Goal: Task Accomplishment & Management: Manage account settings

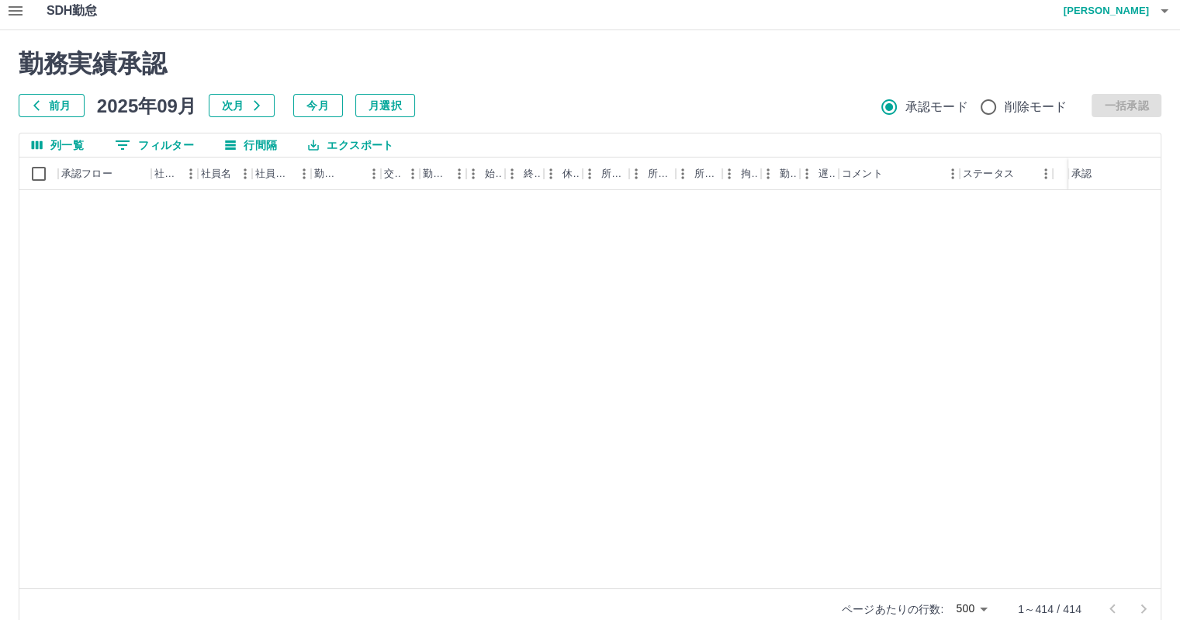
scroll to position [2291, 0]
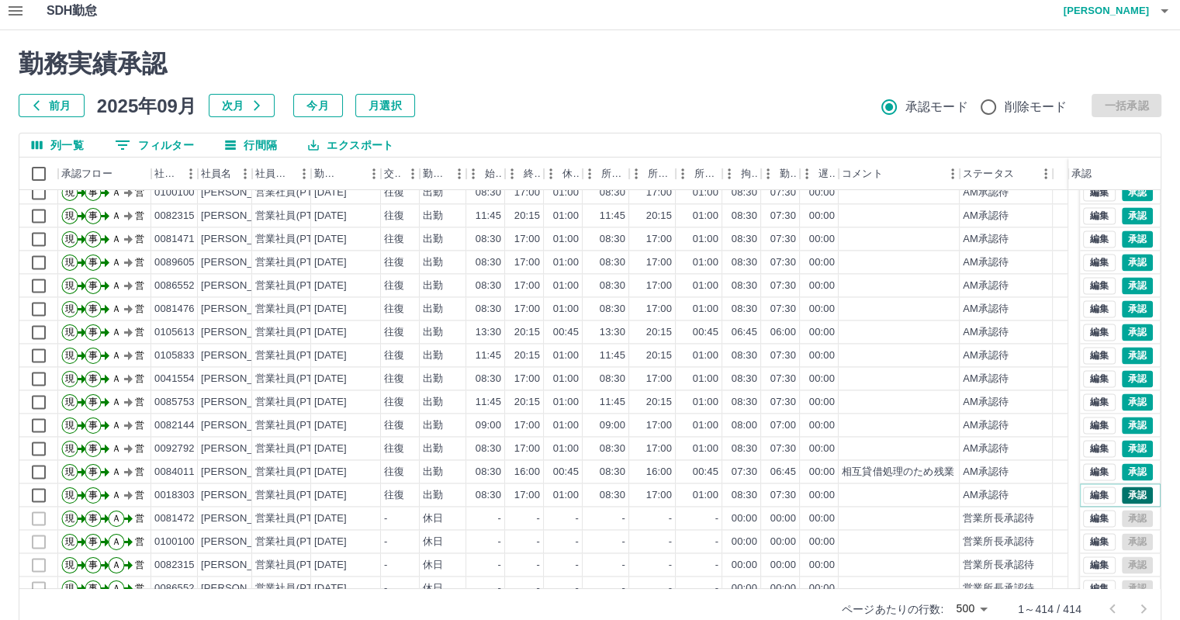
click at [1128, 492] on button "承認" at bounding box center [1137, 495] width 31 height 17
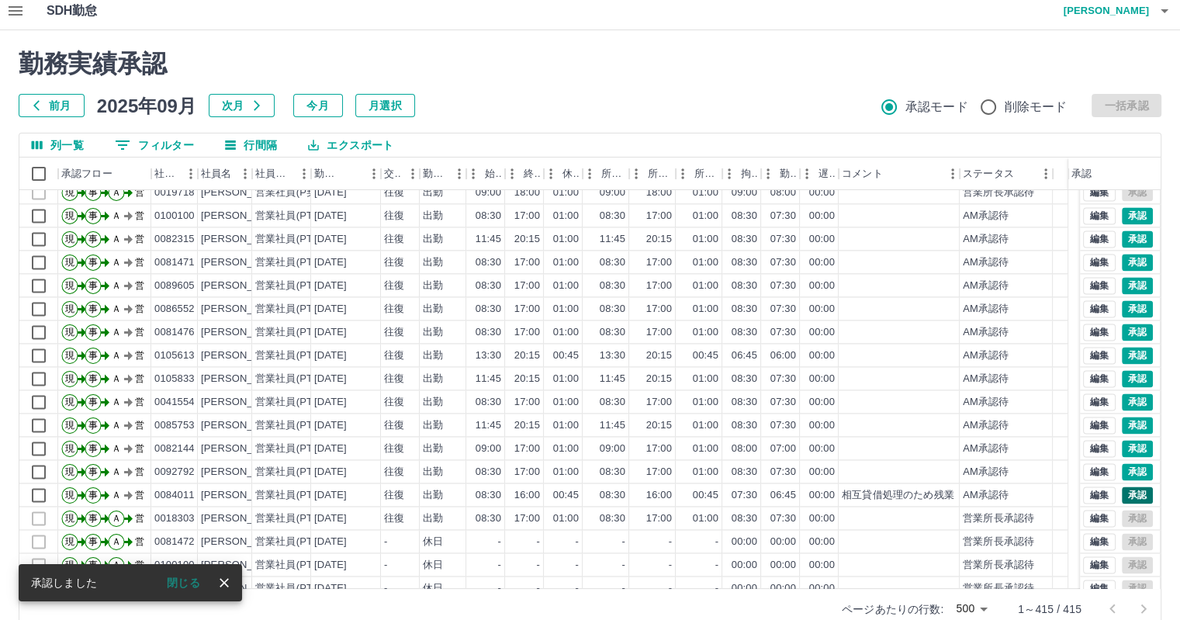
scroll to position [2314, 0]
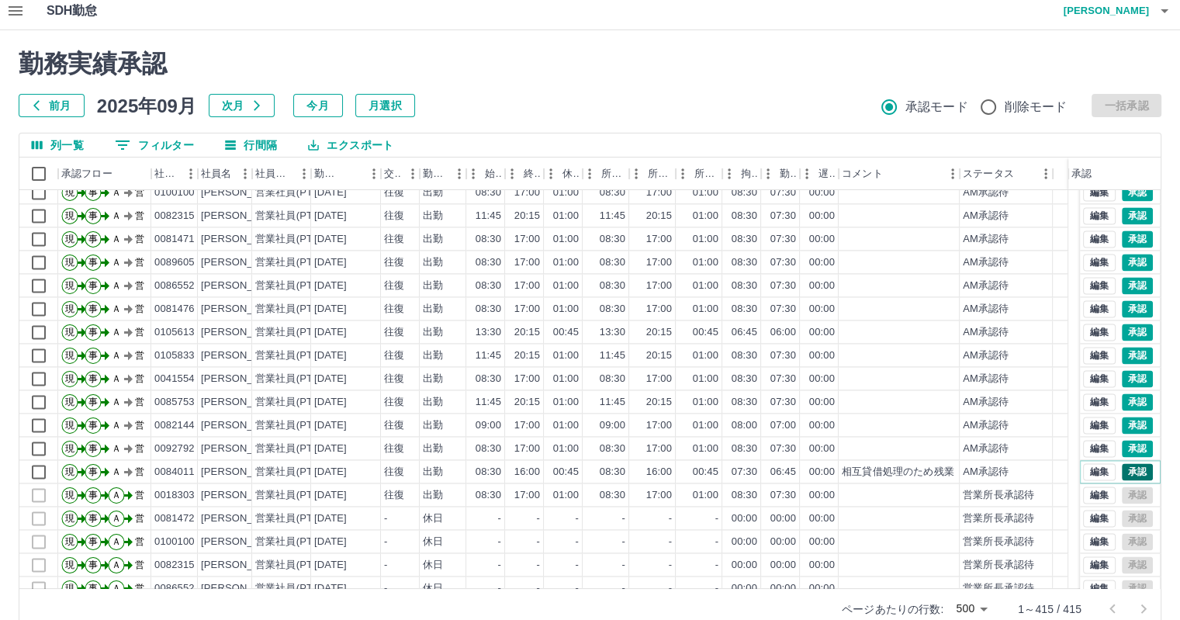
click at [1131, 468] on button "承認" at bounding box center [1137, 471] width 31 height 17
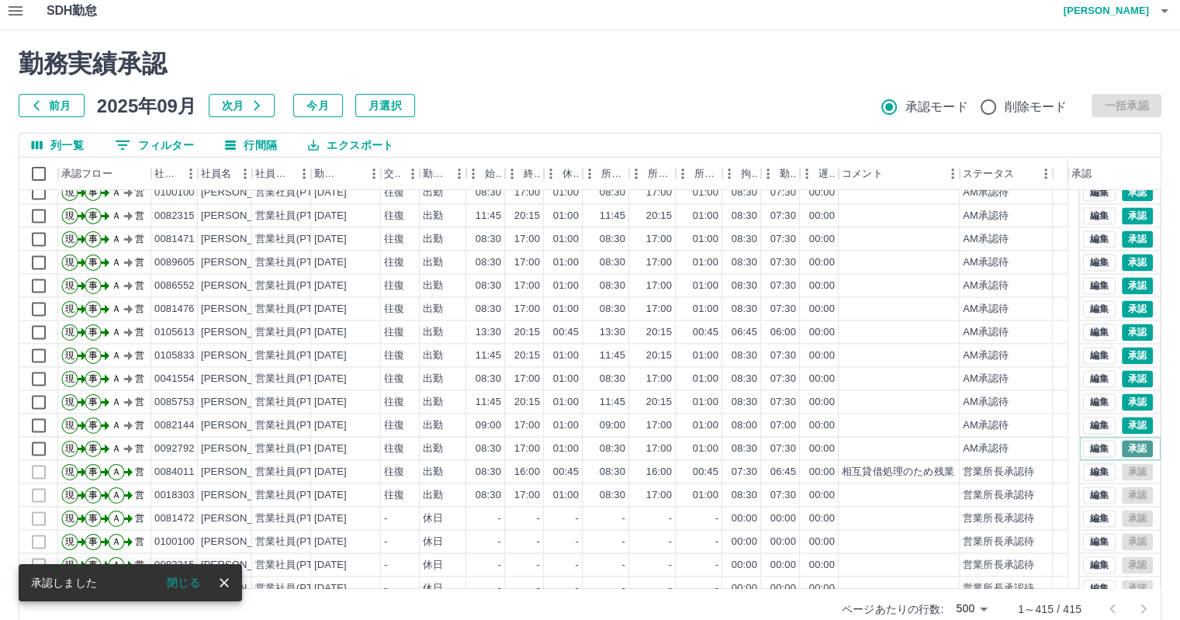
click at [1131, 440] on button "承認" at bounding box center [1137, 448] width 31 height 17
click at [1124, 424] on button "承認" at bounding box center [1137, 425] width 31 height 17
click at [1126, 397] on button "承認" at bounding box center [1137, 401] width 31 height 17
click at [1133, 375] on button "承認" at bounding box center [1137, 378] width 31 height 17
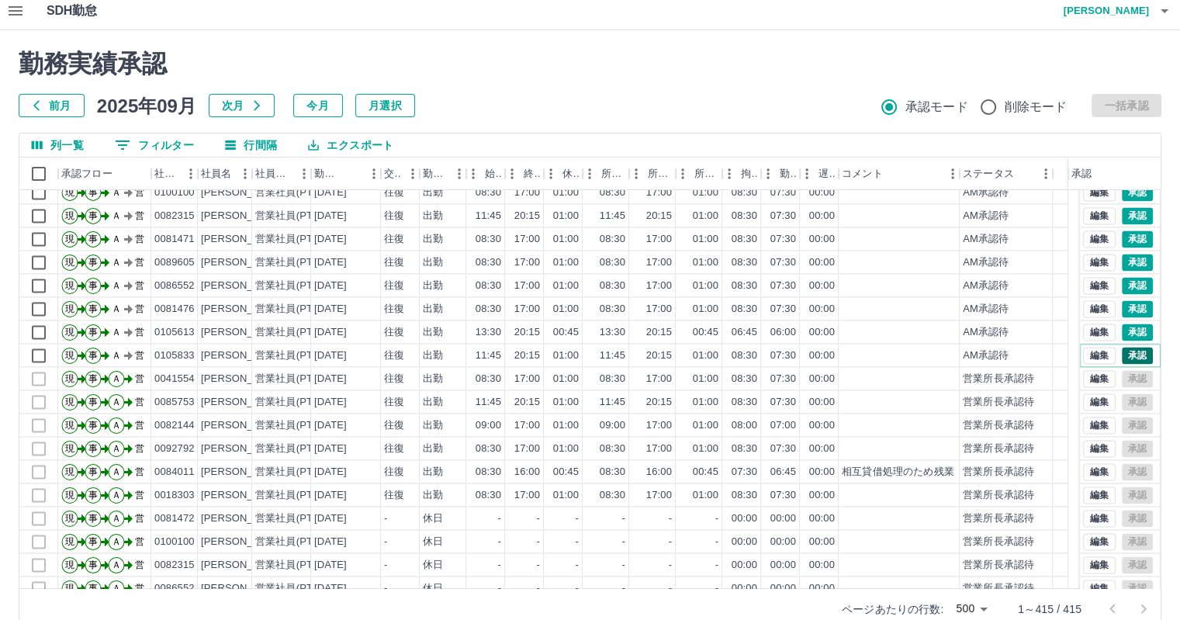
click at [1124, 355] on button "承認" at bounding box center [1137, 355] width 31 height 17
click at [1127, 328] on button "承認" at bounding box center [1137, 332] width 31 height 17
click at [1130, 303] on button "承認" at bounding box center [1137, 308] width 31 height 17
click at [1129, 282] on button "承認" at bounding box center [1137, 285] width 31 height 17
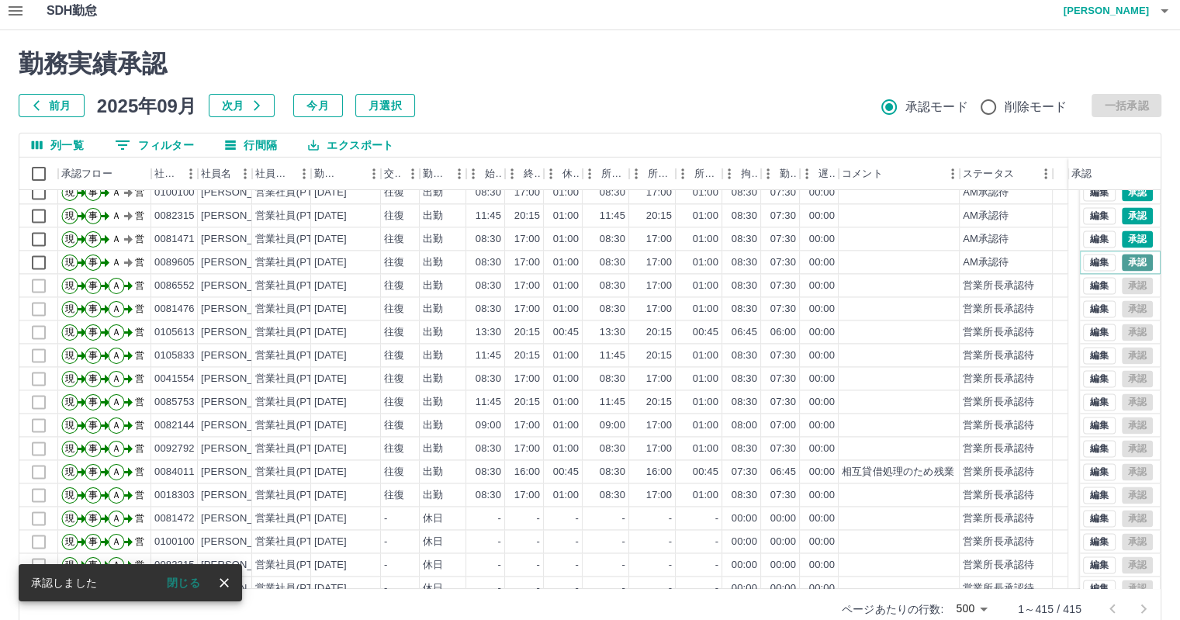
click at [1130, 260] on button "承認" at bounding box center [1137, 262] width 31 height 17
click at [1122, 235] on button "承認" at bounding box center [1137, 238] width 31 height 17
click at [1131, 213] on button "承認" at bounding box center [1137, 215] width 31 height 17
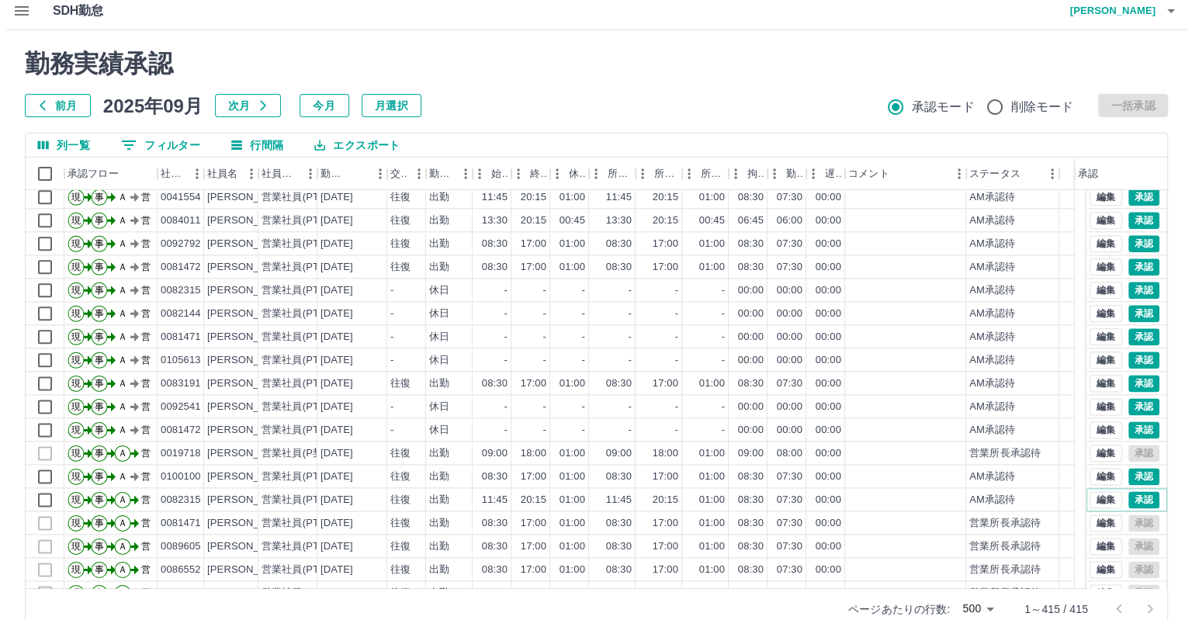
scroll to position [2004, 0]
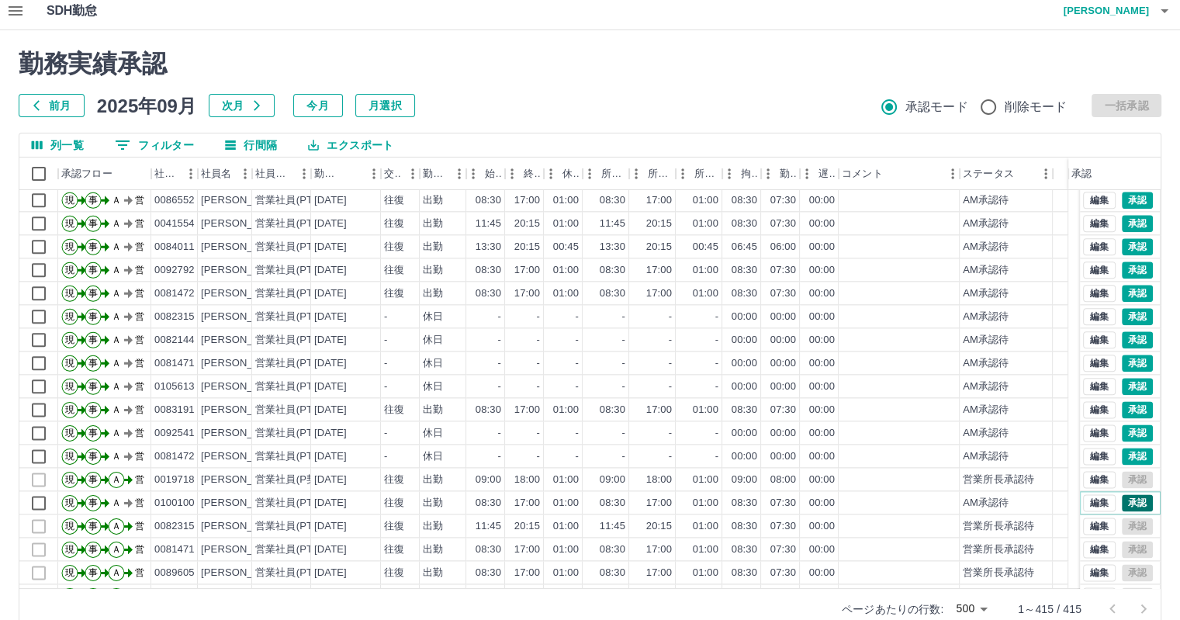
click at [1130, 499] on button "承認" at bounding box center [1137, 502] width 31 height 17
click at [1122, 452] on button "承認" at bounding box center [1137, 456] width 31 height 17
click at [1130, 431] on button "承認" at bounding box center [1137, 432] width 31 height 17
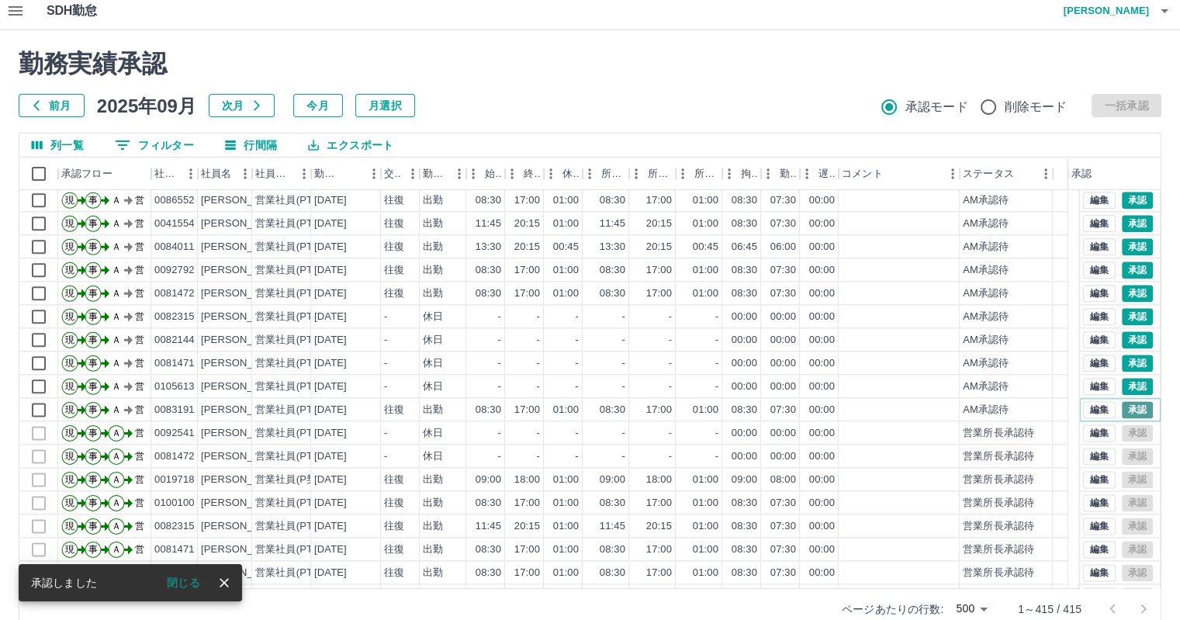
click at [1124, 409] on button "承認" at bounding box center [1137, 409] width 31 height 17
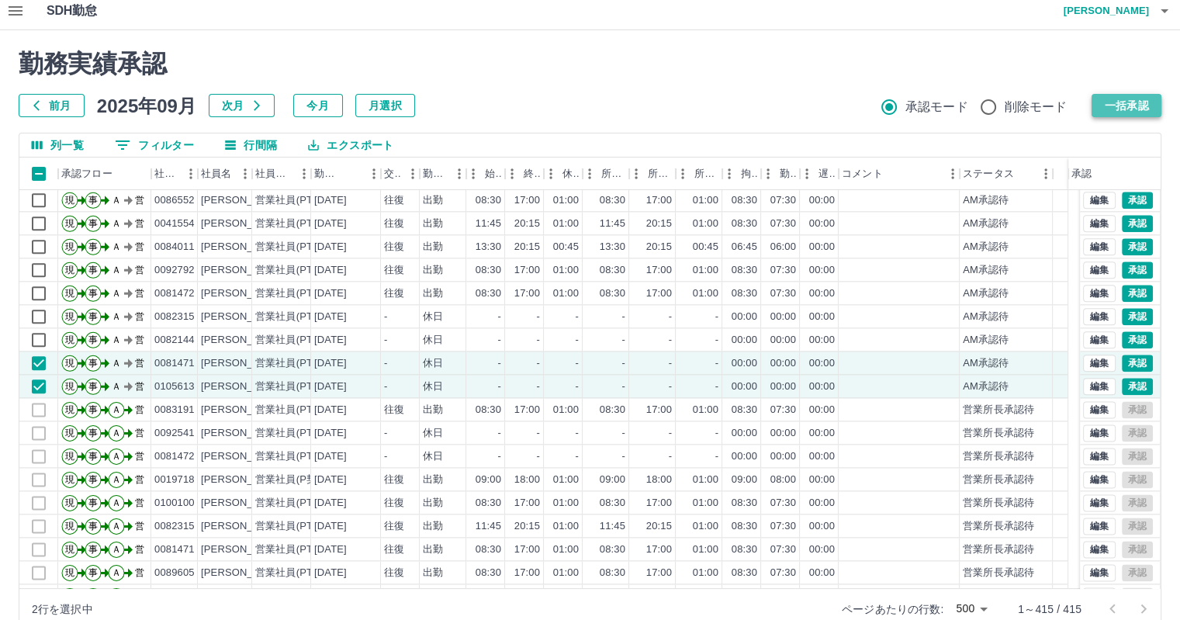
click at [1121, 101] on button "一括承認" at bounding box center [1127, 105] width 70 height 23
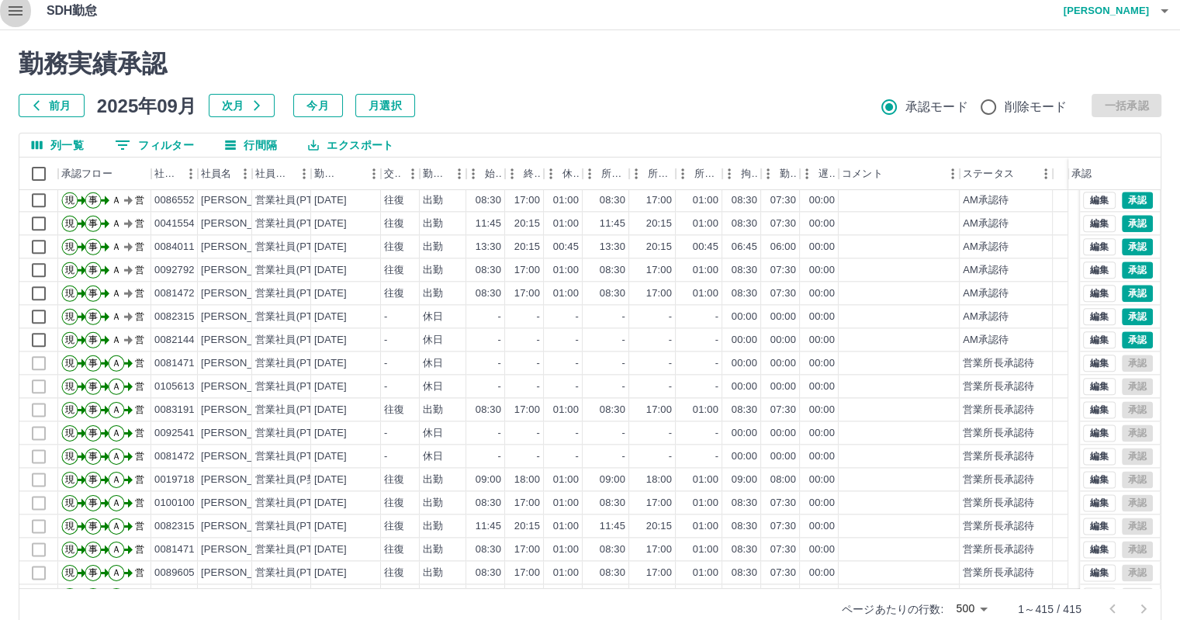
click at [17, 12] on icon "button" at bounding box center [15, 11] width 19 height 19
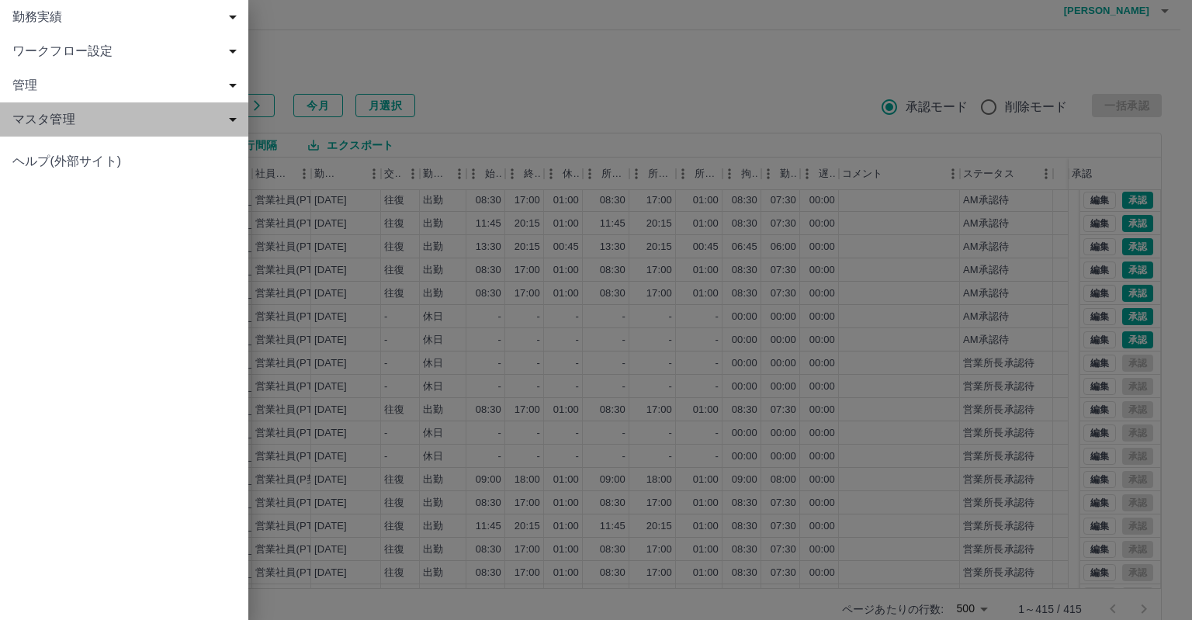
click at [119, 116] on span "マスタ管理" at bounding box center [127, 119] width 230 height 19
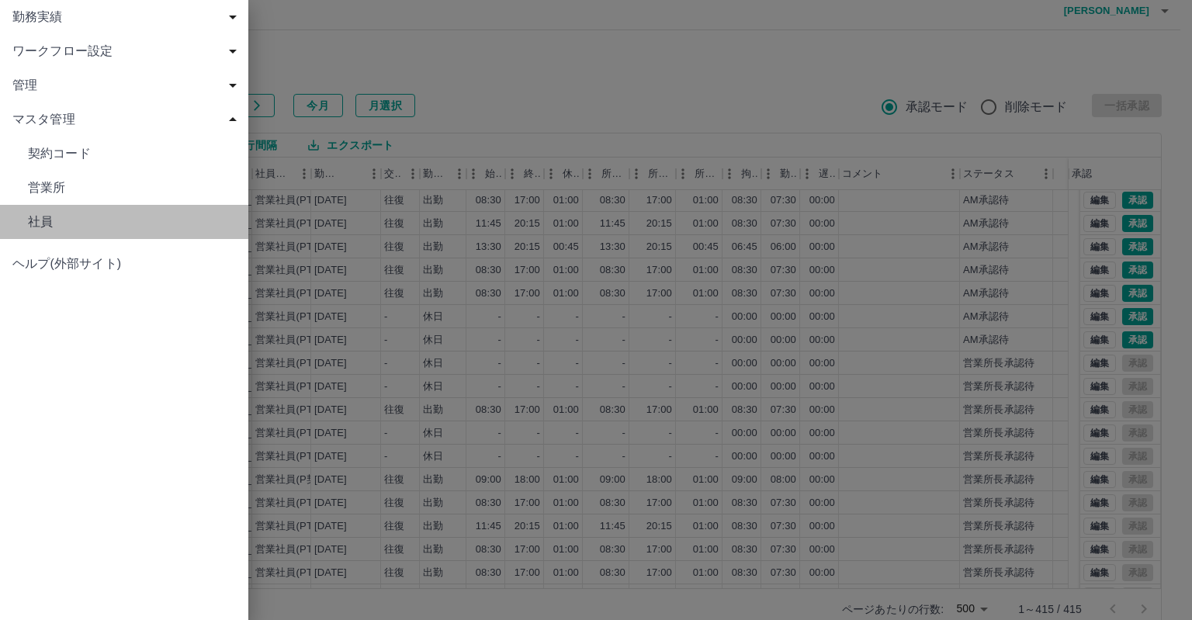
click at [90, 211] on link "社員" at bounding box center [124, 222] width 248 height 34
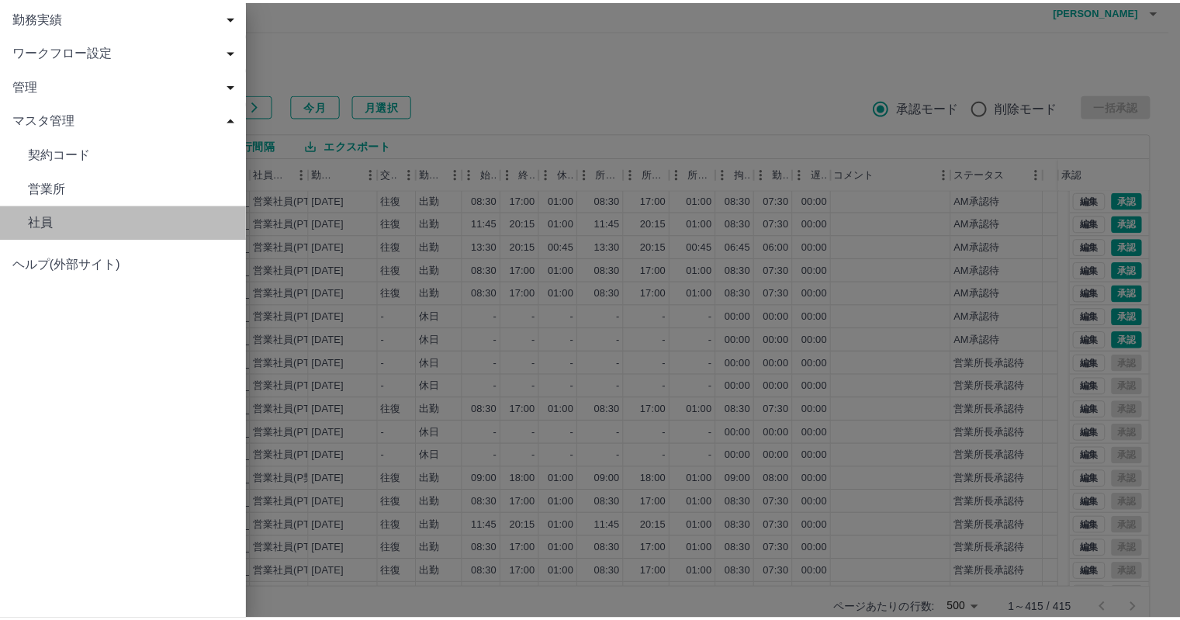
scroll to position [0, 0]
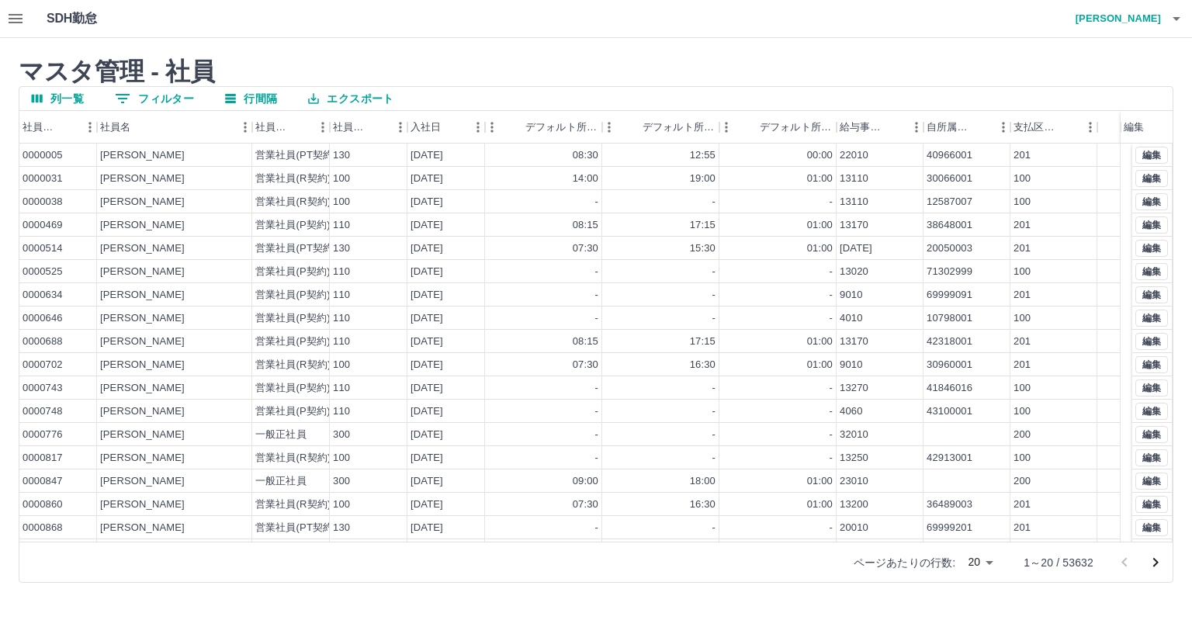
click at [162, 92] on button "0 フィルター" at bounding box center [154, 98] width 104 height 23
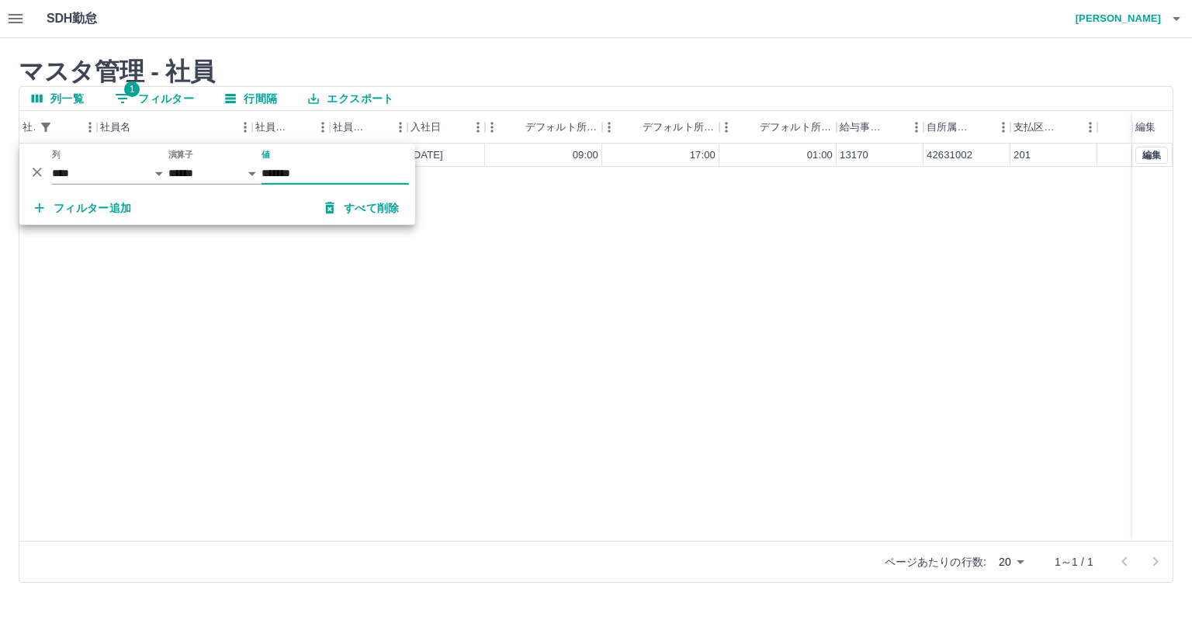
type input "*******"
click at [503, 43] on div "マスタ管理 - 社員 列一覧 1 フィルター 行間隔 エクスポート 社員番号 社員名 社員区分 社員区分コード 入社日 デフォルト所定開始時刻 デフォルト所定…" at bounding box center [596, 319] width 1192 height 563
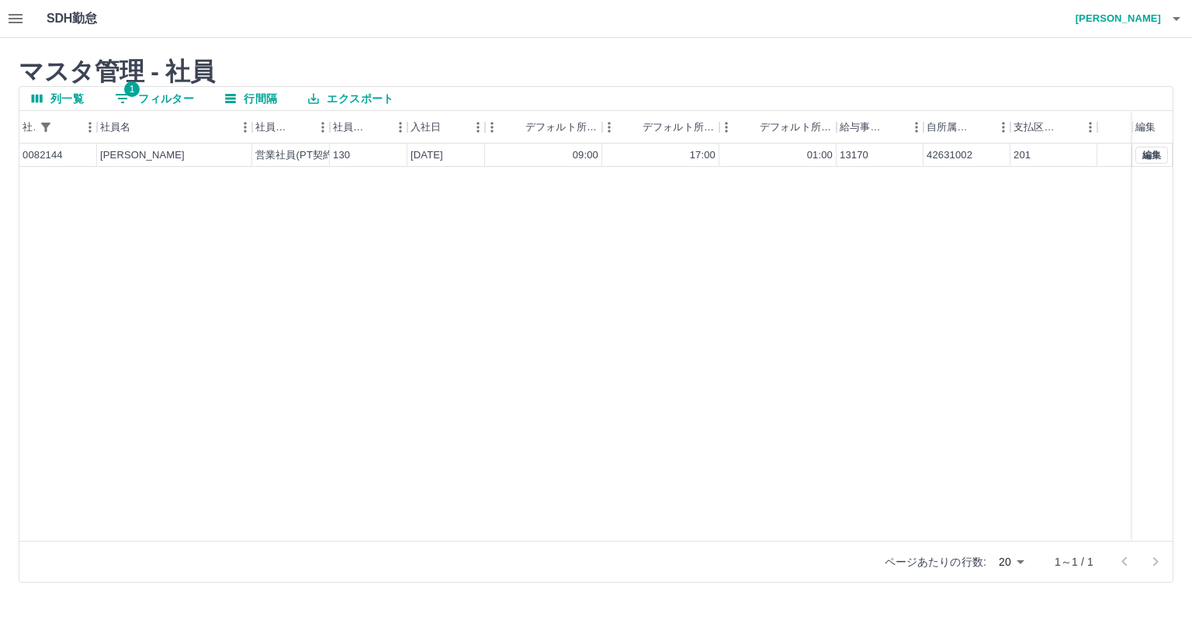
click at [21, 27] on icon "button" at bounding box center [15, 18] width 19 height 19
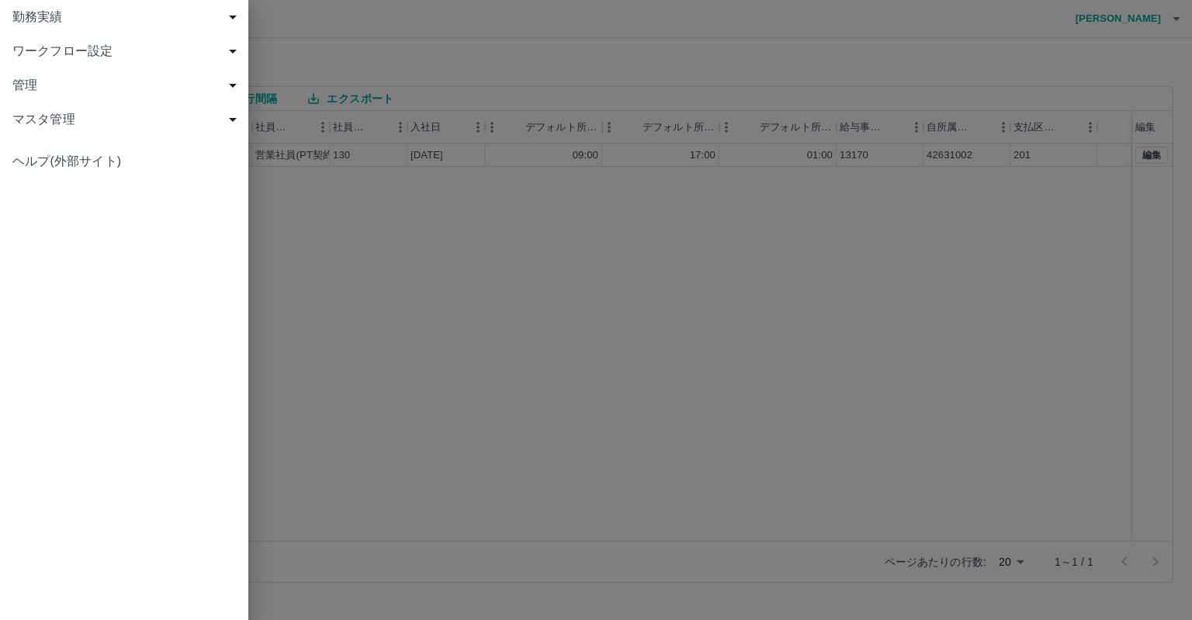
click at [93, 27] on div "勤務実績" at bounding box center [124, 17] width 248 height 34
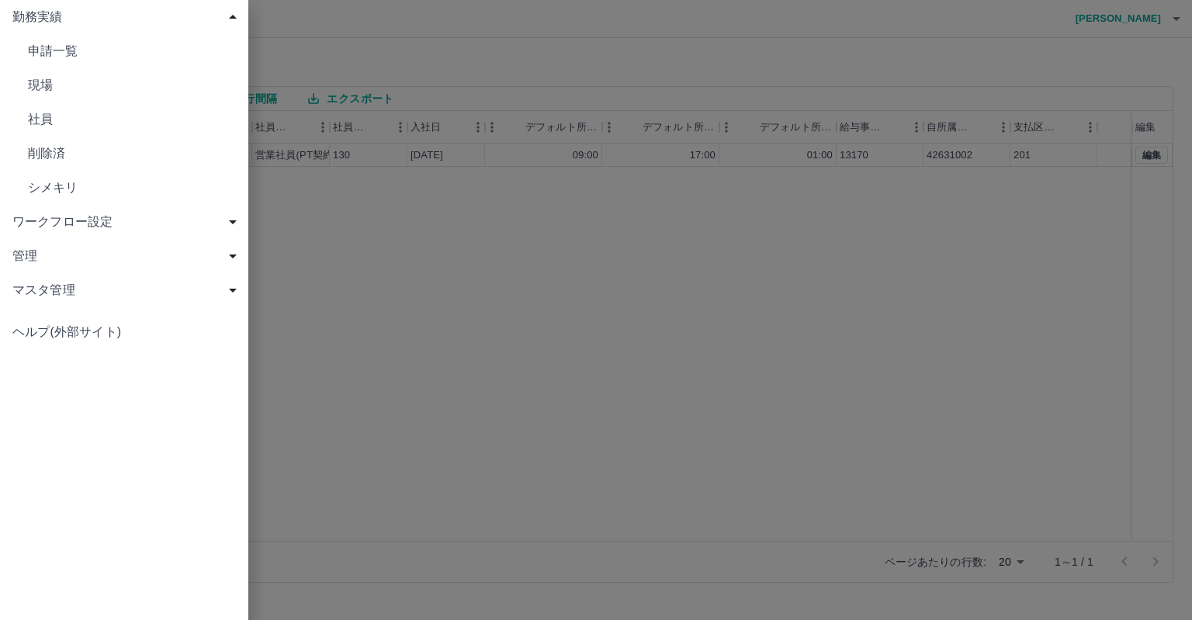
click at [85, 84] on span "現場" at bounding box center [132, 85] width 208 height 19
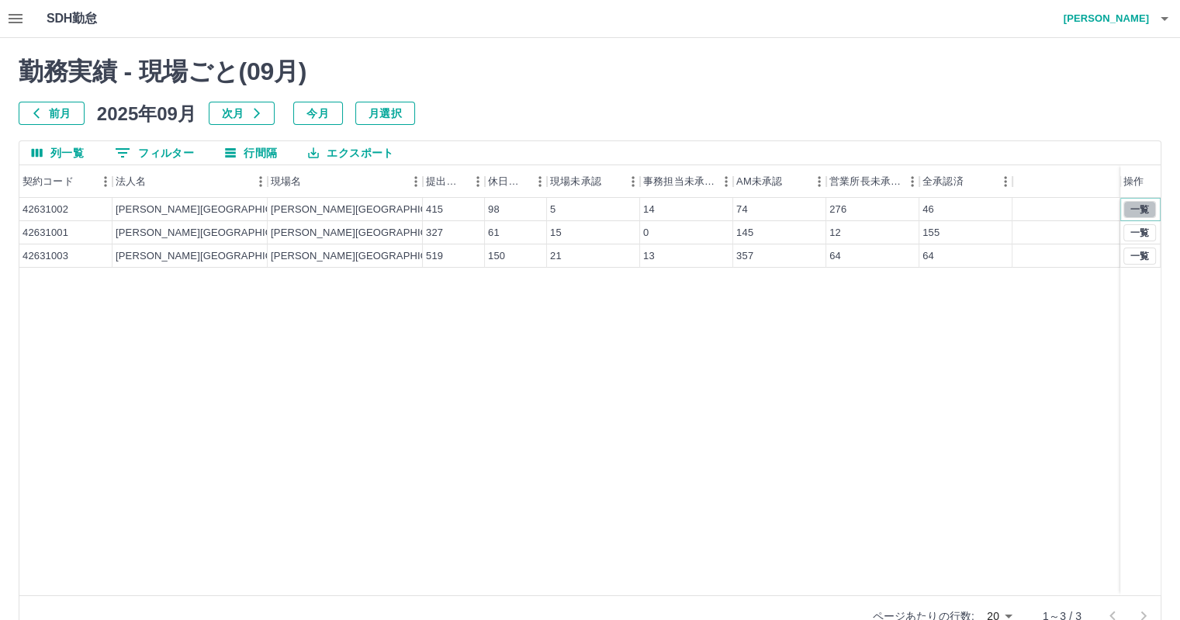
click at [1147, 205] on button "一覧" at bounding box center [1140, 209] width 33 height 17
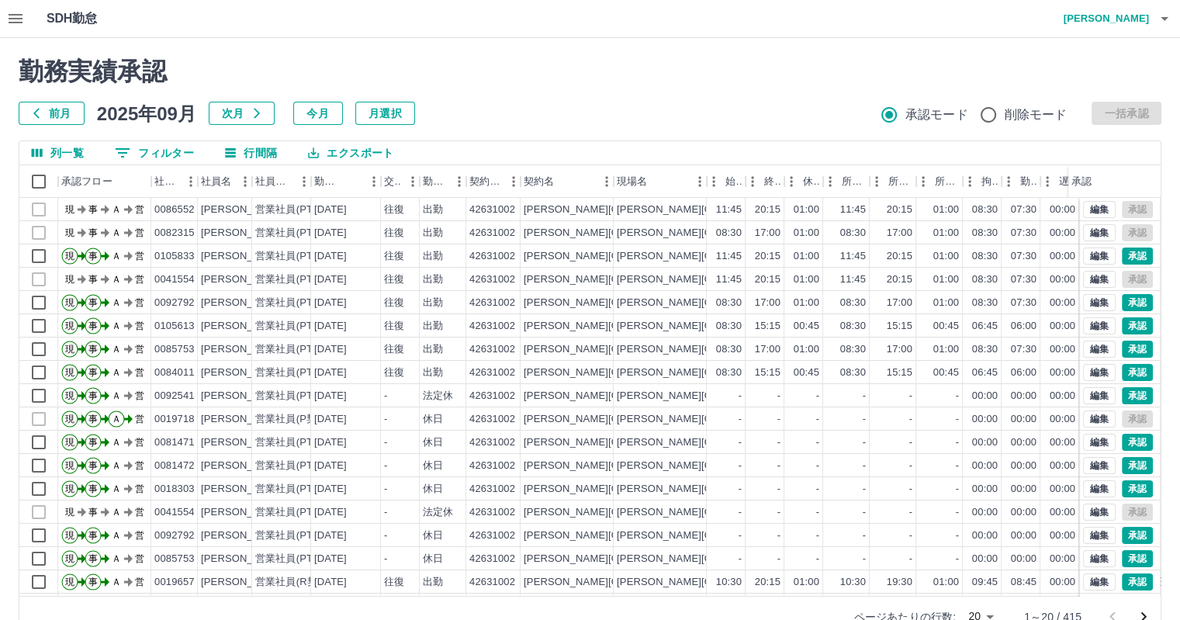
click at [987, 612] on body "SDH勤怠 [PERSON_NAME] 勤務実績承認 前月 [DATE] 次月 今月 月選択 承認モード 削除モード 一括承認 列一覧 0 フィルター 行間隔…" at bounding box center [590, 328] width 1180 height 656
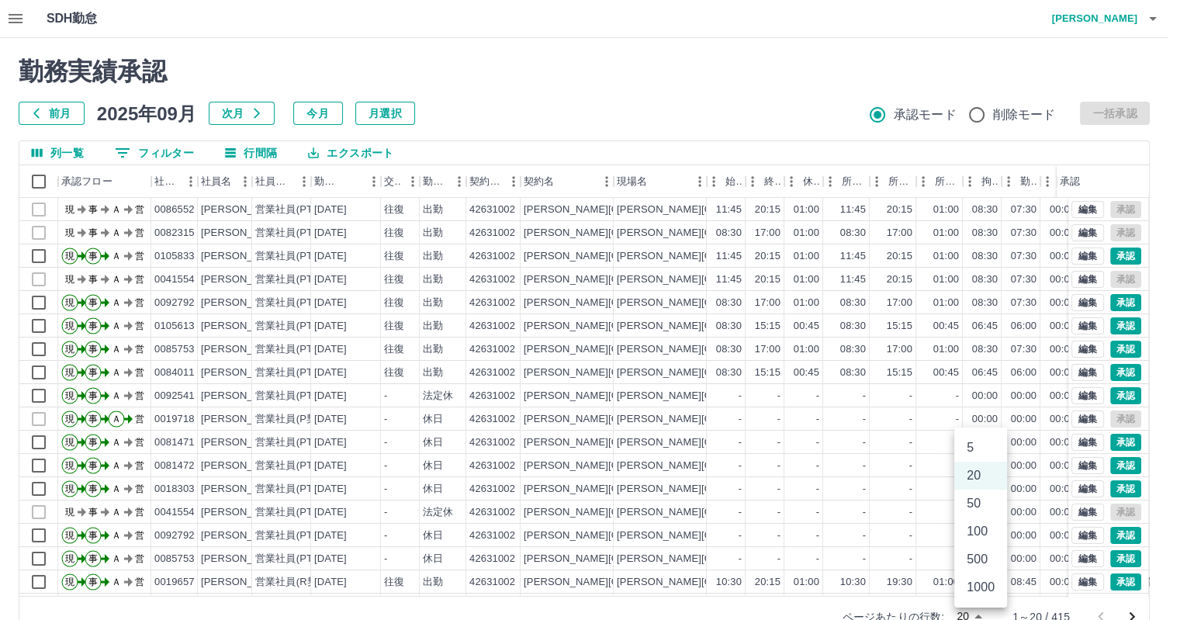
scroll to position [8, 0]
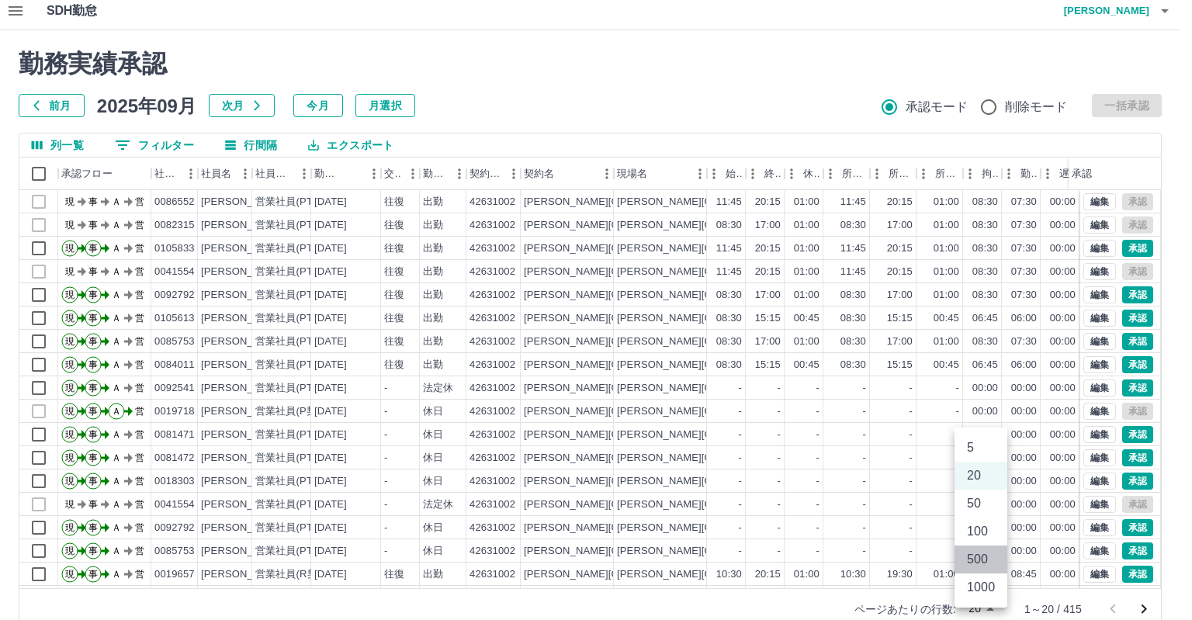
click at [987, 560] on li "500" at bounding box center [980, 560] width 53 height 28
type input "***"
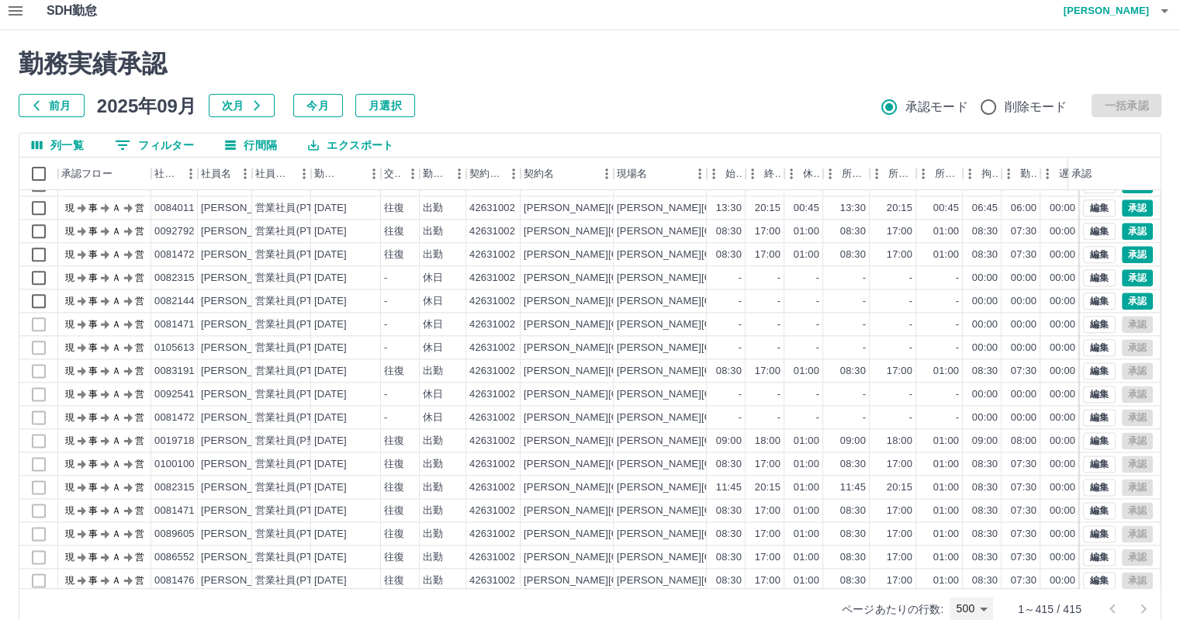
scroll to position [1959, 0]
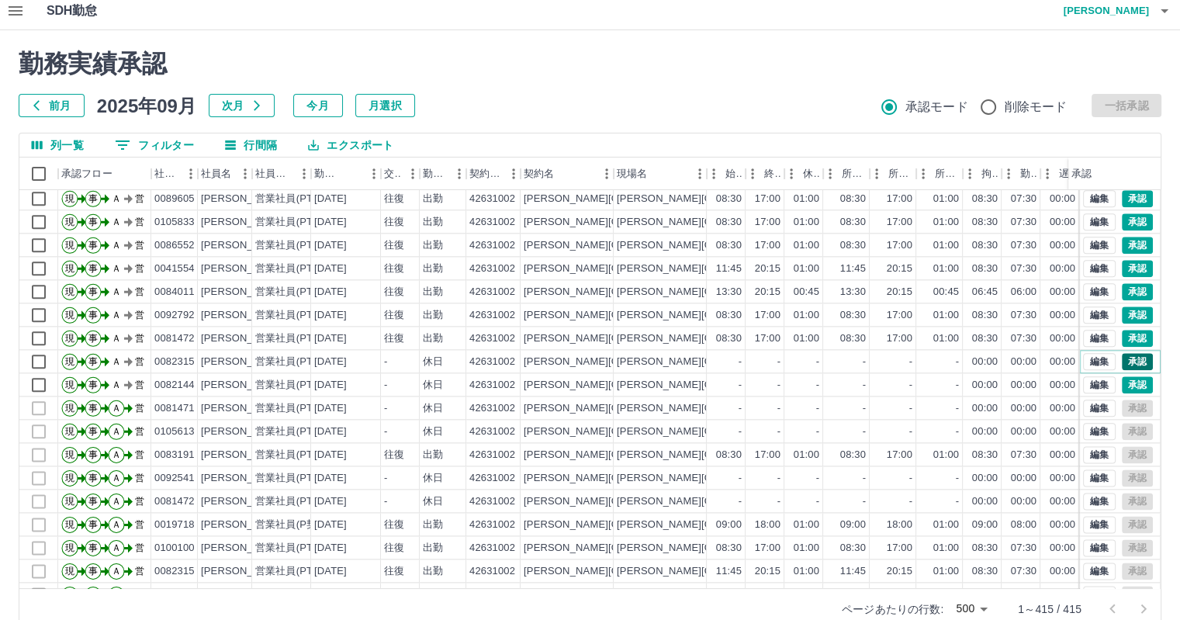
click at [1128, 360] on button "承認" at bounding box center [1137, 361] width 31 height 17
click at [1133, 340] on button "承認" at bounding box center [1137, 338] width 31 height 17
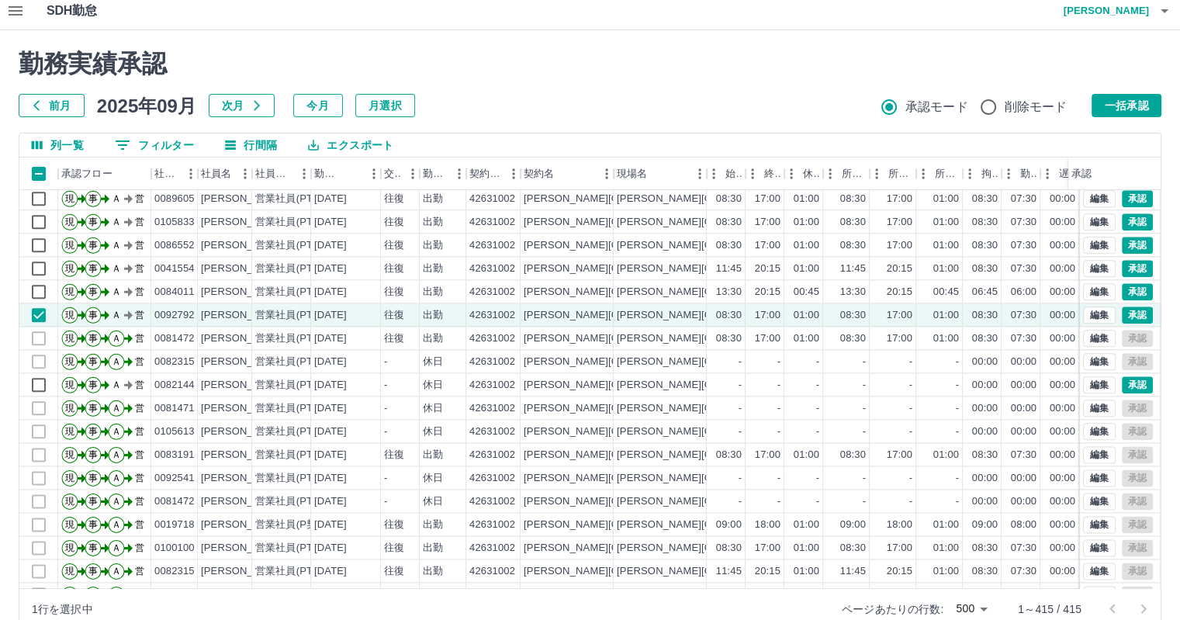
click at [34, 142] on icon "列選択" at bounding box center [37, 145] width 14 height 14
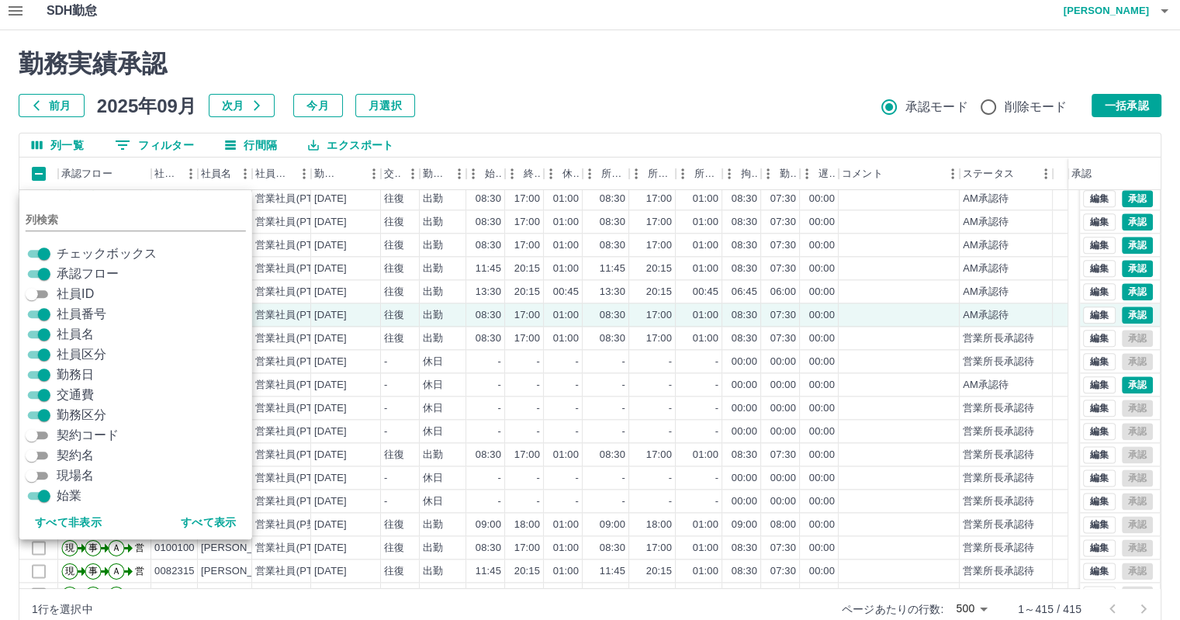
click at [487, 102] on div "前月 [DATE] 次月 今月 月選択 承認モード 削除モード 一括承認" at bounding box center [590, 105] width 1143 height 23
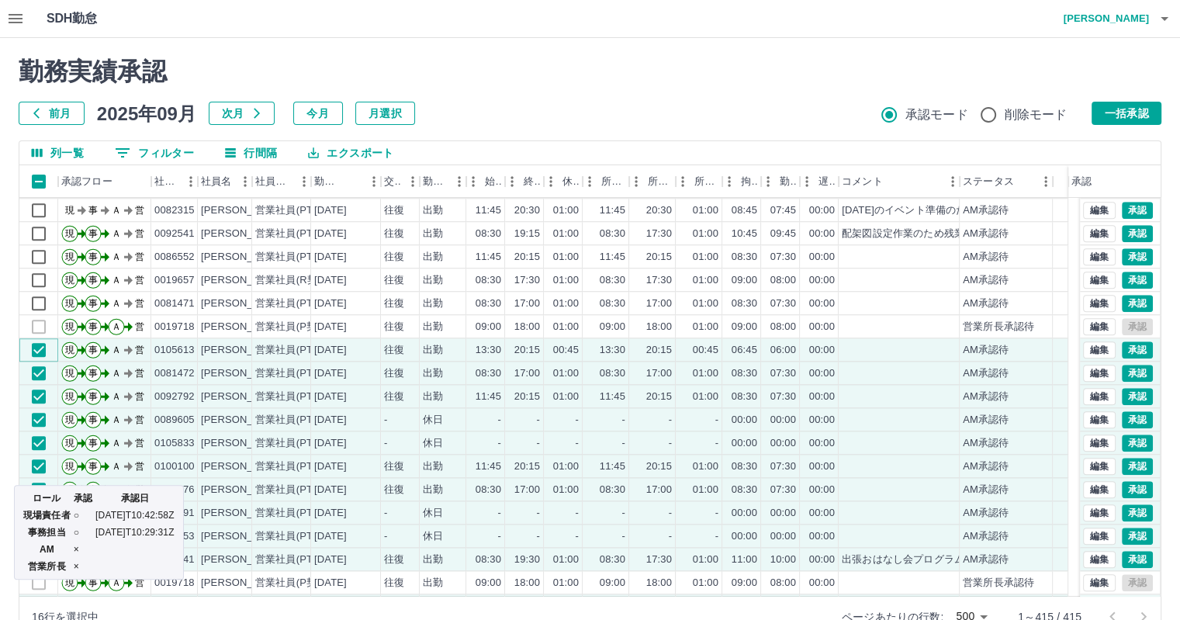
scroll to position [1516, 0]
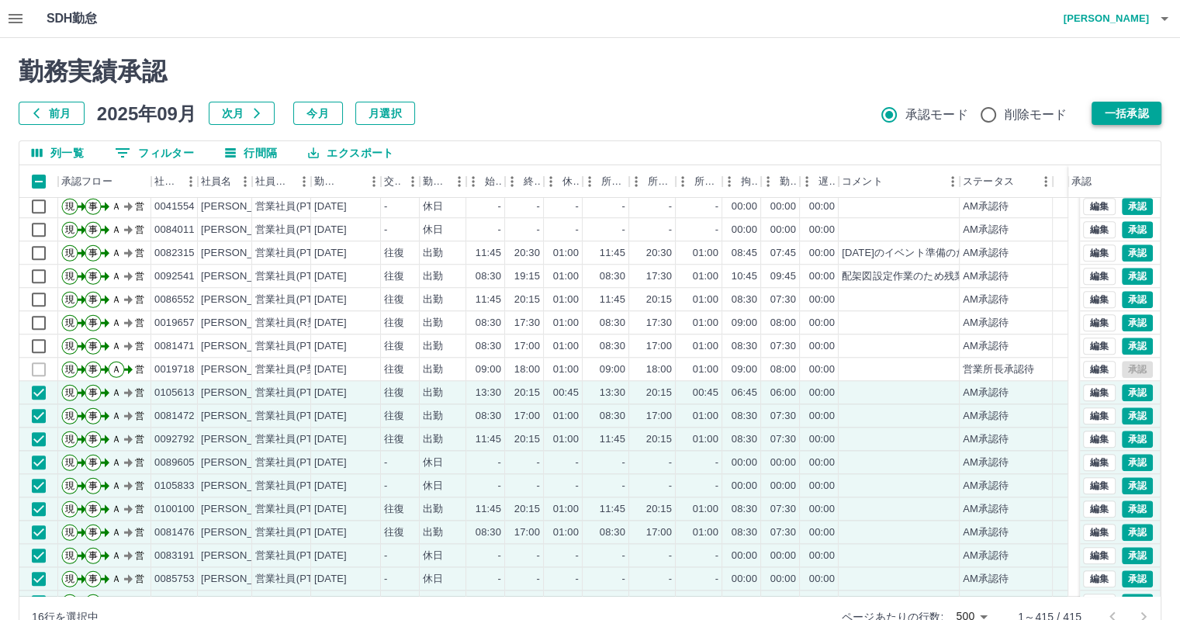
click at [1110, 111] on button "一括承認" at bounding box center [1127, 113] width 70 height 23
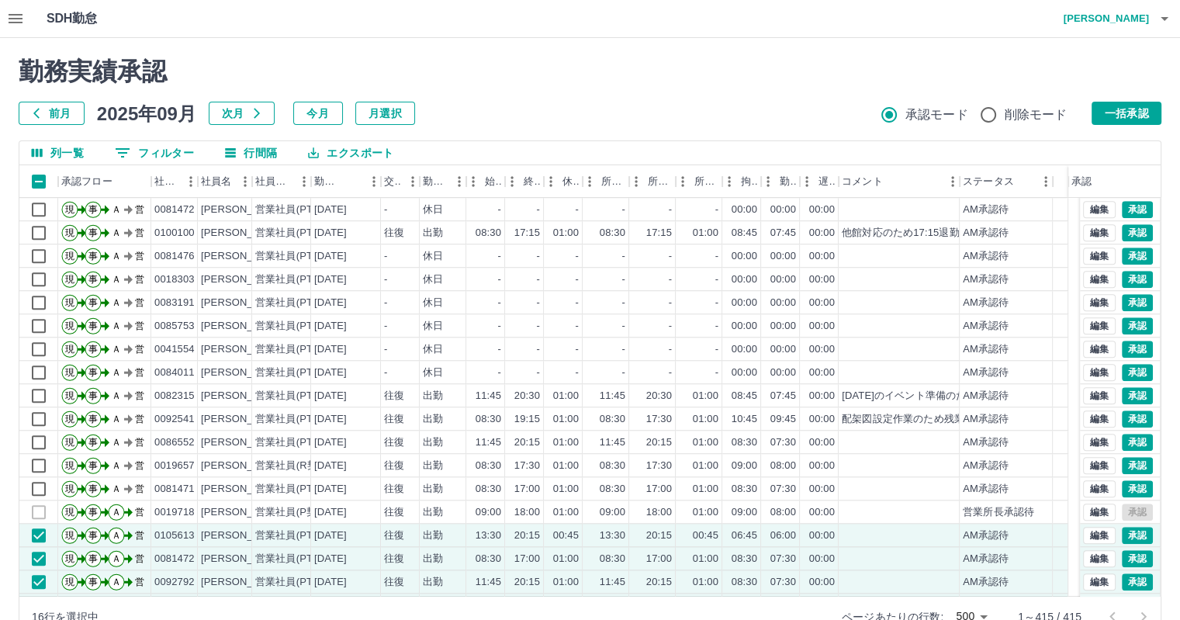
scroll to position [1361, 0]
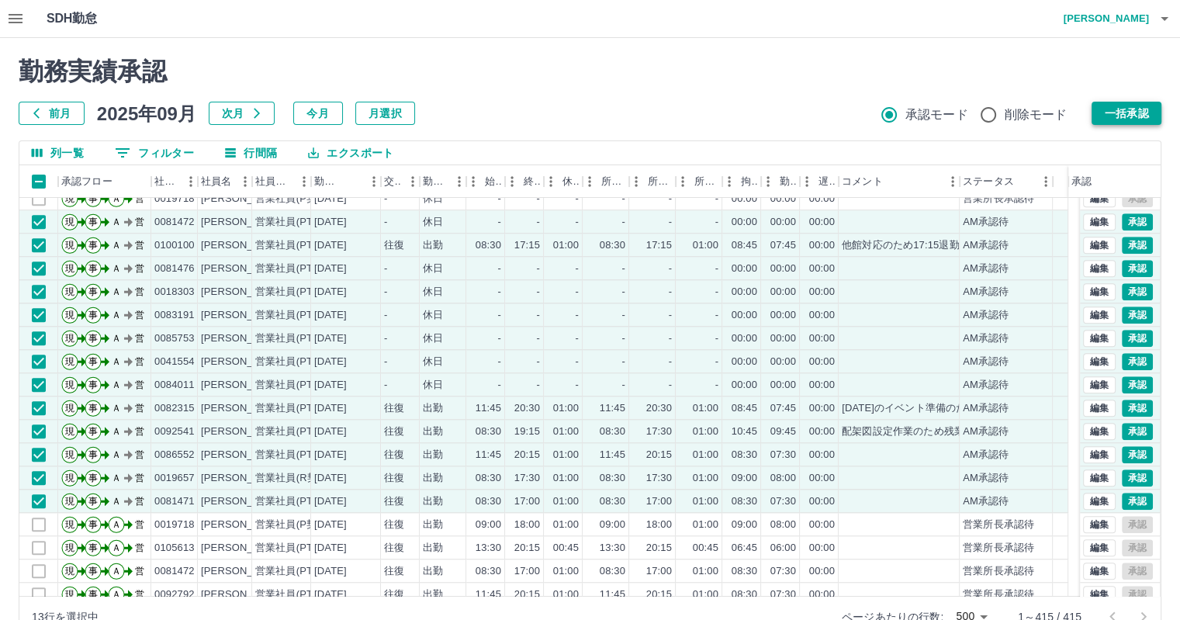
click at [1120, 109] on button "一括承認" at bounding box center [1127, 113] width 70 height 23
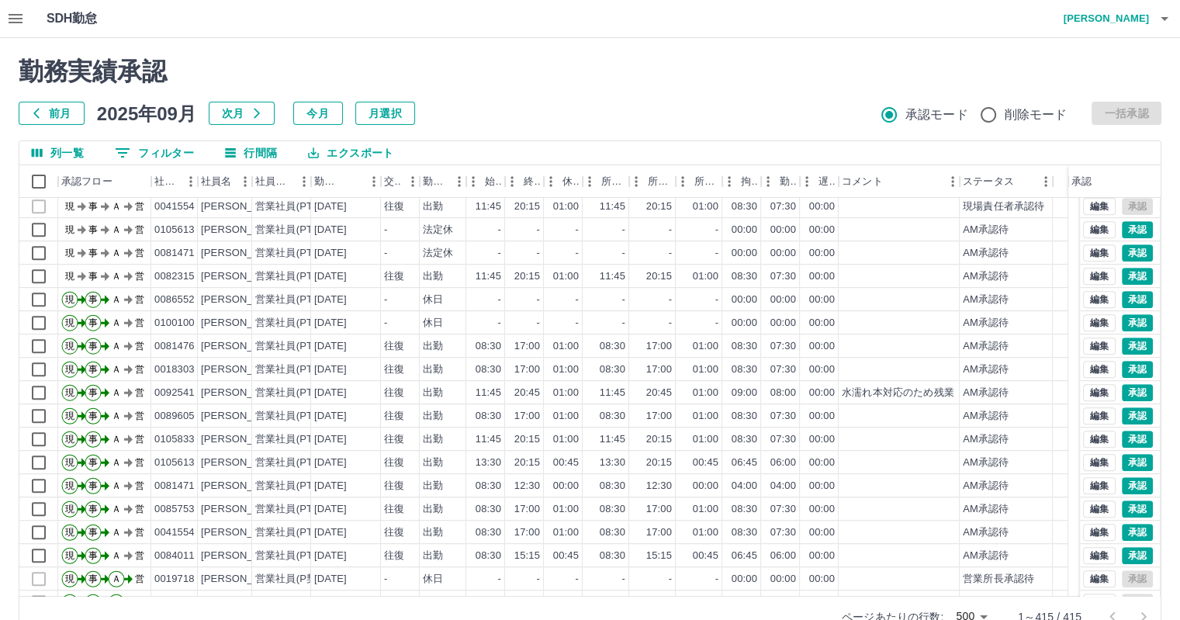
scroll to position [973, 0]
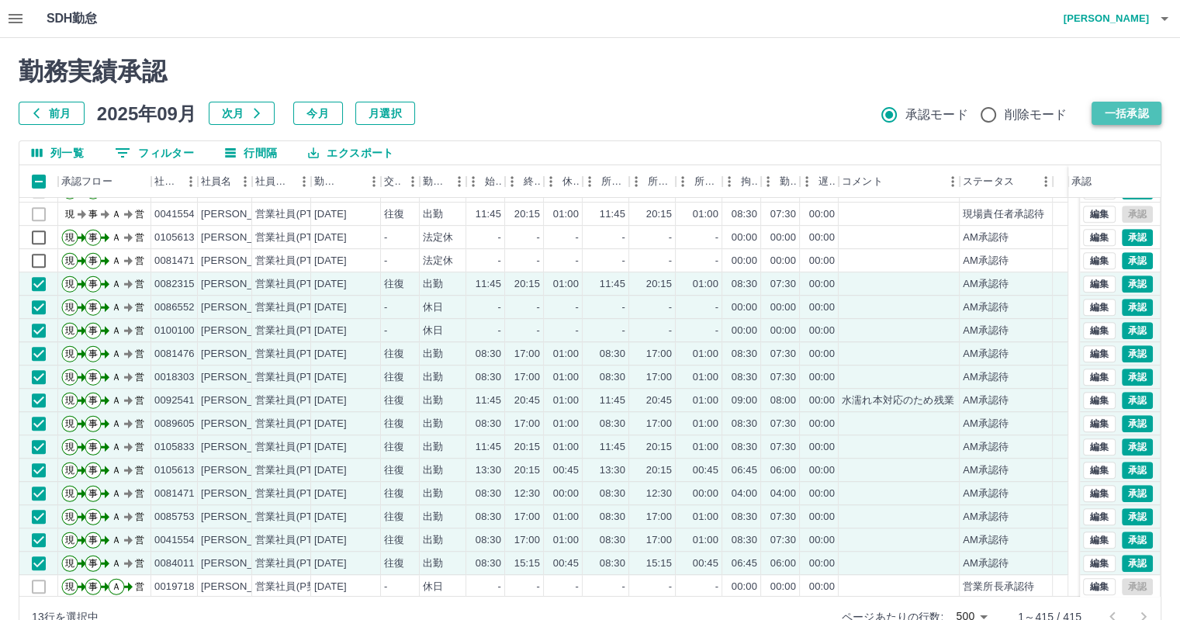
click at [1115, 111] on button "一括承認" at bounding box center [1127, 113] width 70 height 23
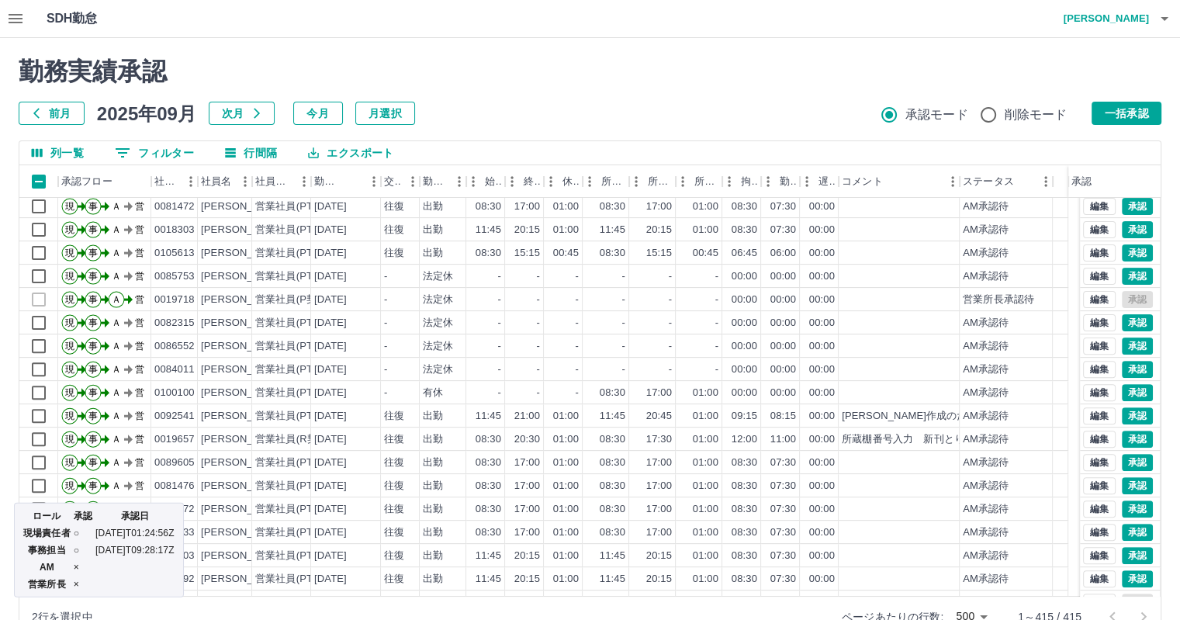
scroll to position [663, 0]
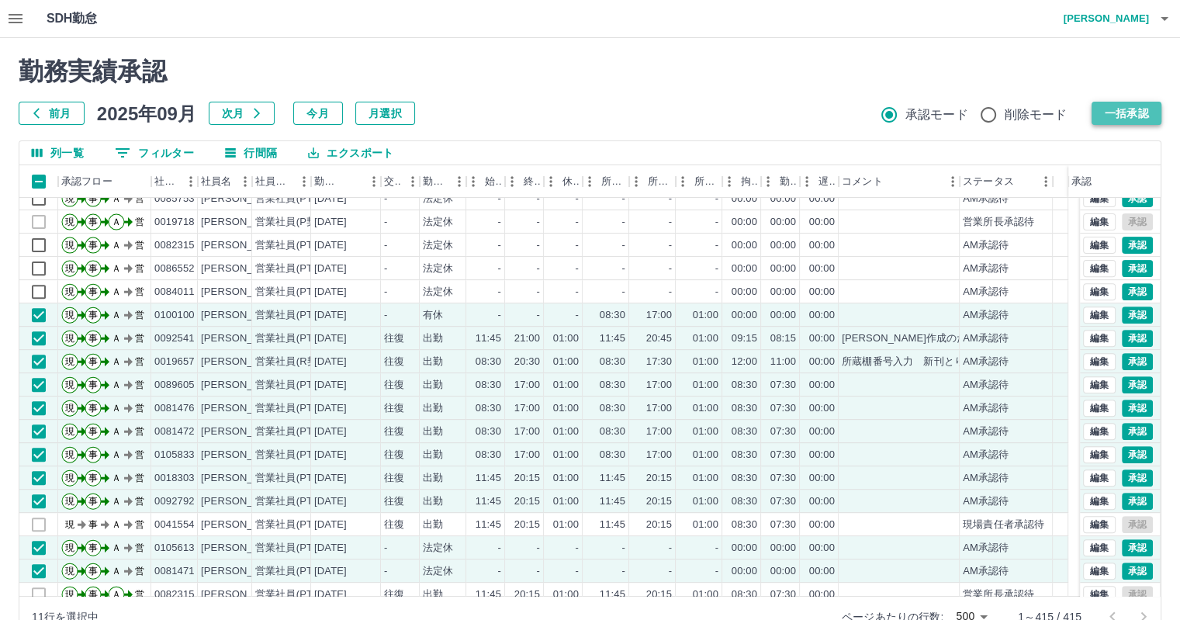
click at [1122, 110] on button "一括承認" at bounding box center [1127, 113] width 70 height 23
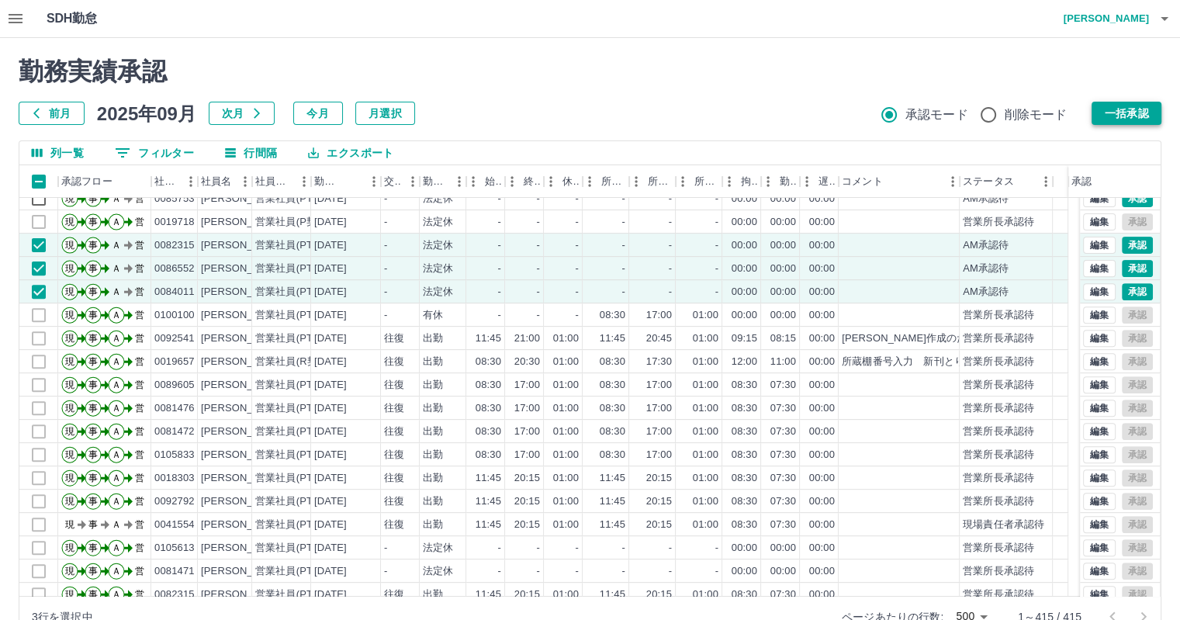
click at [1113, 108] on button "一括承認" at bounding box center [1127, 113] width 70 height 23
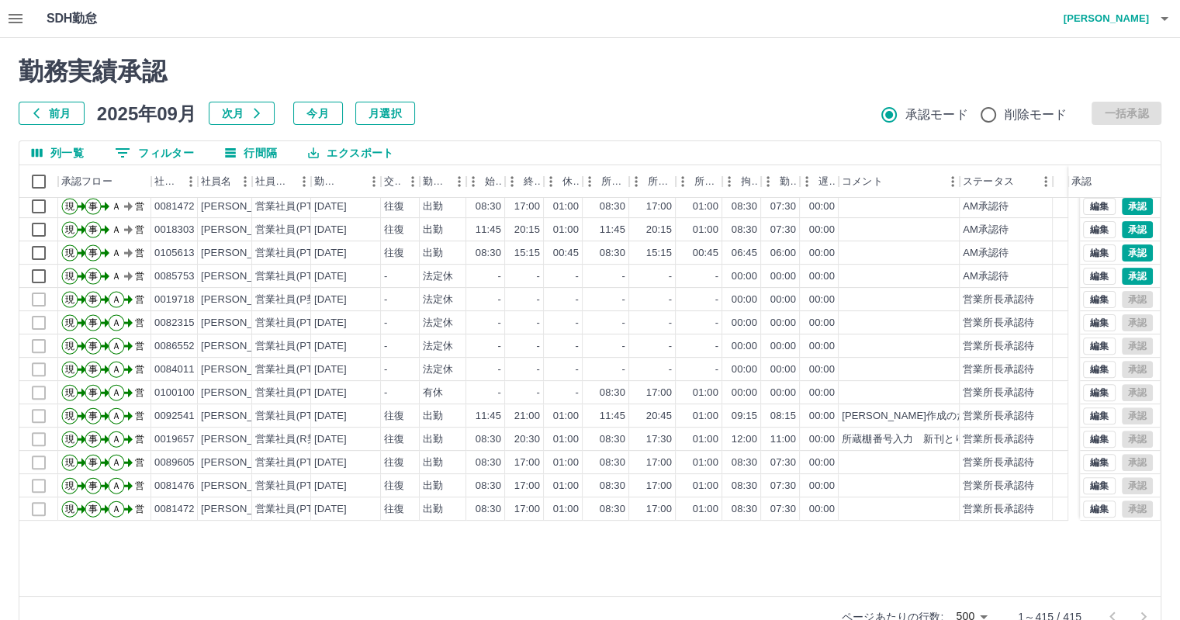
scroll to position [430, 0]
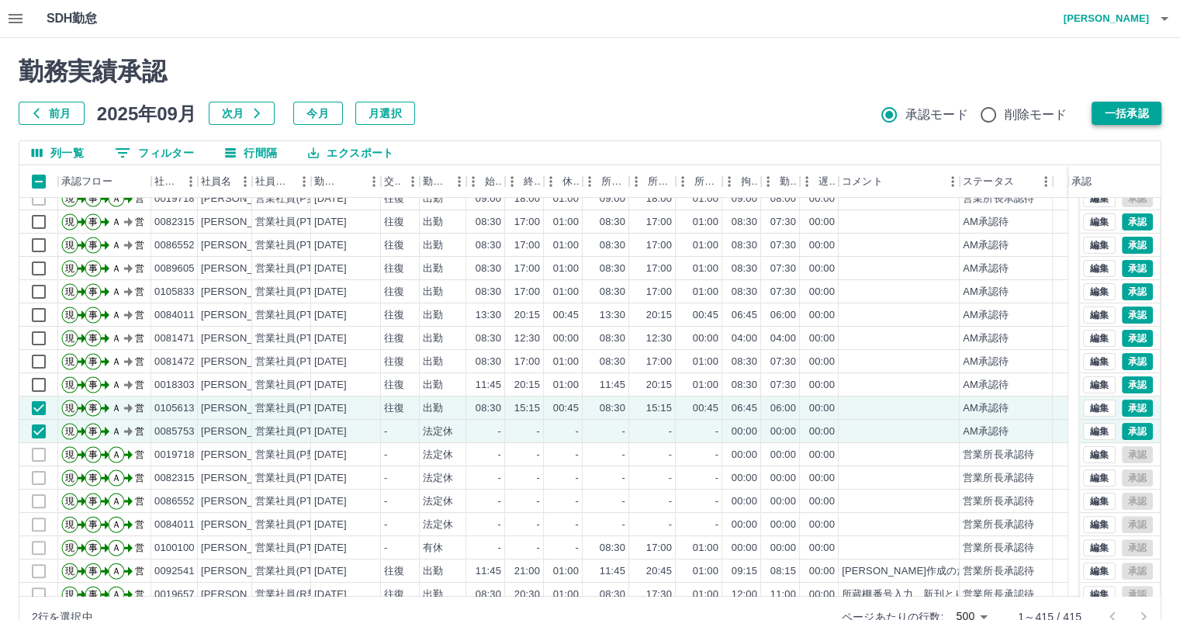
click at [1105, 118] on button "一括承認" at bounding box center [1127, 113] width 70 height 23
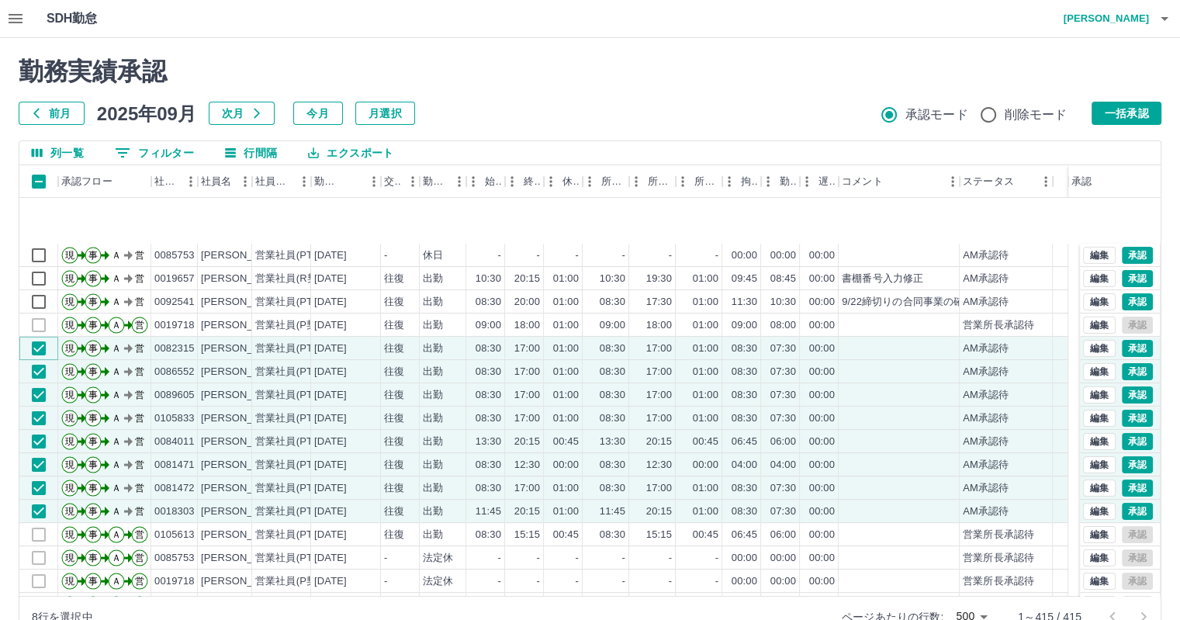
scroll to position [244, 0]
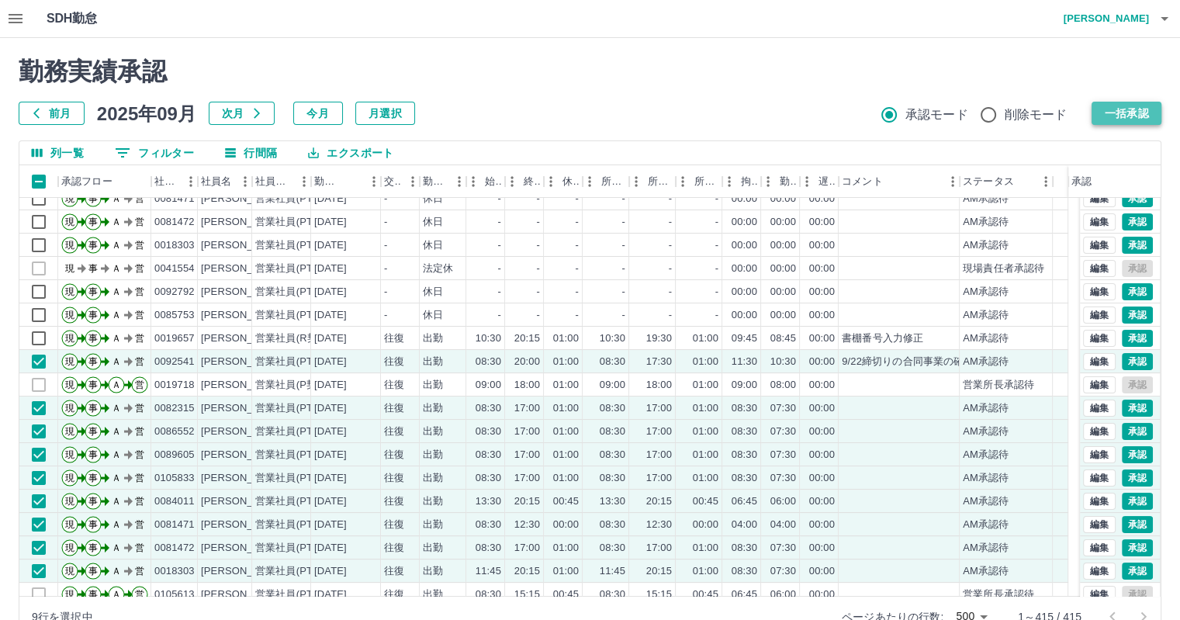
click at [1143, 113] on button "一括承認" at bounding box center [1127, 113] width 70 height 23
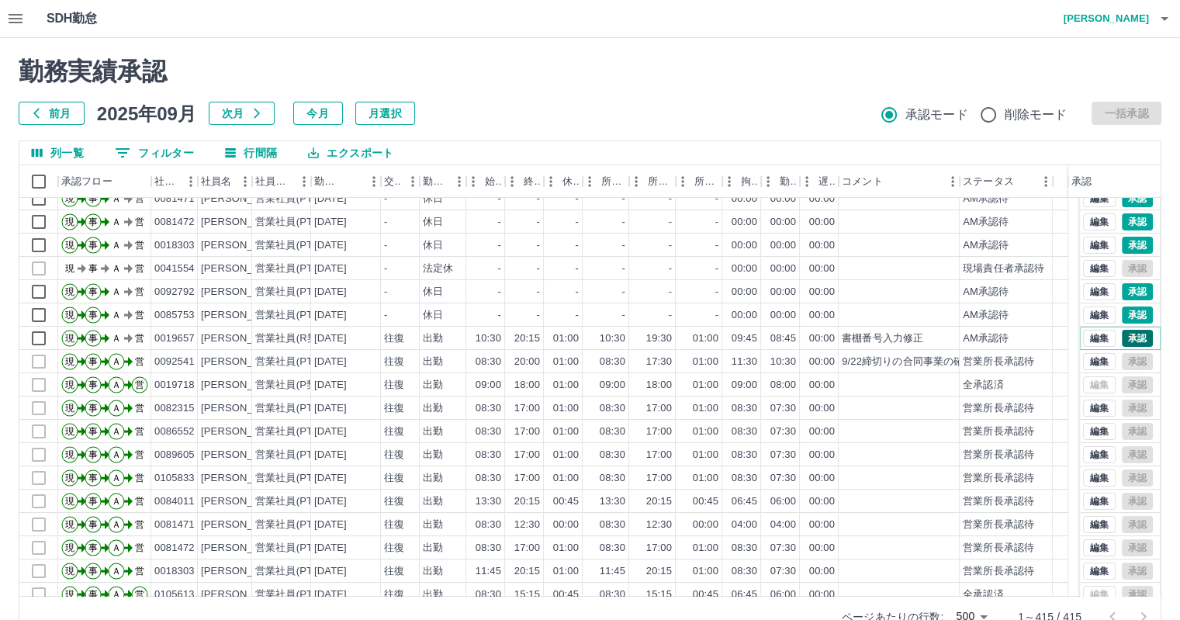
click at [1129, 334] on button "承認" at bounding box center [1137, 338] width 31 height 17
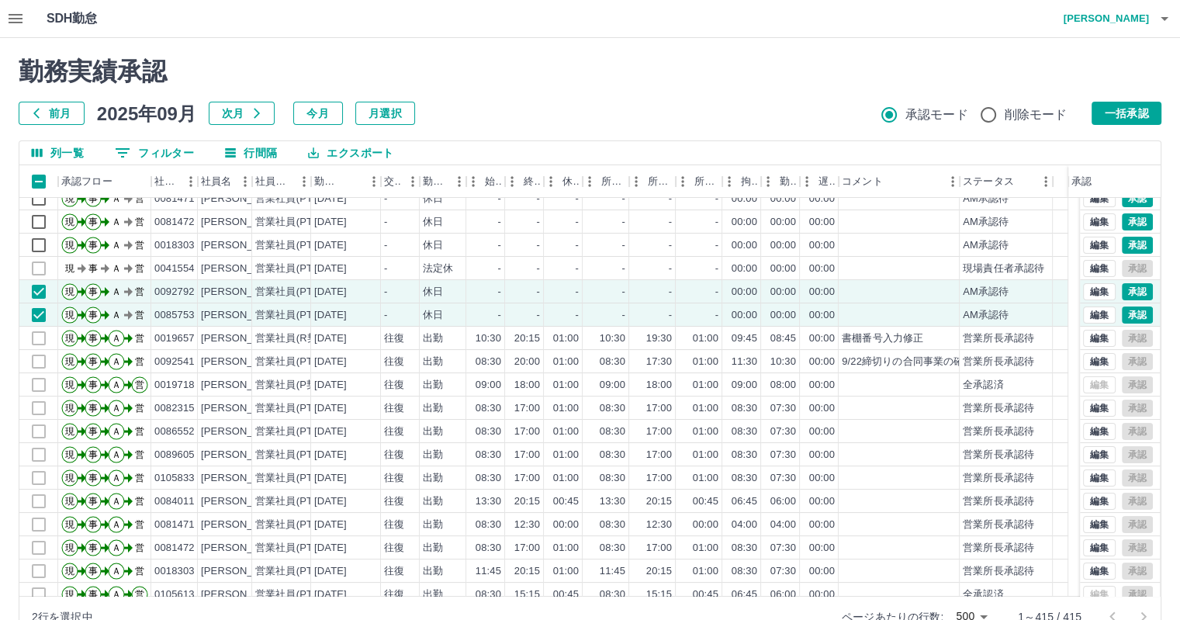
click at [1136, 111] on button "一括承認" at bounding box center [1127, 113] width 70 height 23
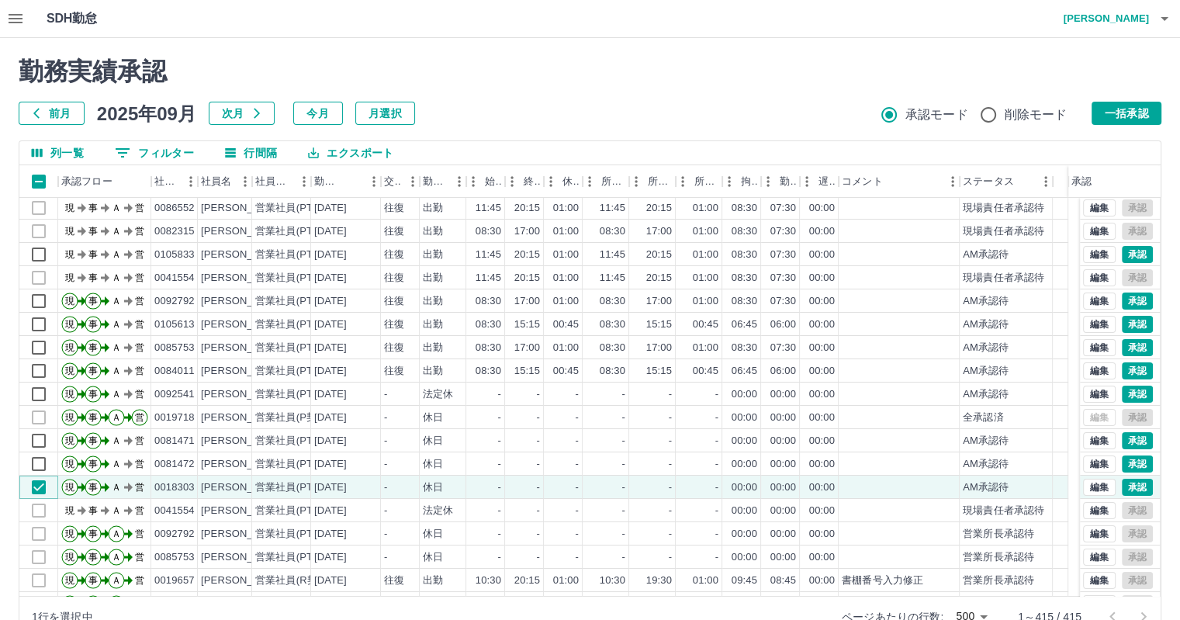
scroll to position [0, 0]
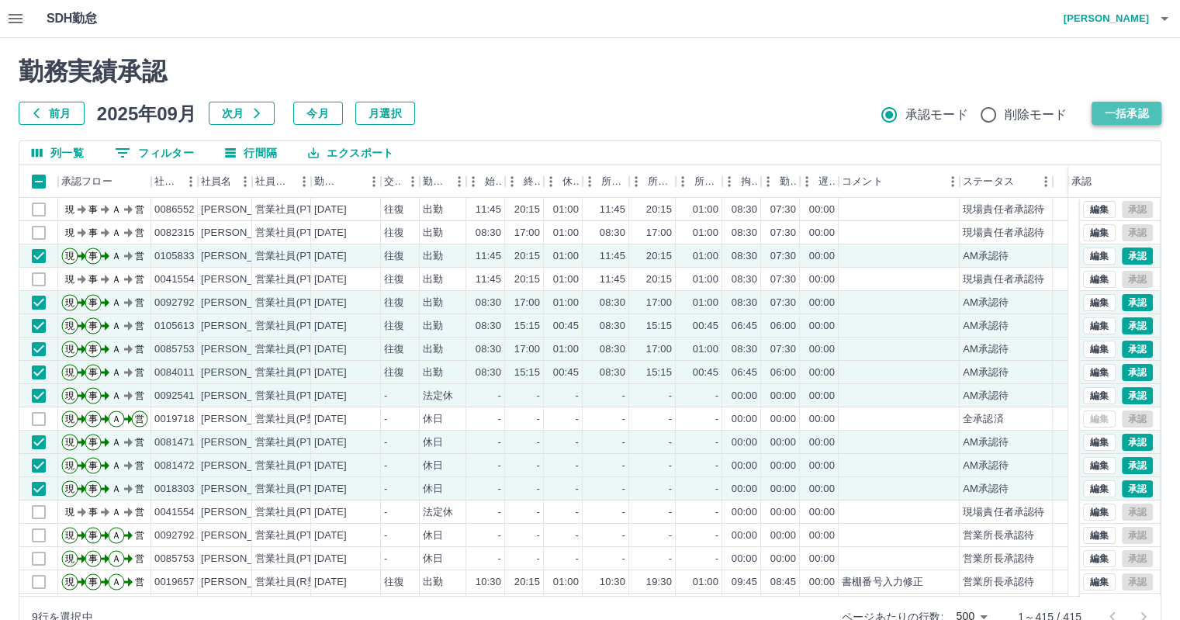
click at [1119, 115] on button "一括承認" at bounding box center [1127, 113] width 70 height 23
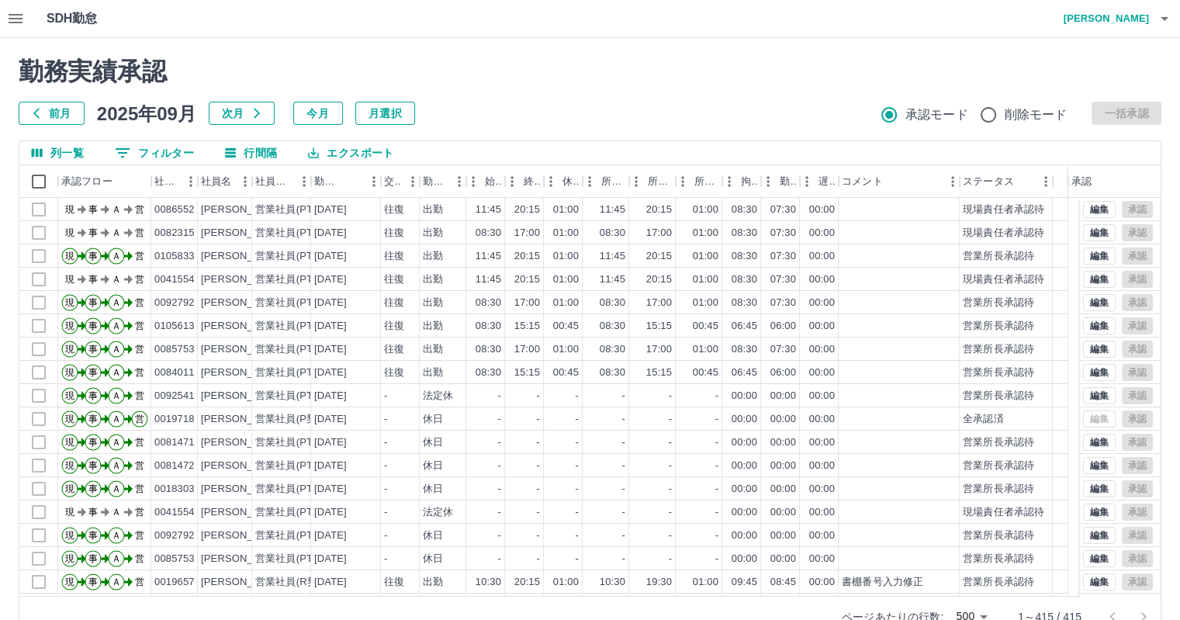
click at [13, 14] on icon "button" at bounding box center [16, 18] width 14 height 9
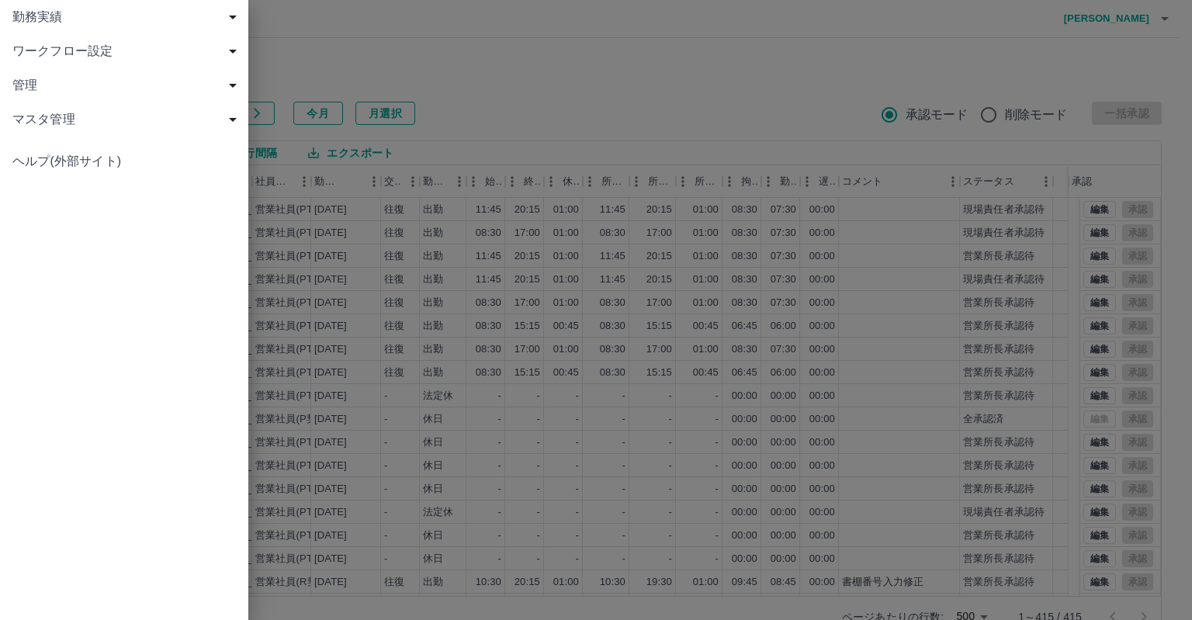
click at [71, 24] on span "勤務実績" at bounding box center [127, 17] width 230 height 19
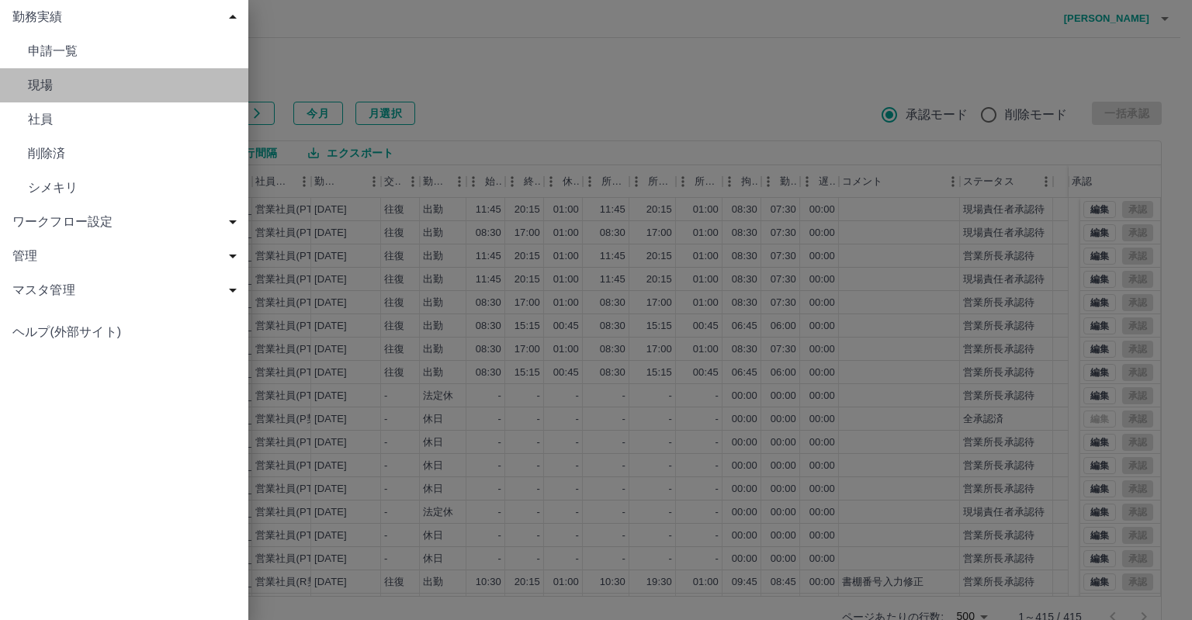
click at [85, 85] on span "現場" at bounding box center [132, 85] width 208 height 19
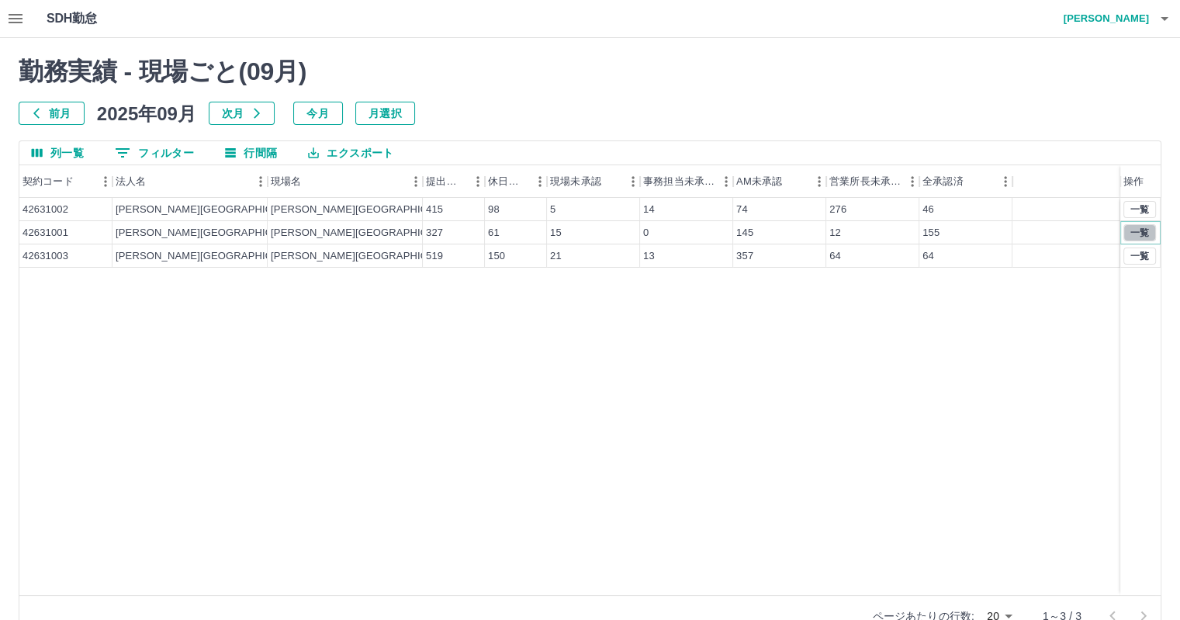
click at [1145, 229] on button "一覧" at bounding box center [1140, 232] width 33 height 17
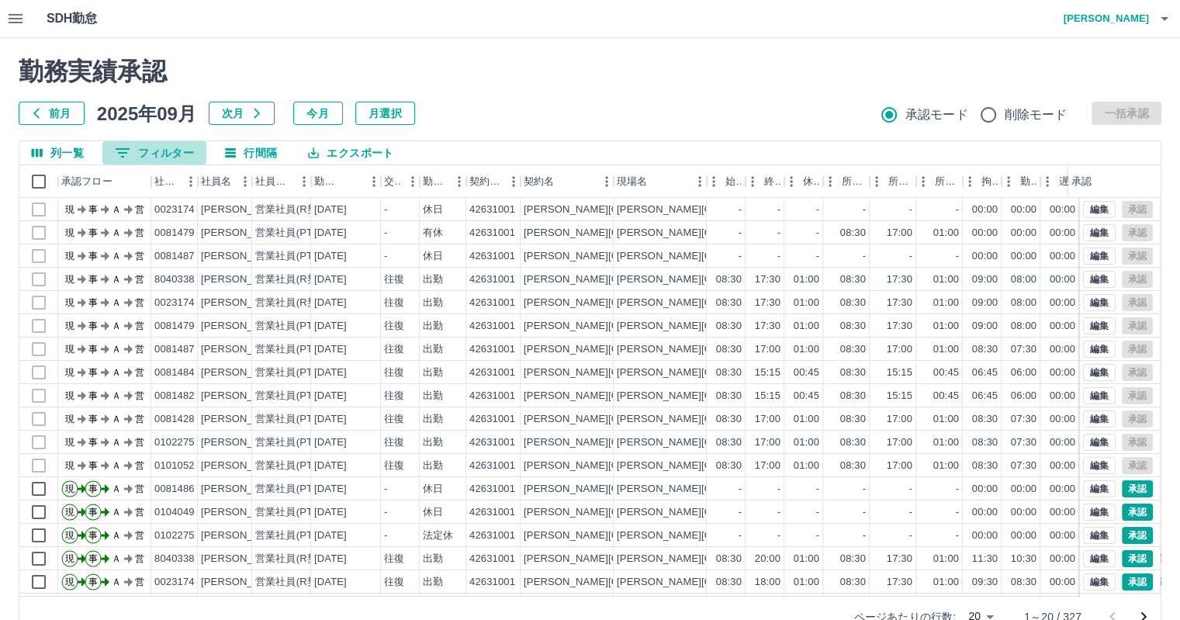
click at [158, 150] on button "0 フィルター" at bounding box center [154, 152] width 104 height 23
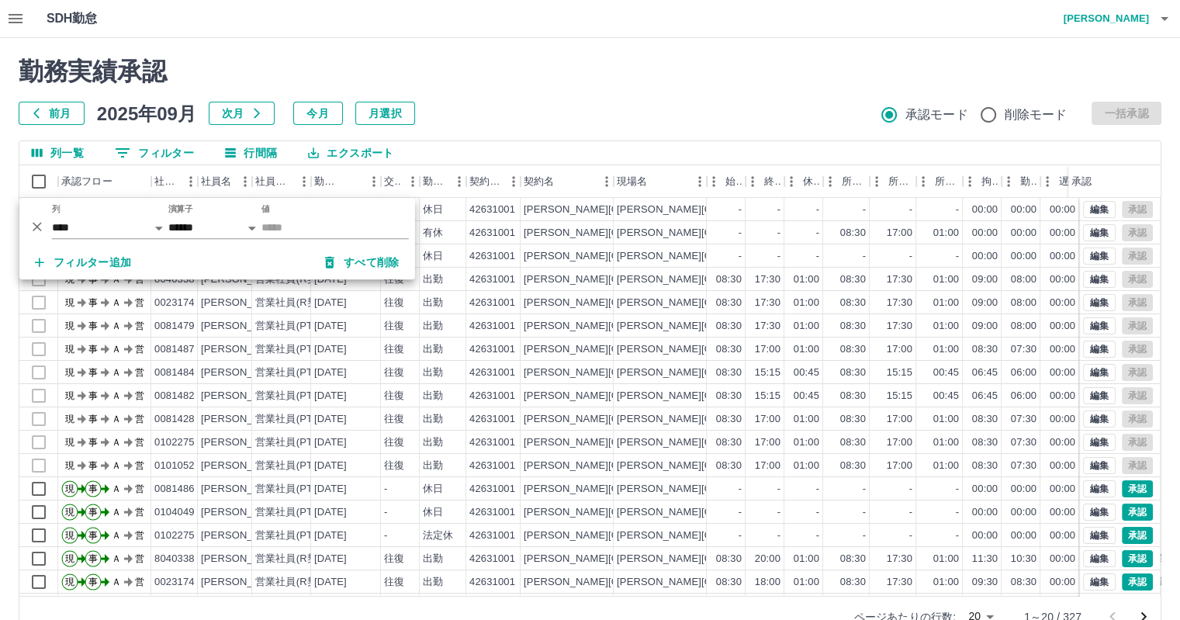
click at [453, 74] on h2 "勤務実績承認" at bounding box center [590, 71] width 1143 height 29
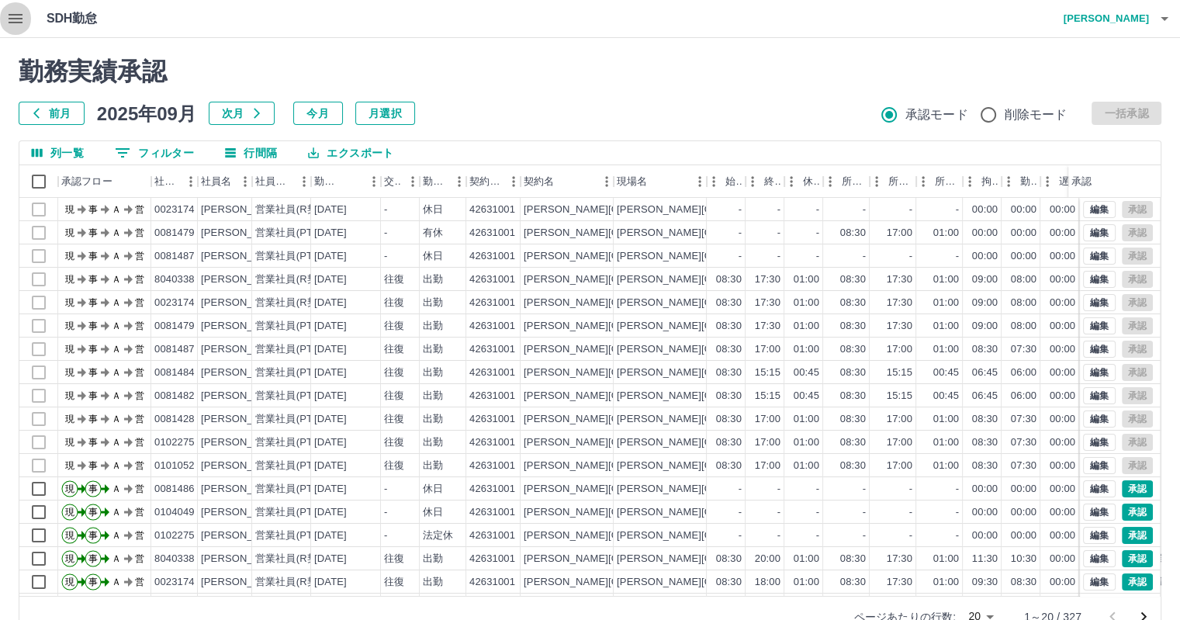
click at [15, 15] on icon "button" at bounding box center [16, 18] width 14 height 9
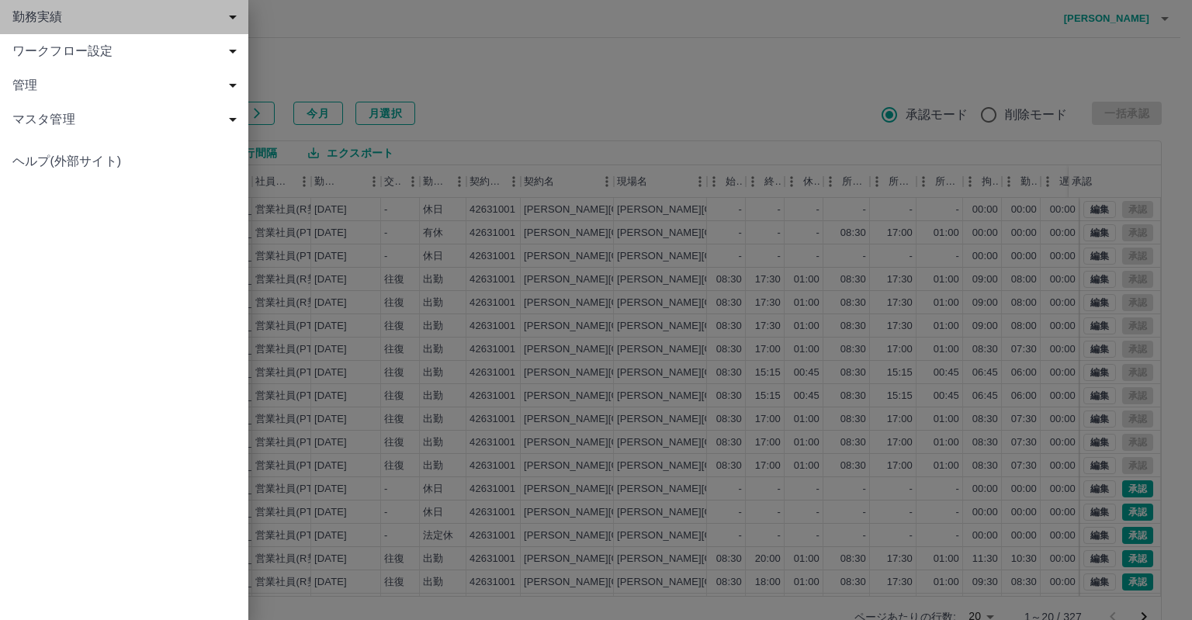
click at [61, 19] on span "勤務実績" at bounding box center [127, 17] width 230 height 19
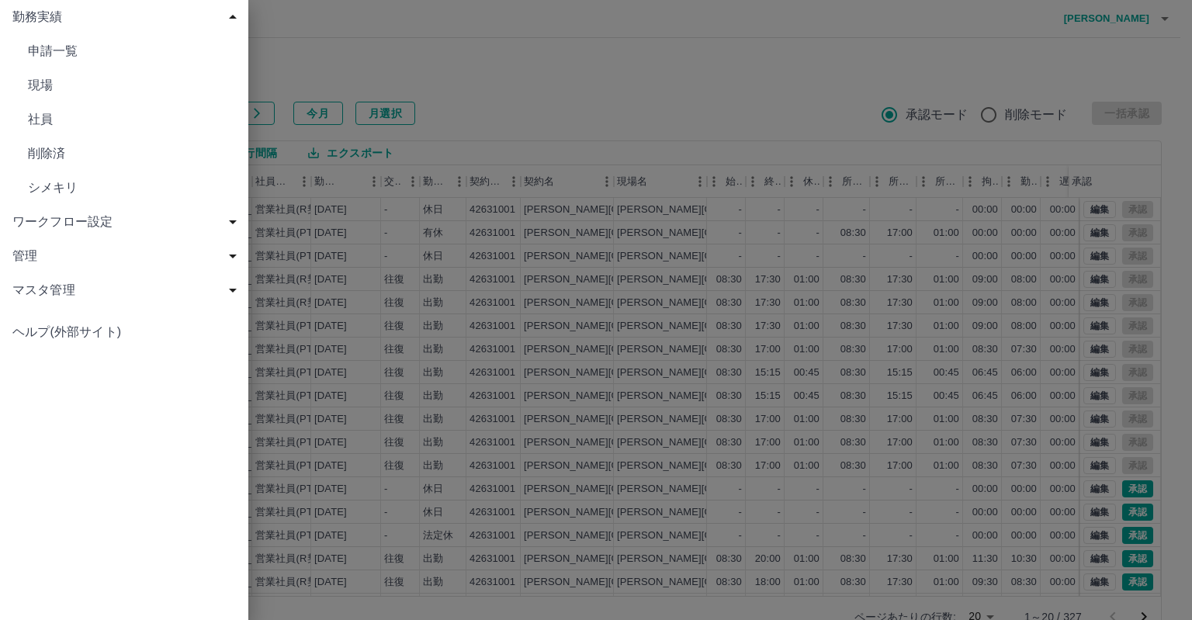
click at [71, 88] on span "現場" at bounding box center [132, 85] width 208 height 19
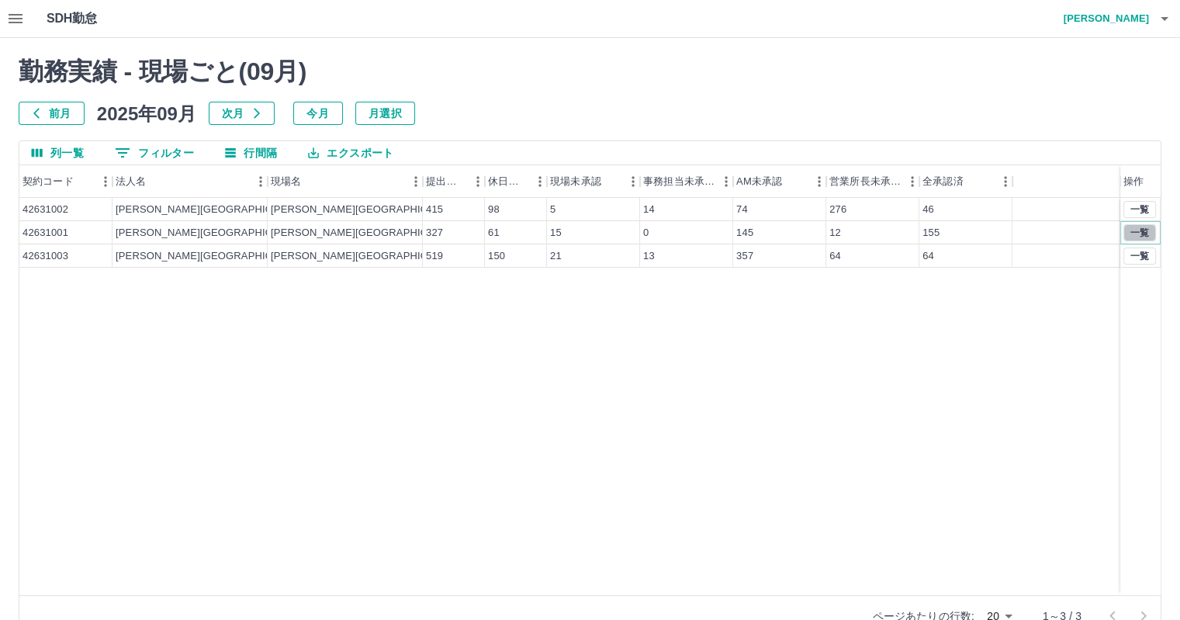
click at [1139, 230] on button "一覧" at bounding box center [1140, 232] width 33 height 17
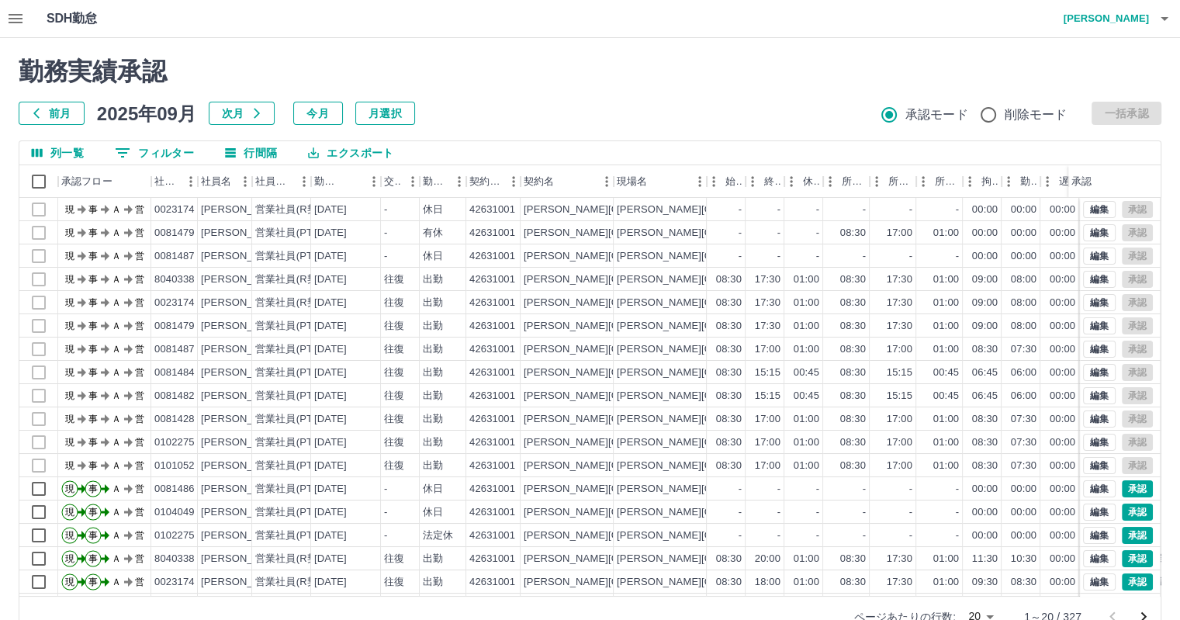
click at [16, 21] on icon "button" at bounding box center [15, 18] width 19 height 19
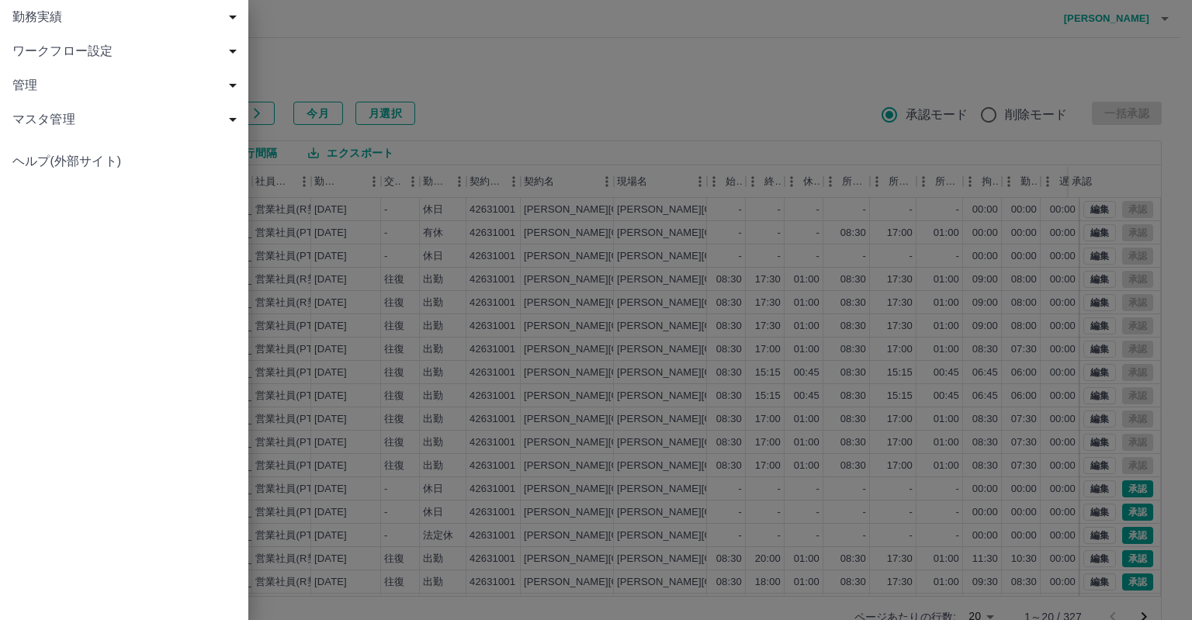
click at [92, 23] on span "勤務実績" at bounding box center [127, 17] width 230 height 19
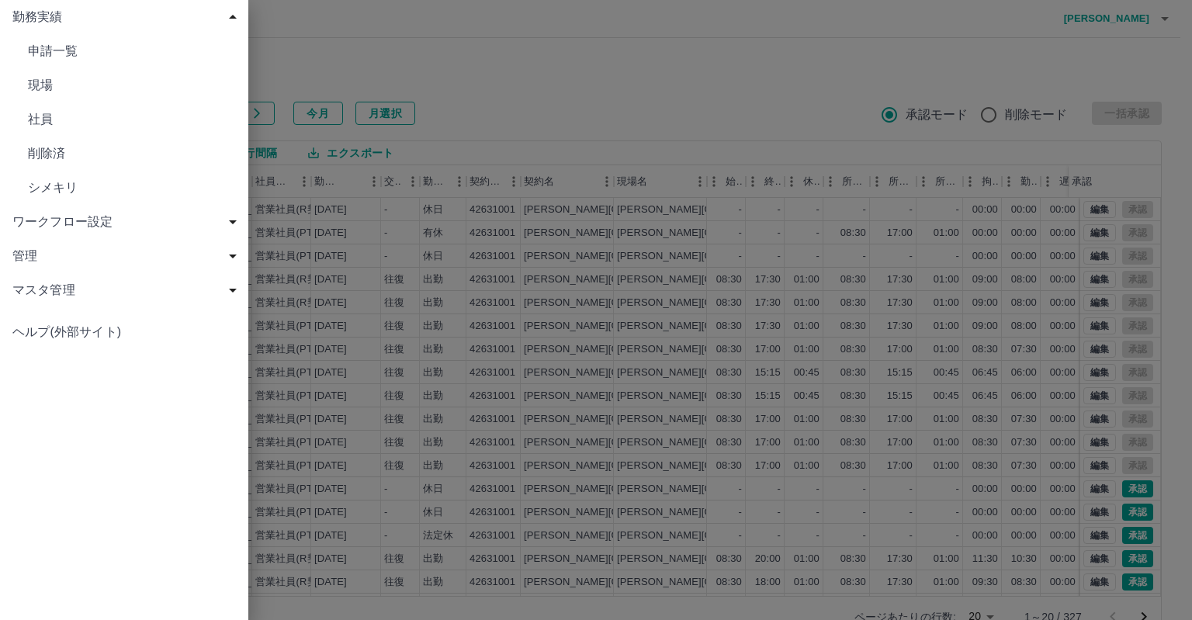
click at [85, 92] on span "現場" at bounding box center [132, 85] width 208 height 19
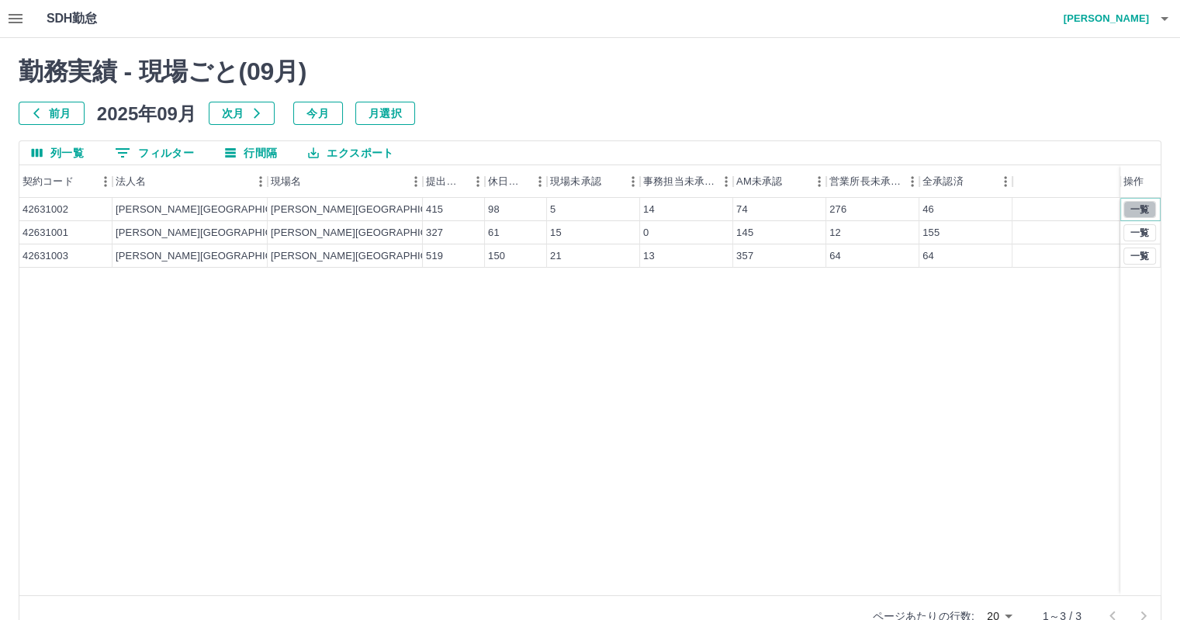
click at [1142, 207] on button "一覧" at bounding box center [1140, 209] width 33 height 17
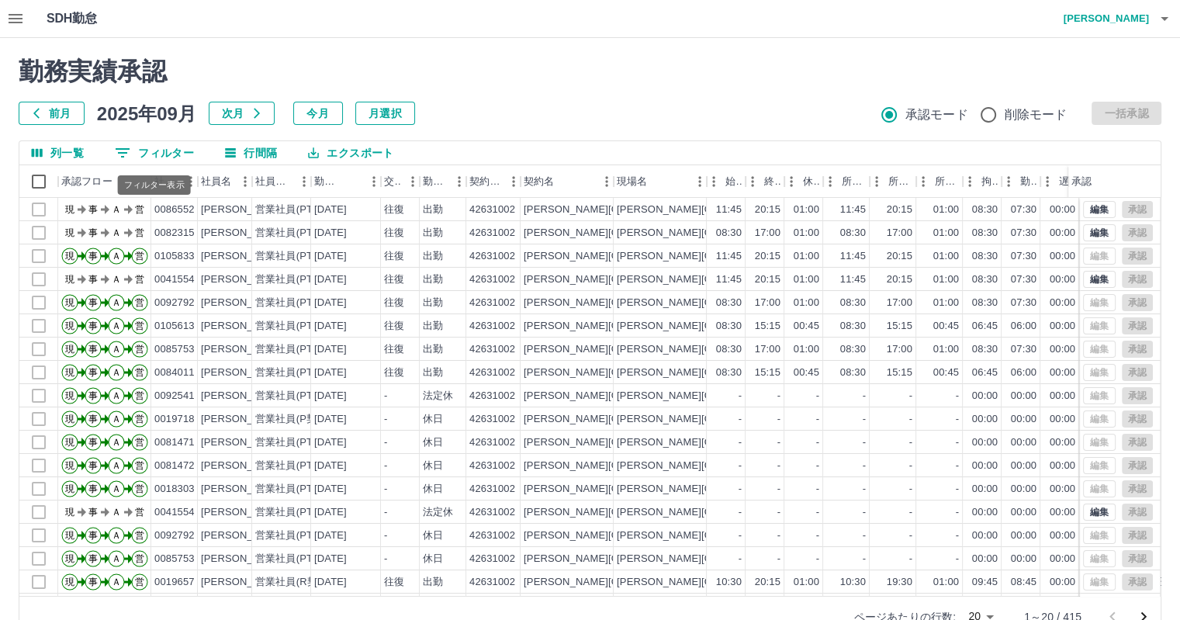
click at [155, 154] on button "0 フィルター" at bounding box center [154, 152] width 104 height 23
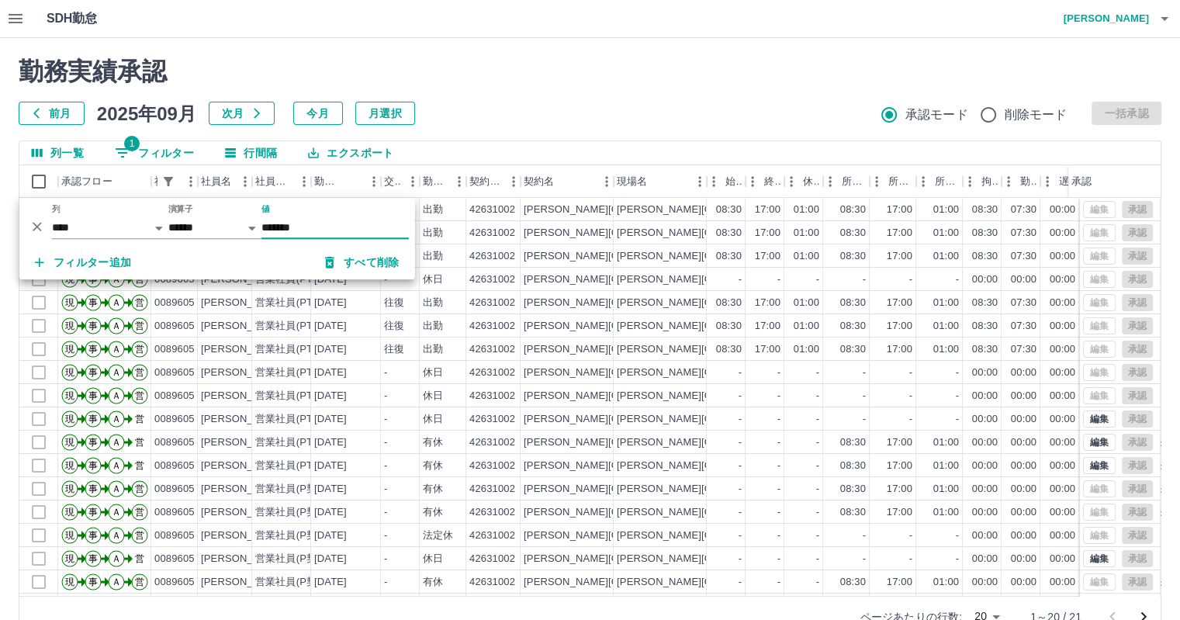
type input "*******"
click at [568, 83] on h2 "勤務実績承認" at bounding box center [590, 71] width 1143 height 29
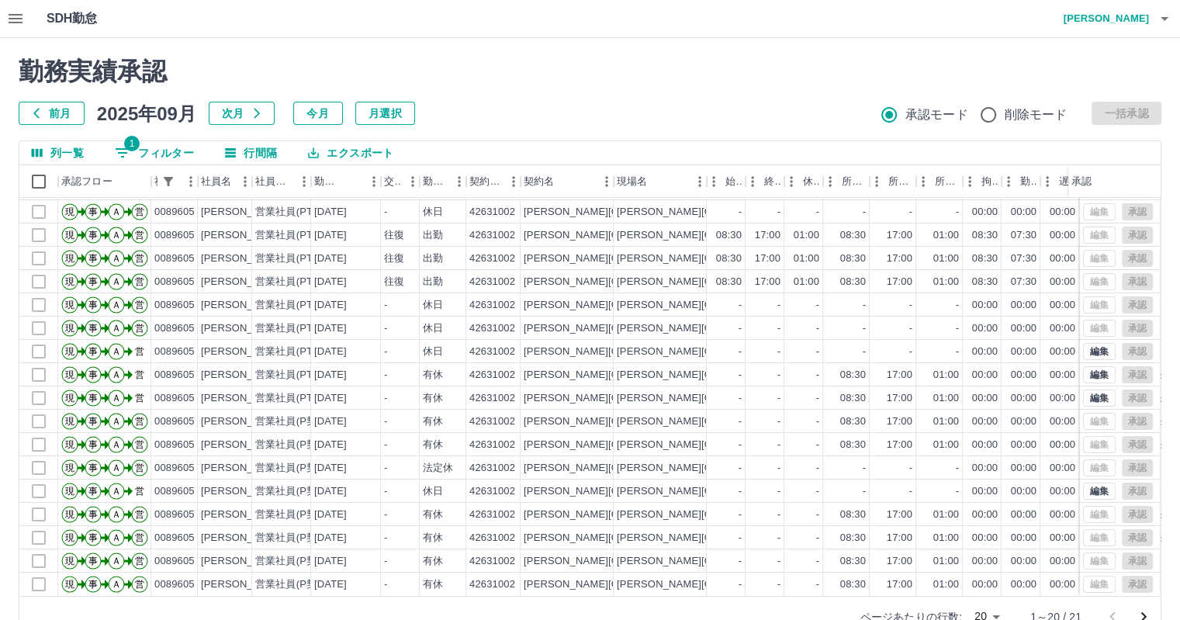
click at [15, 22] on icon "button" at bounding box center [16, 18] width 14 height 9
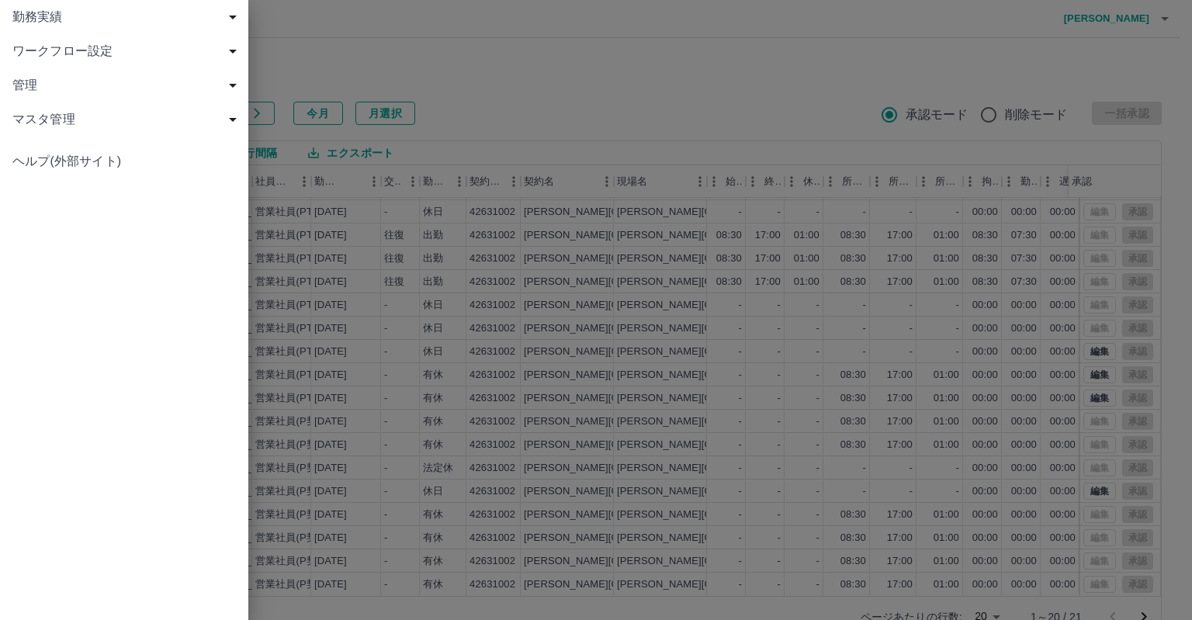
click at [95, 19] on span "勤務実績" at bounding box center [127, 17] width 230 height 19
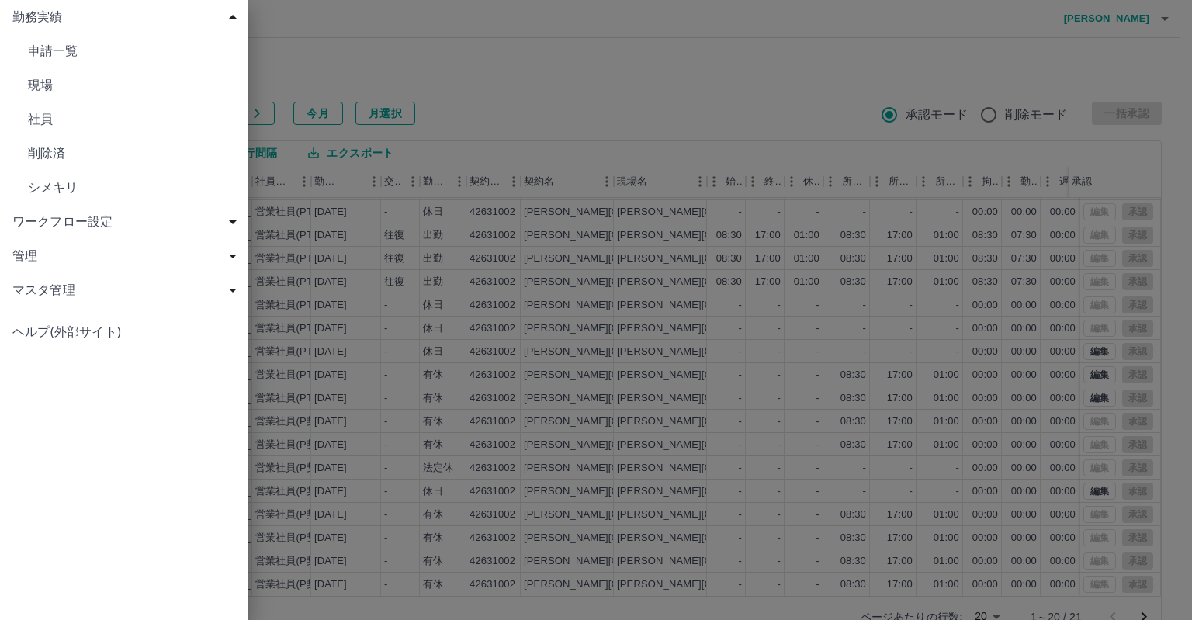
click at [71, 79] on span "現場" at bounding box center [132, 85] width 208 height 19
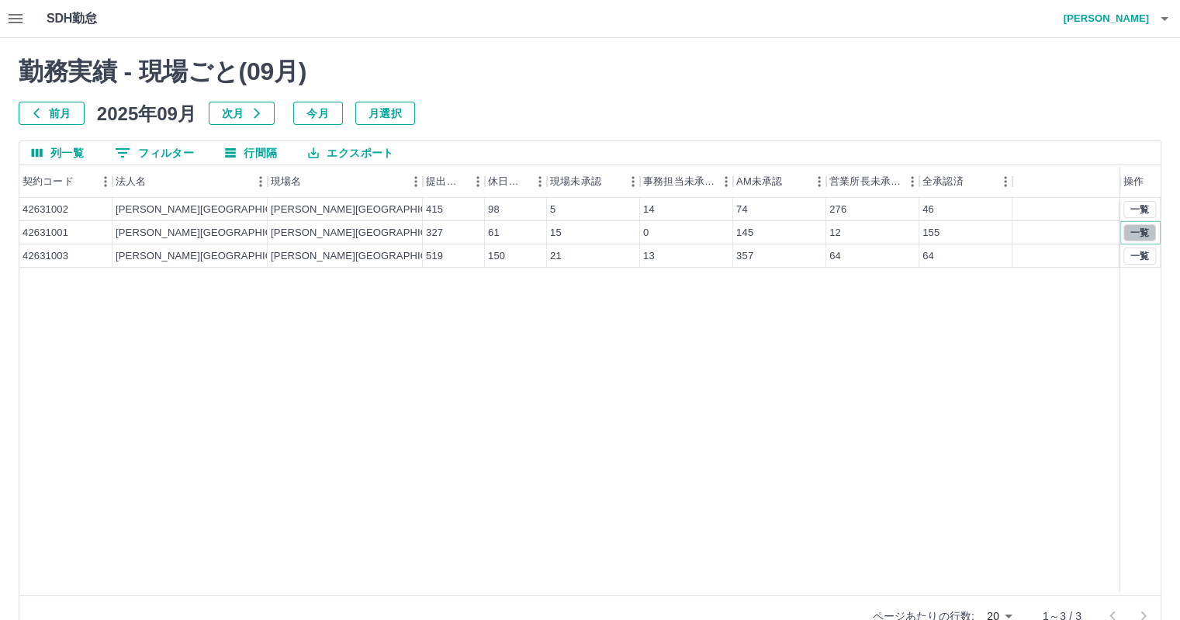
click at [1148, 227] on button "一覧" at bounding box center [1140, 232] width 33 height 17
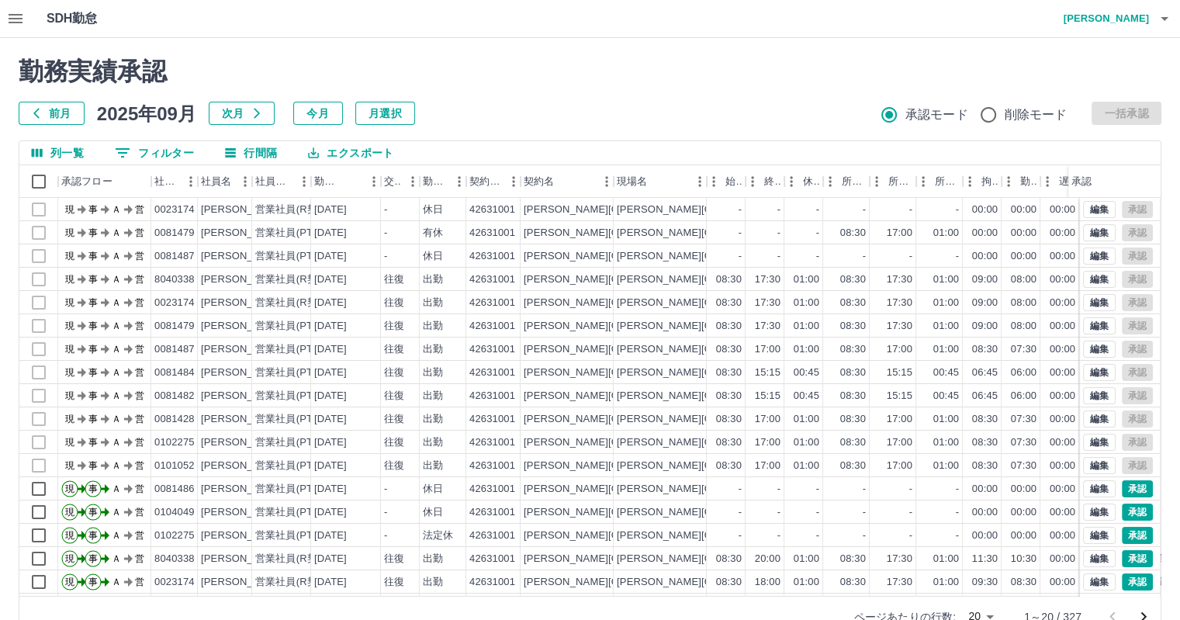
click at [975, 613] on body "SDH勤怠 [PERSON_NAME] 勤務実績承認 前月 [DATE] 次月 今月 月選択 承認モード 削除モード 一括承認 列一覧 0 フィルター 行間隔…" at bounding box center [590, 328] width 1180 height 656
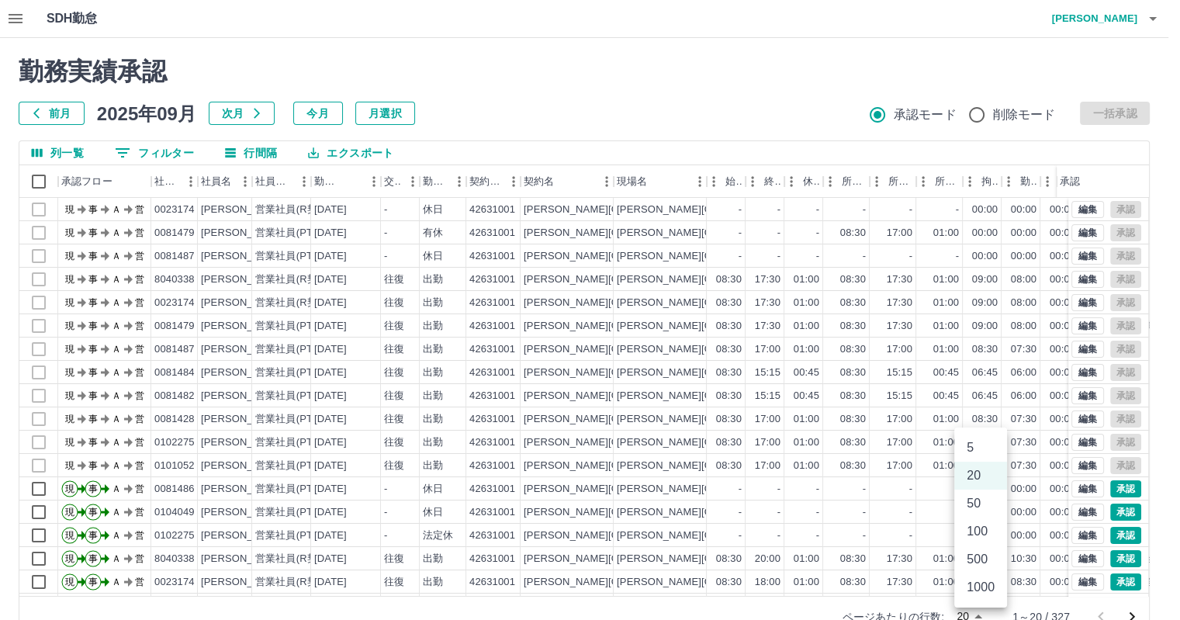
scroll to position [8, 0]
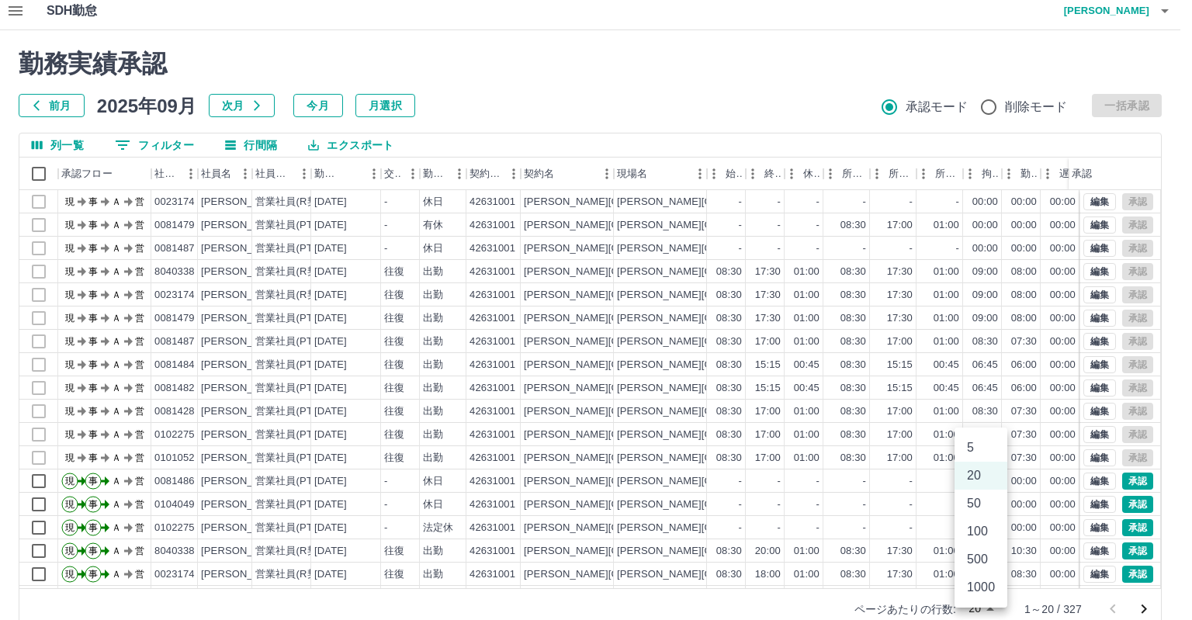
click at [978, 558] on li "500" at bounding box center [980, 560] width 53 height 28
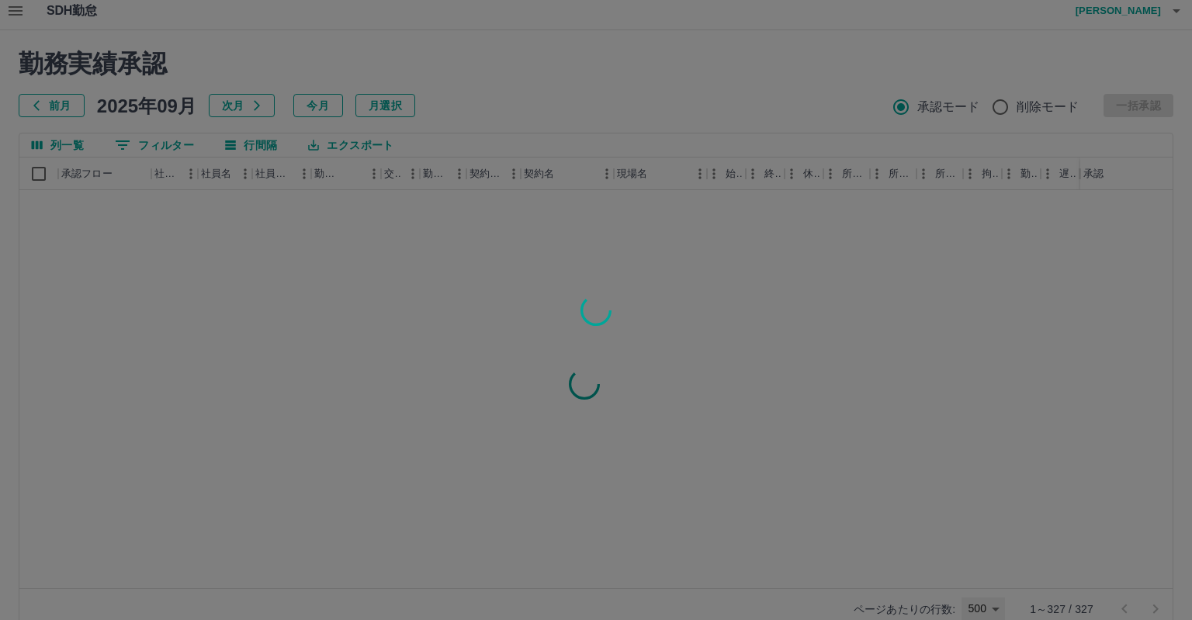
type input "***"
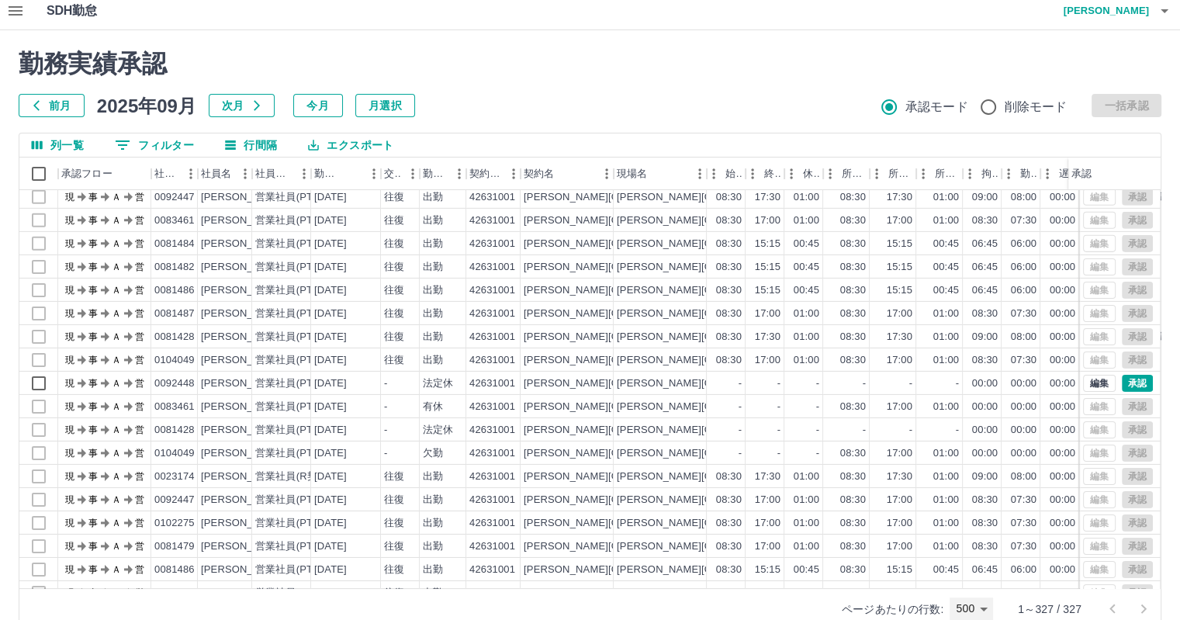
scroll to position [5130, 0]
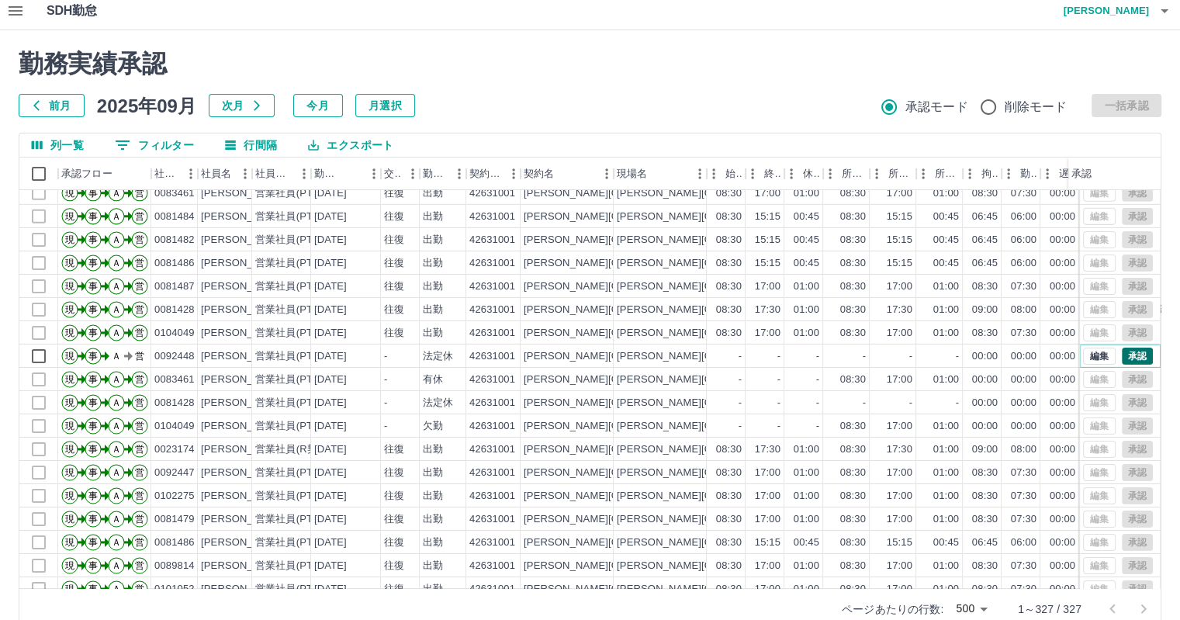
click at [1128, 352] on button "承認" at bounding box center [1137, 356] width 31 height 17
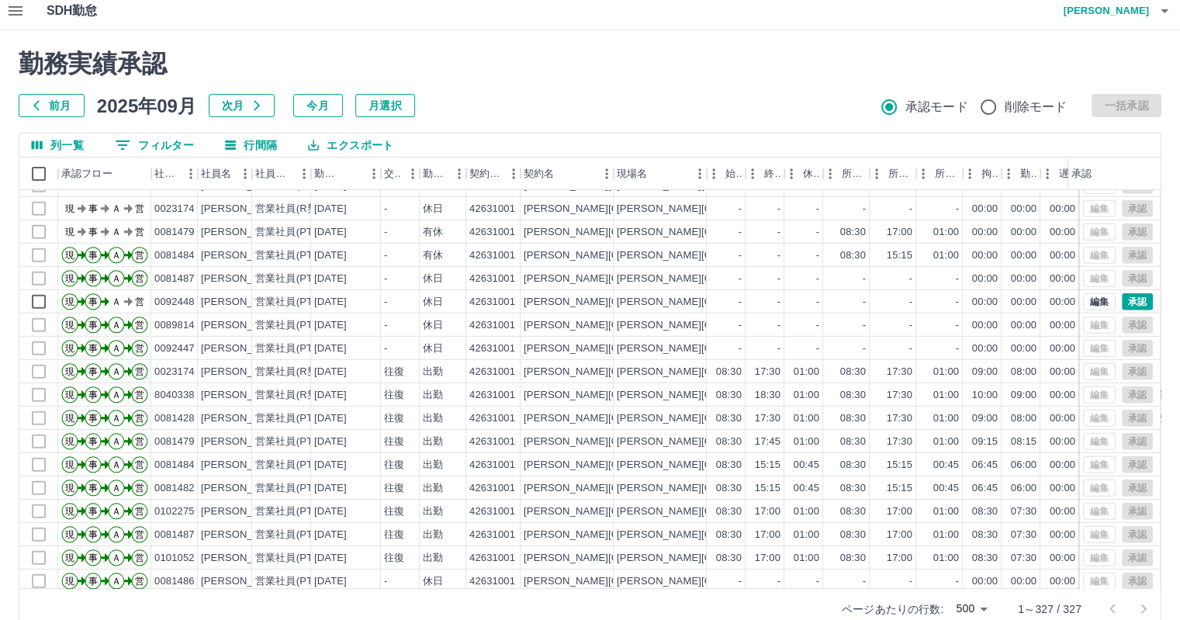
scroll to position [4354, 0]
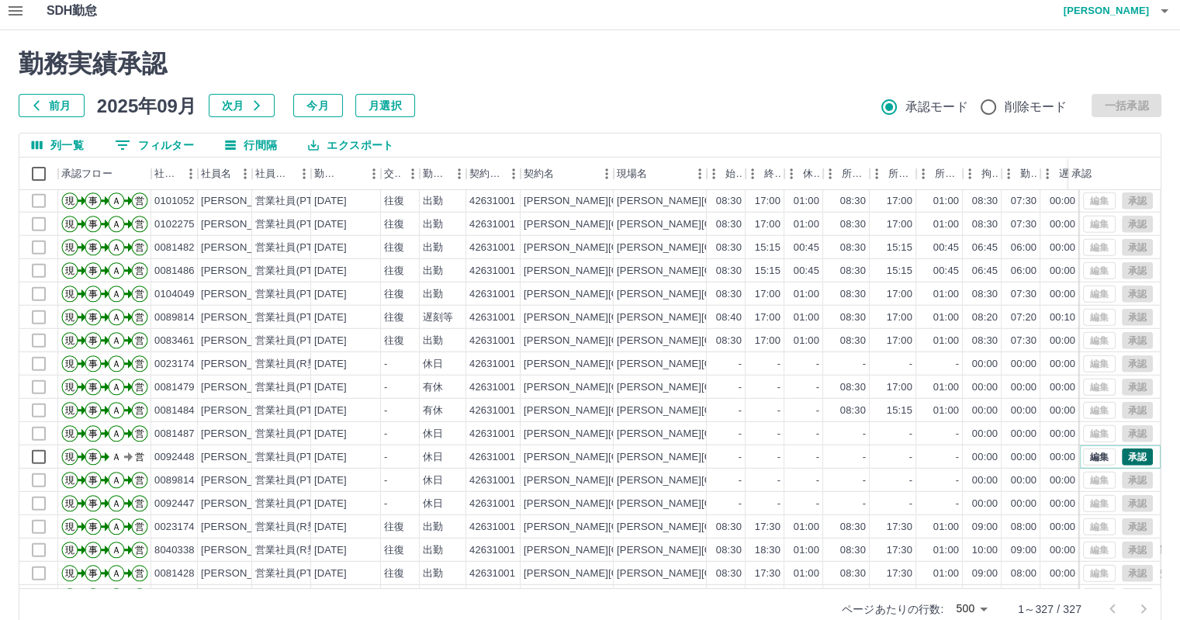
click at [1129, 452] on button "承認" at bounding box center [1137, 457] width 31 height 17
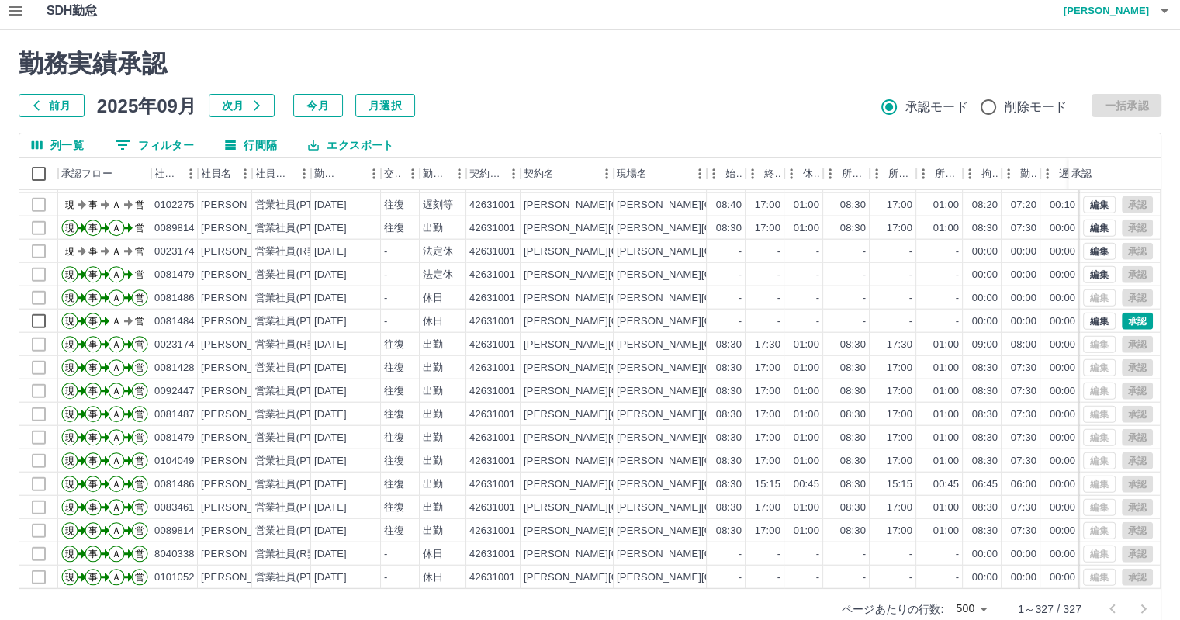
scroll to position [3811, 0]
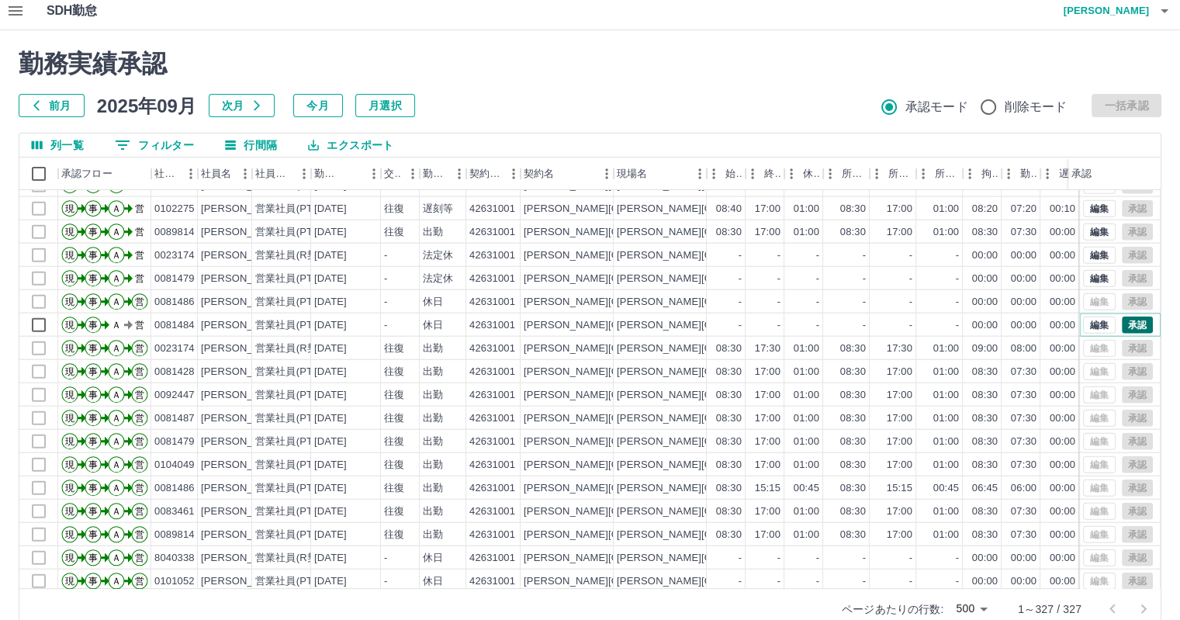
click at [1131, 328] on button "承認" at bounding box center [1137, 325] width 31 height 17
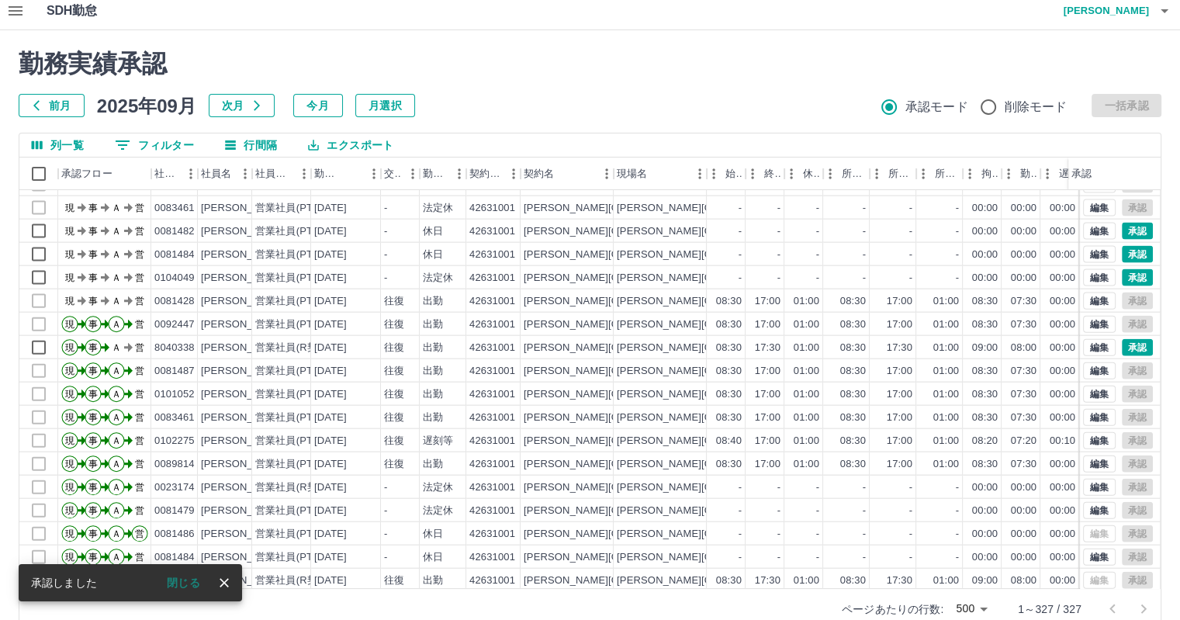
scroll to position [3578, 0]
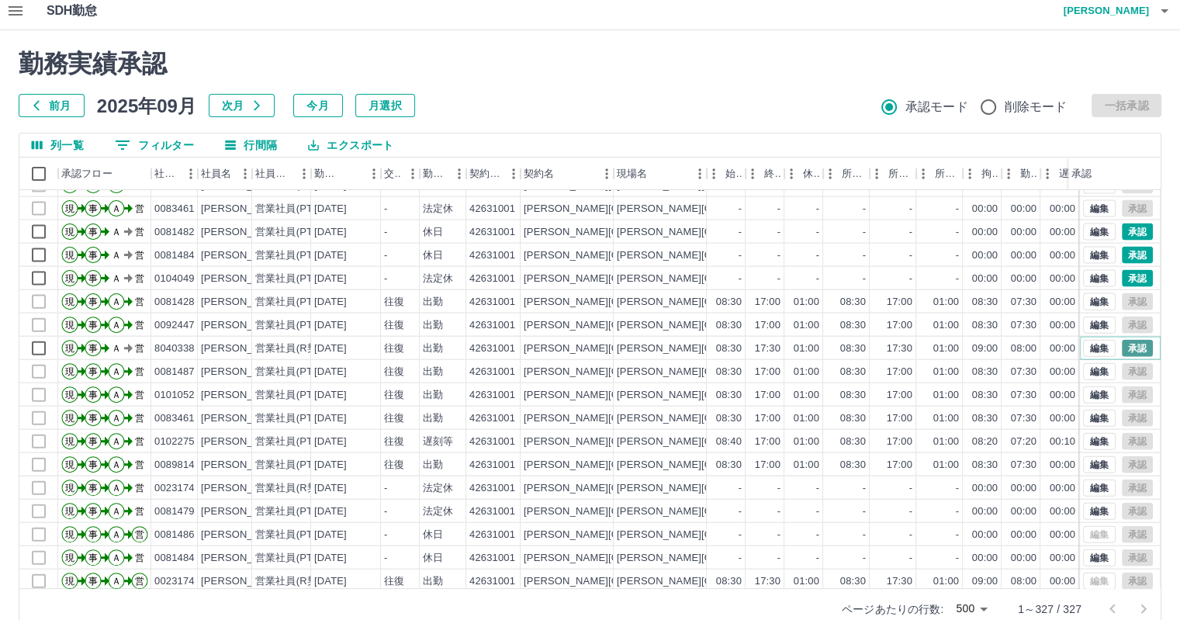
click at [1127, 345] on button "承認" at bounding box center [1137, 348] width 31 height 17
click at [1122, 275] on button "承認" at bounding box center [1137, 278] width 31 height 17
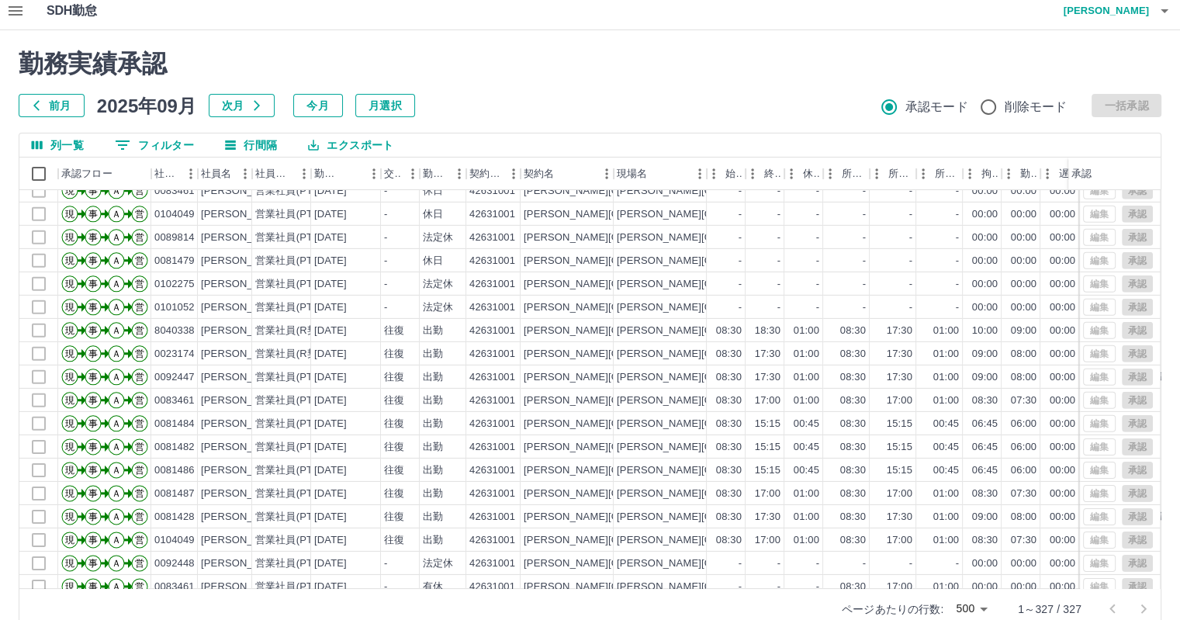
scroll to position [4897, 0]
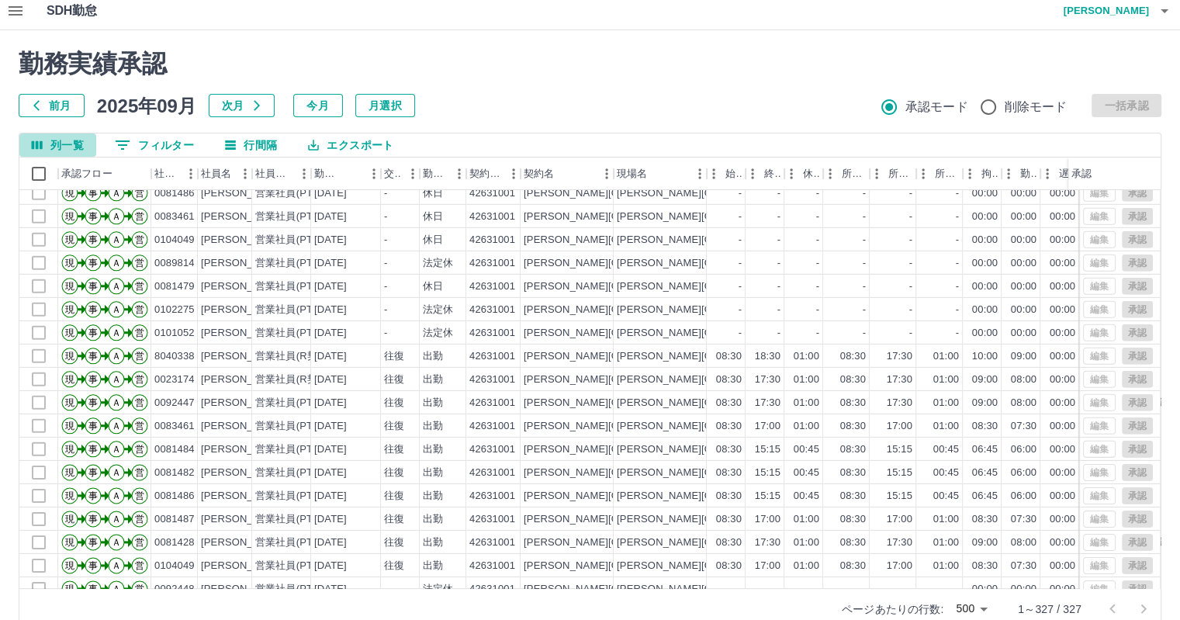
click at [28, 145] on button "列一覧" at bounding box center [57, 144] width 77 height 23
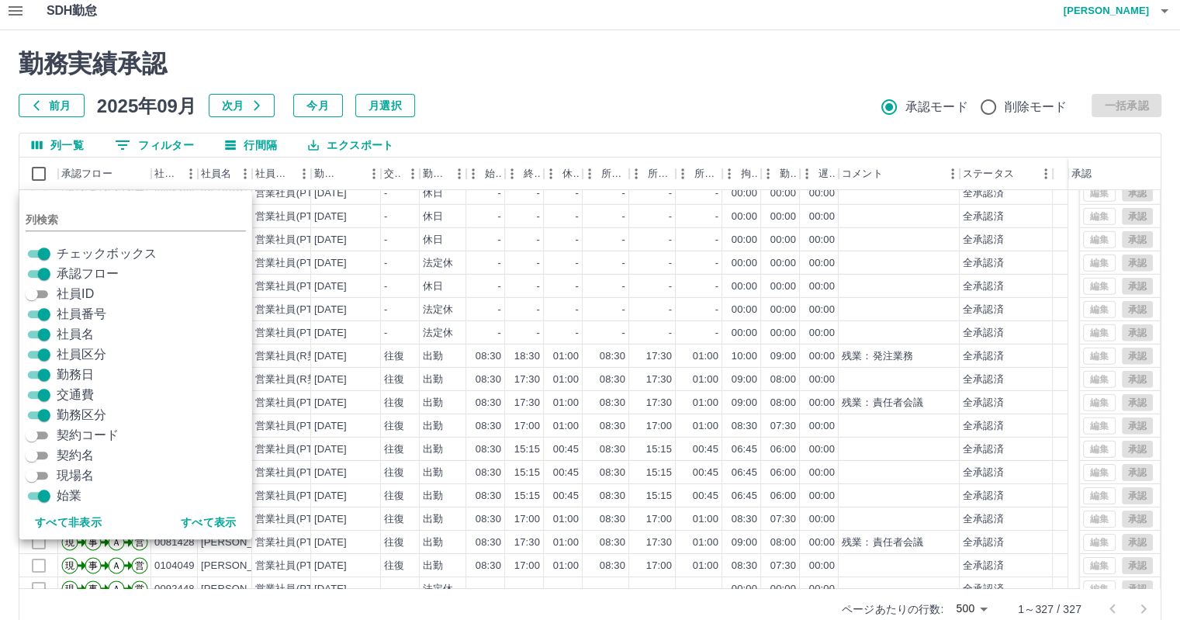
click at [610, 102] on div "前月 [DATE] 次月 今月 月選択 承認モード 削除モード 一括承認" at bounding box center [590, 105] width 1143 height 23
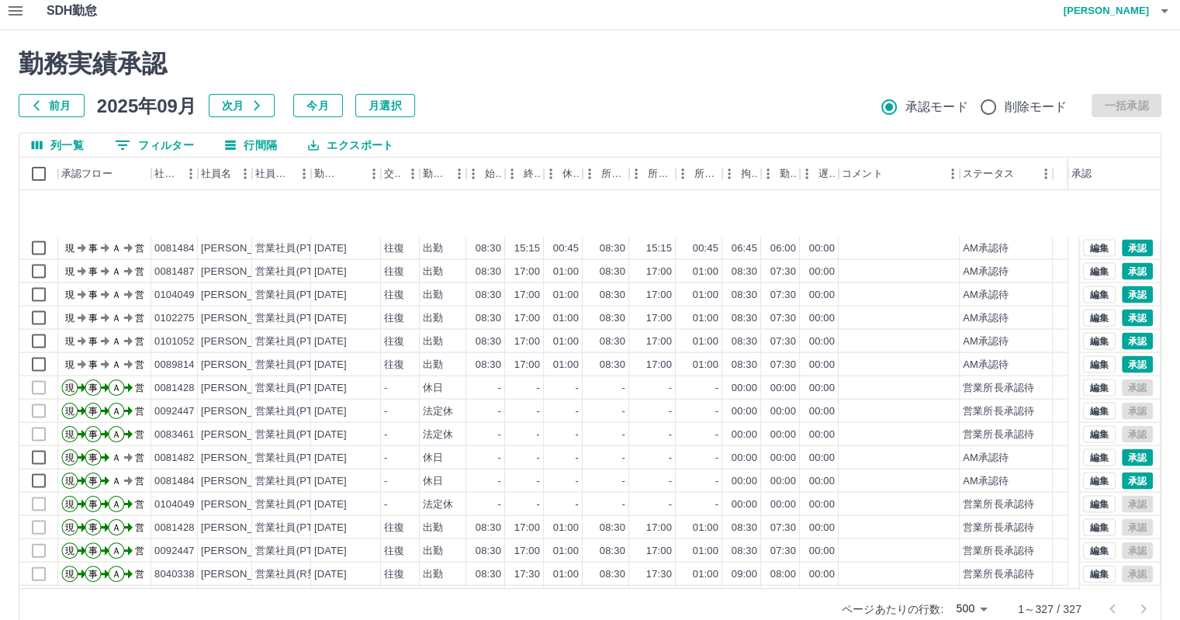
scroll to position [3345, 0]
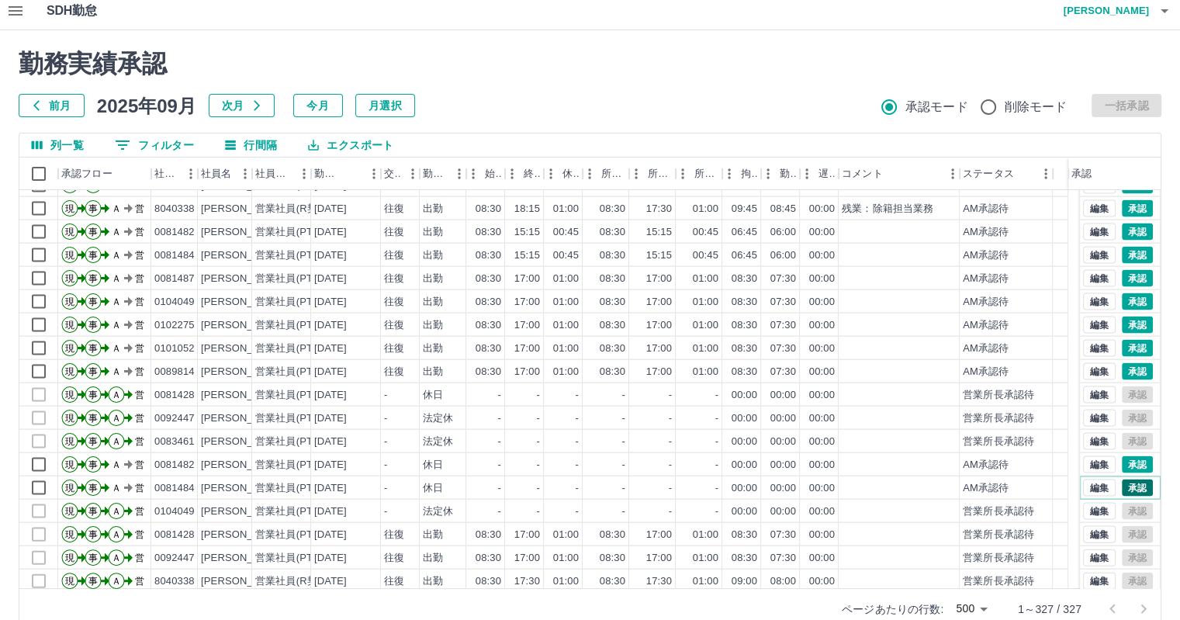
click at [1131, 480] on button "承認" at bounding box center [1137, 488] width 31 height 17
click at [1127, 463] on button "承認" at bounding box center [1137, 464] width 31 height 17
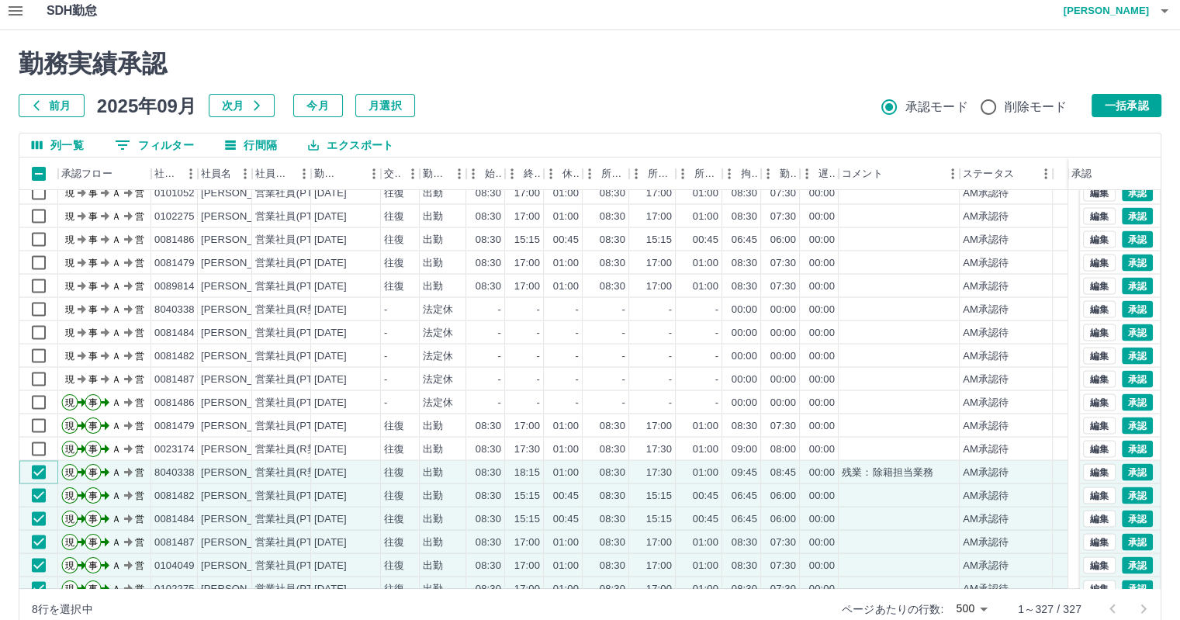
scroll to position [3035, 0]
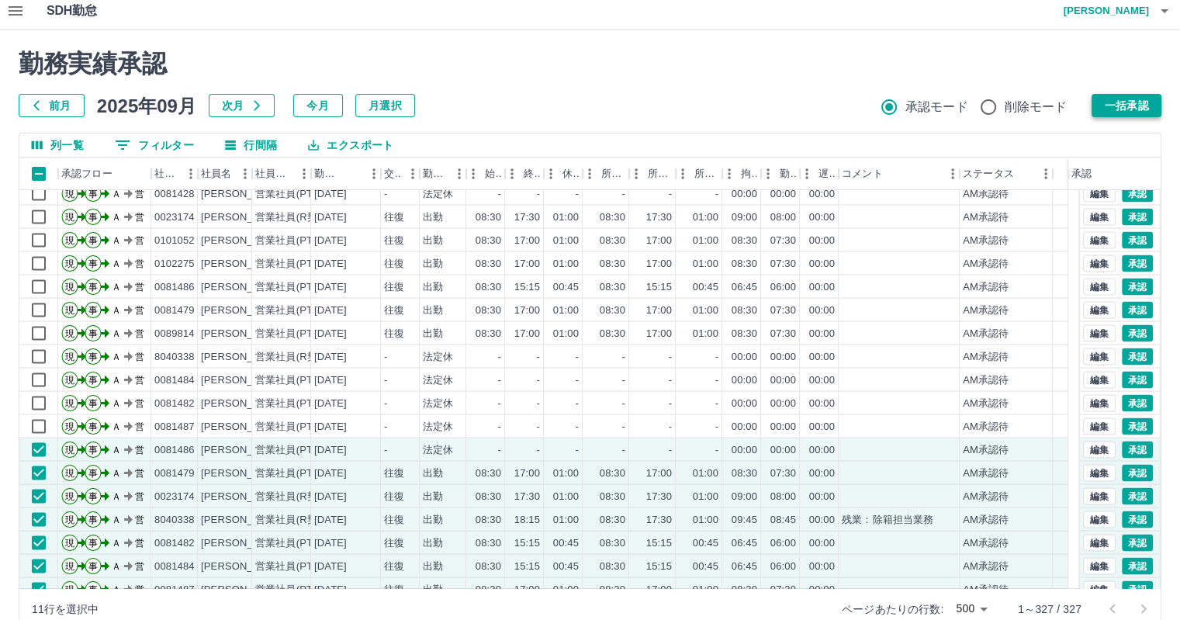
click at [1120, 103] on button "一括承認" at bounding box center [1127, 105] width 70 height 23
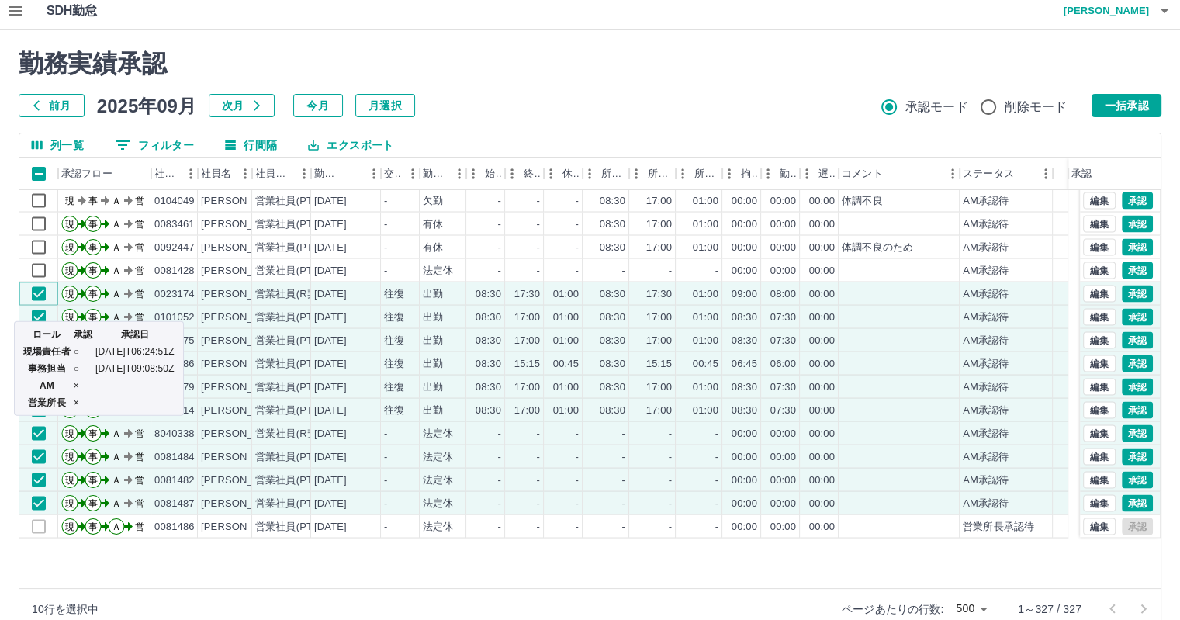
scroll to position [2825, 0]
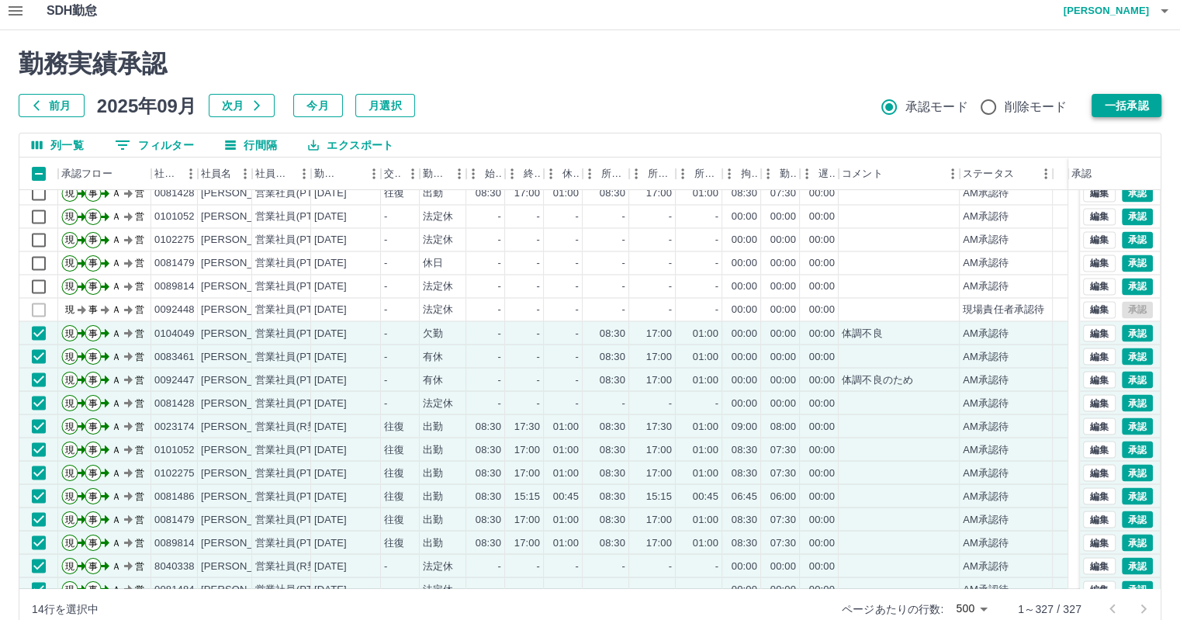
click at [1108, 106] on button "一括承認" at bounding box center [1127, 105] width 70 height 23
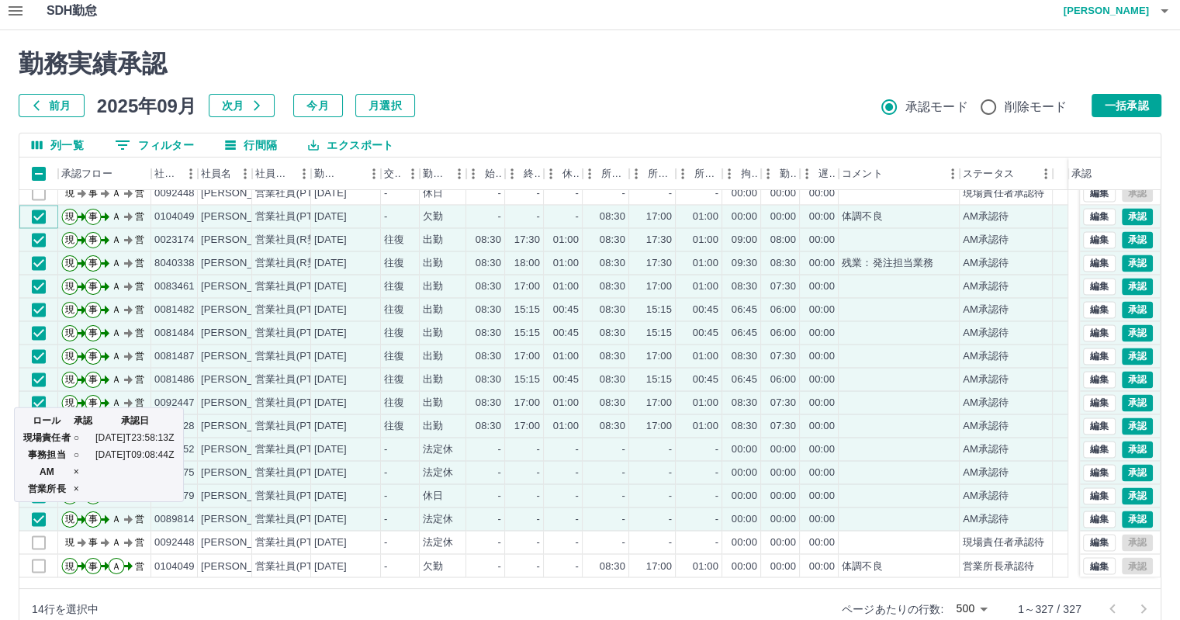
scroll to position [2461, 0]
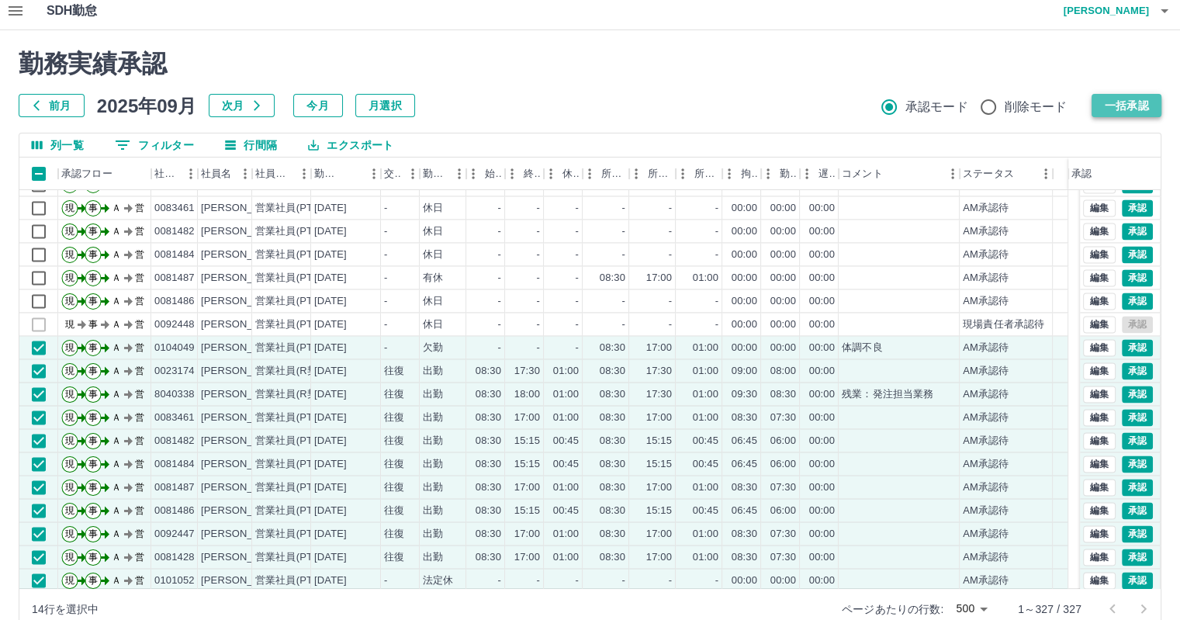
click at [1121, 107] on button "一括承認" at bounding box center [1127, 105] width 70 height 23
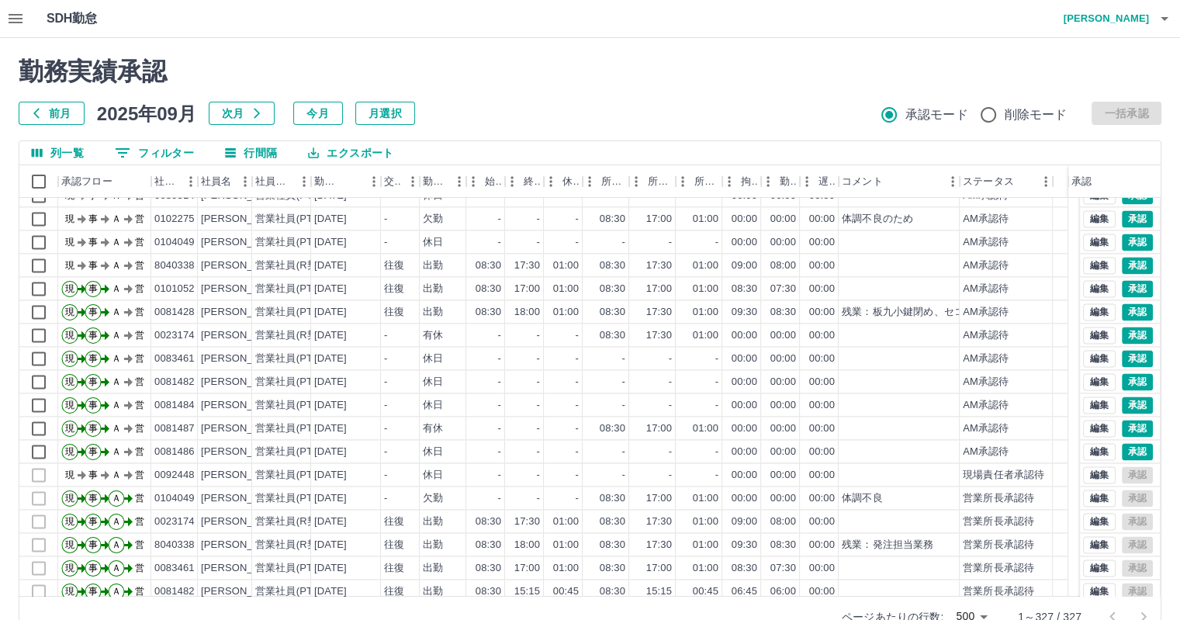
scroll to position [2306, 0]
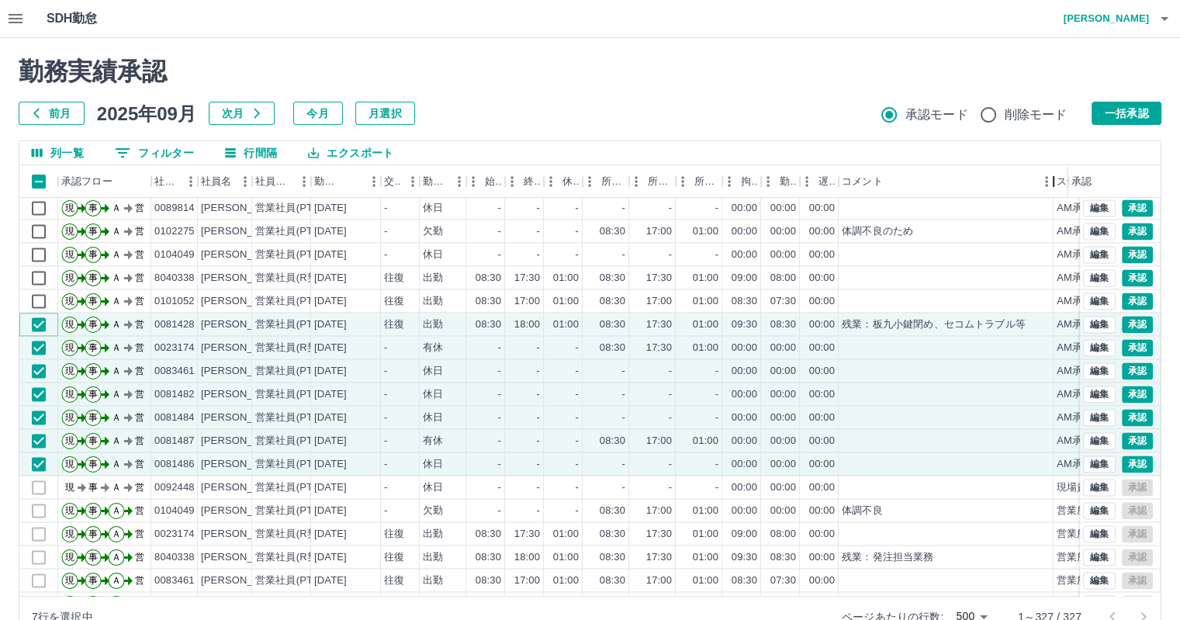
drag, startPoint x: 961, startPoint y: 184, endPoint x: 1055, endPoint y: 185, distance: 93.9
click at [1055, 185] on div "コメント" at bounding box center [1053, 181] width 19 height 33
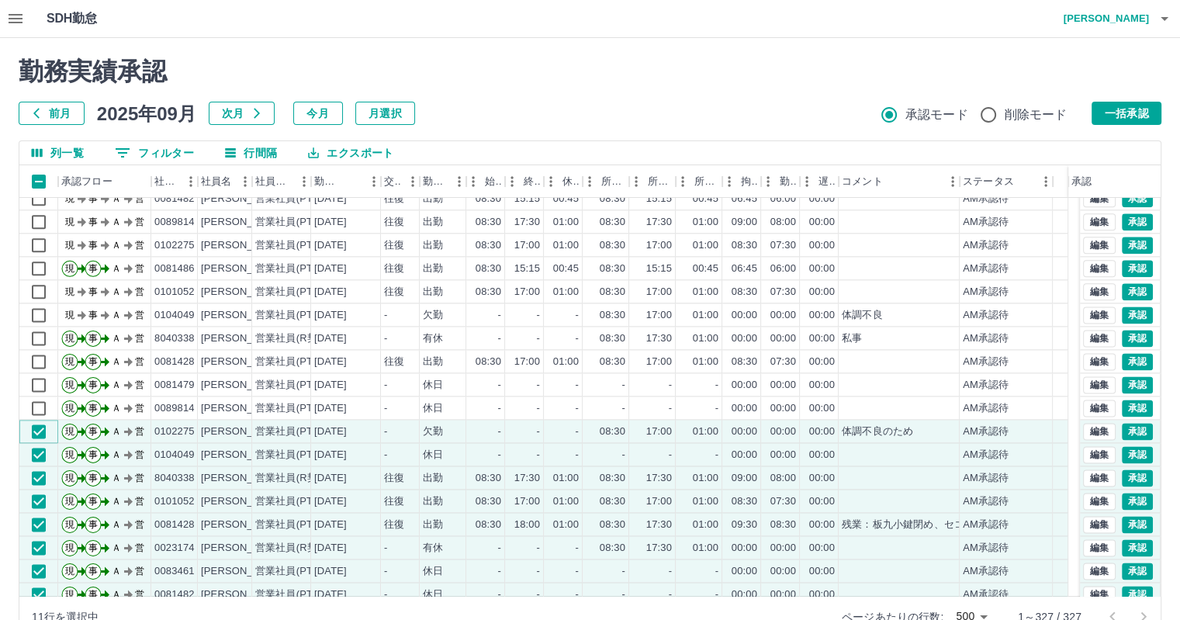
scroll to position [2073, 0]
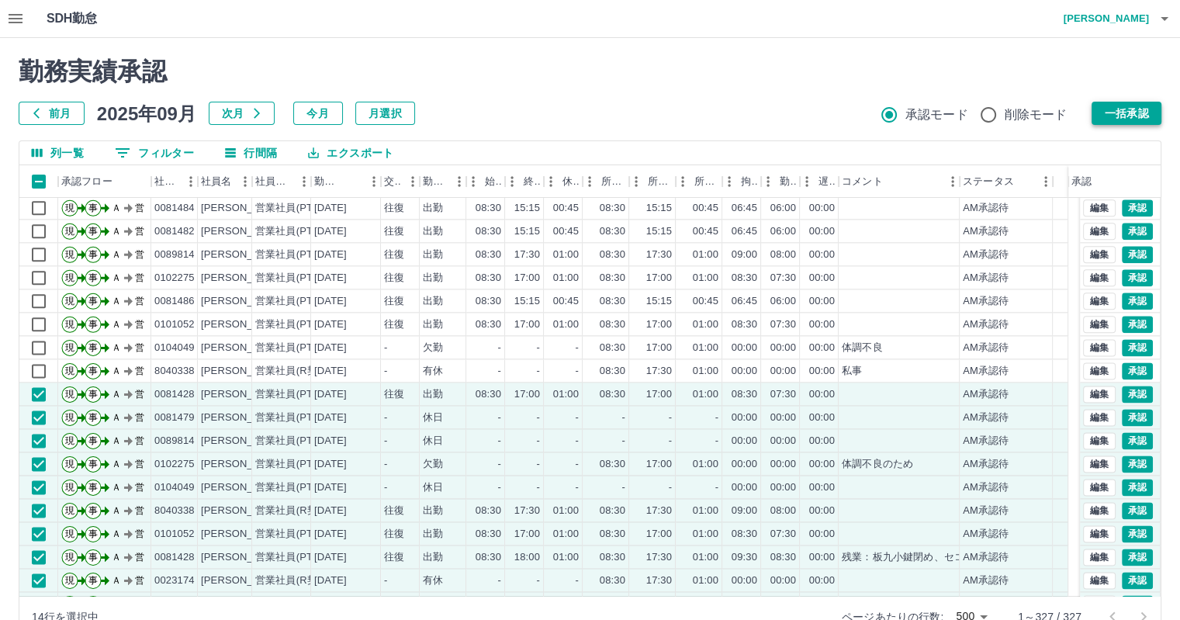
click at [1132, 107] on button "一括承認" at bounding box center [1127, 113] width 70 height 23
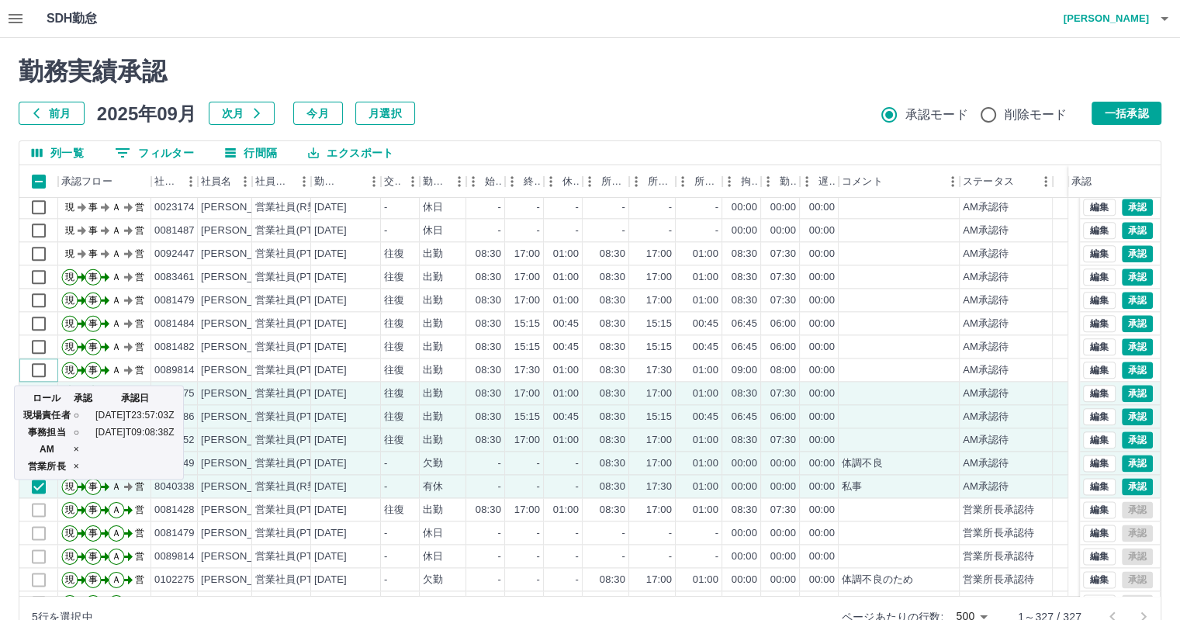
scroll to position [1918, 0]
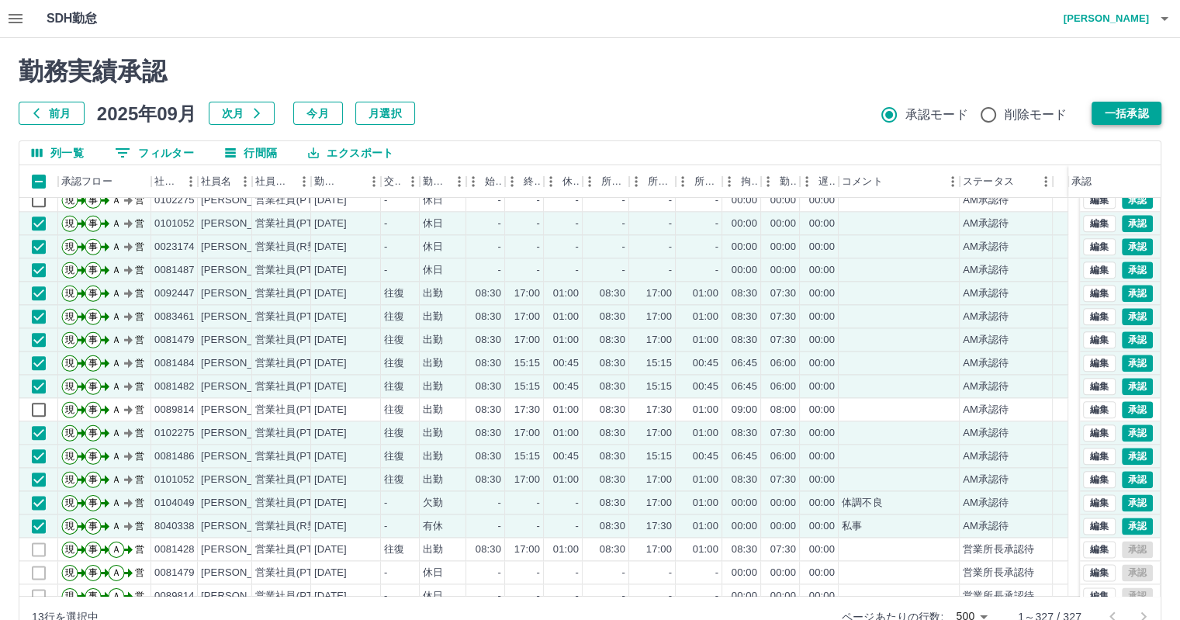
click at [1119, 116] on button "一括承認" at bounding box center [1127, 113] width 70 height 23
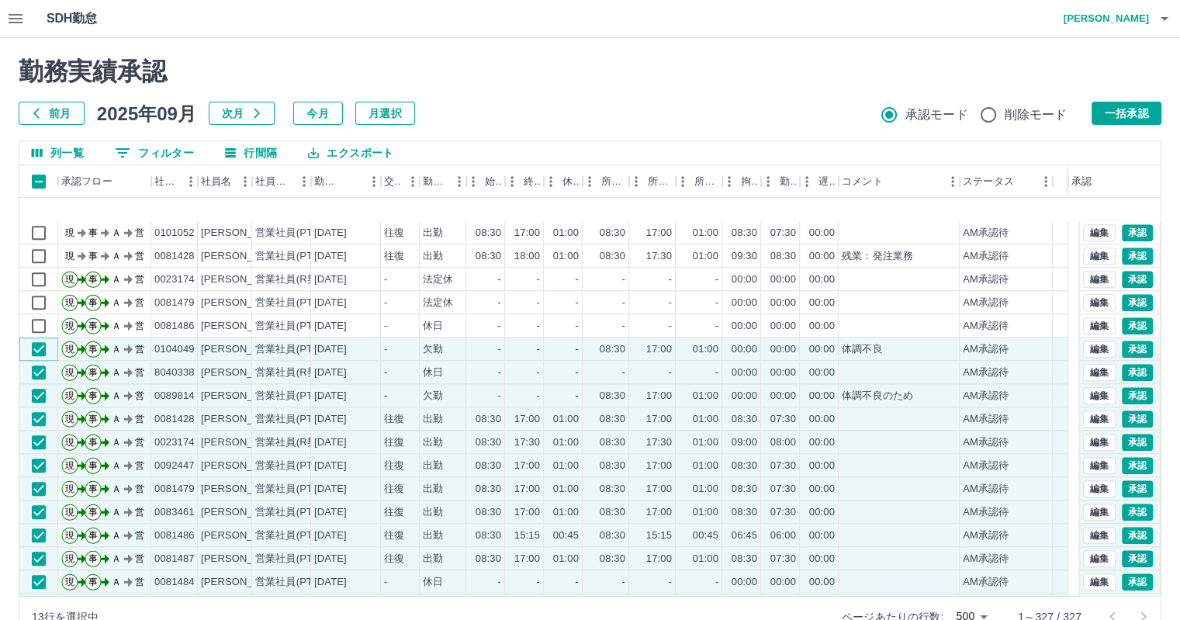
scroll to position [1453, 0]
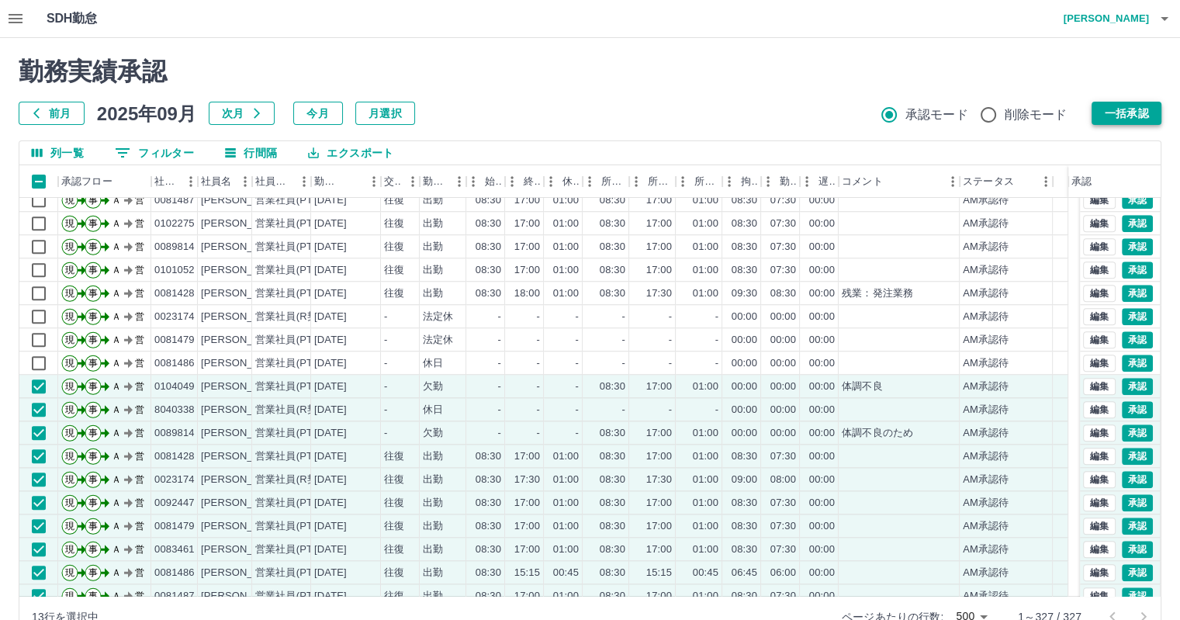
click at [1113, 115] on button "一括承認" at bounding box center [1127, 113] width 70 height 23
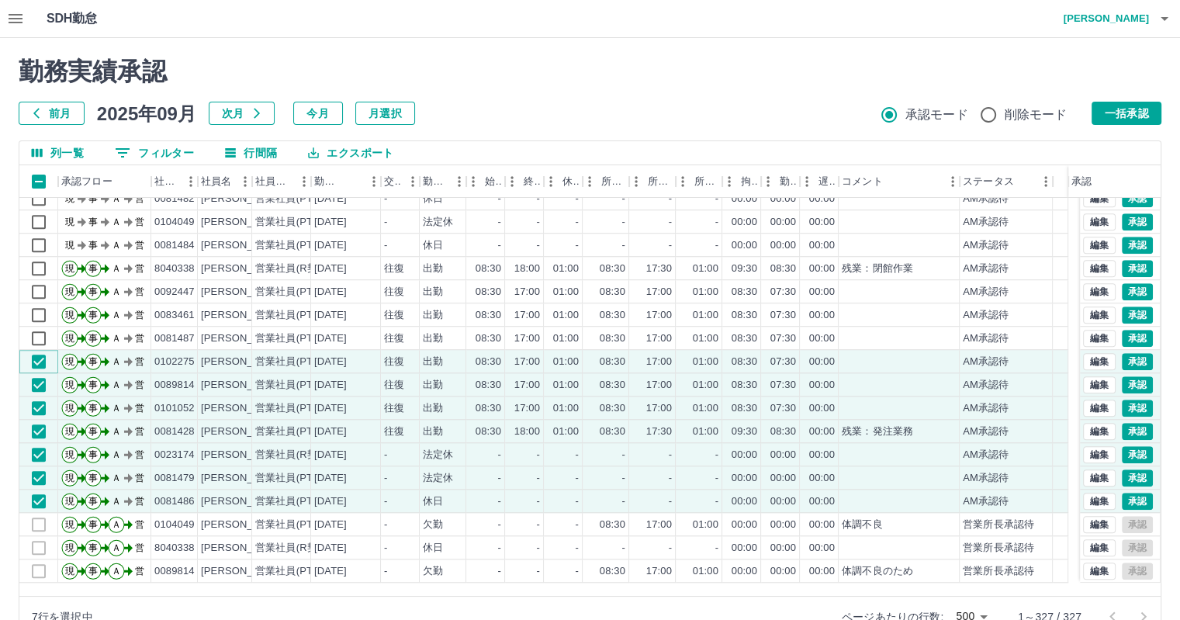
scroll to position [1220, 0]
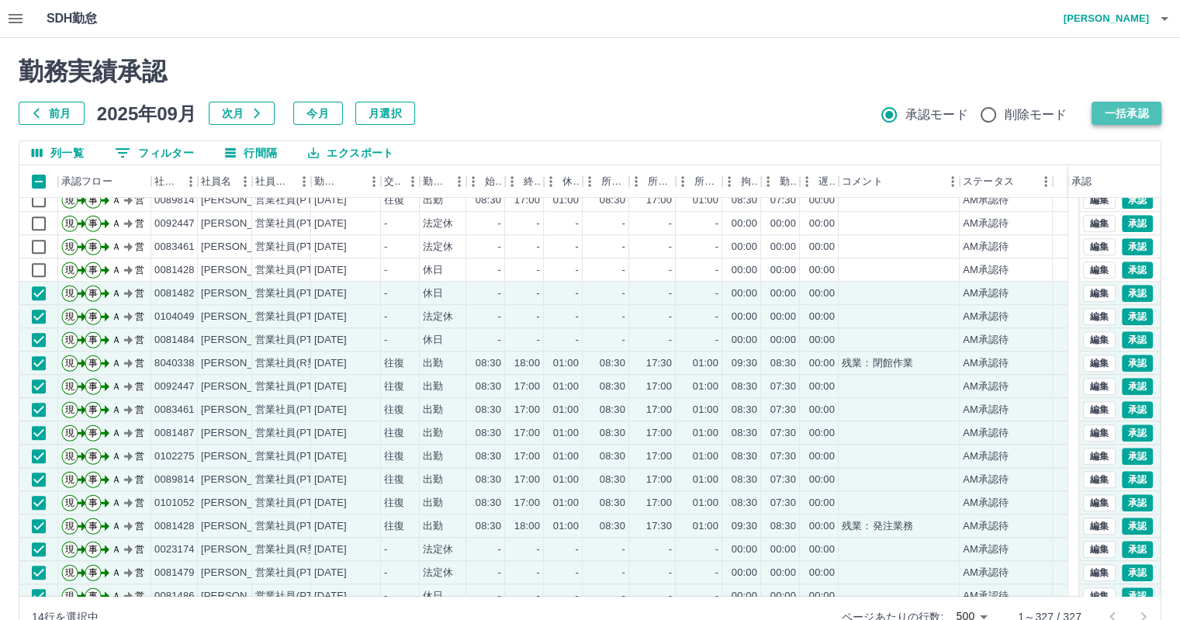
click at [1134, 106] on button "一括承認" at bounding box center [1127, 113] width 70 height 23
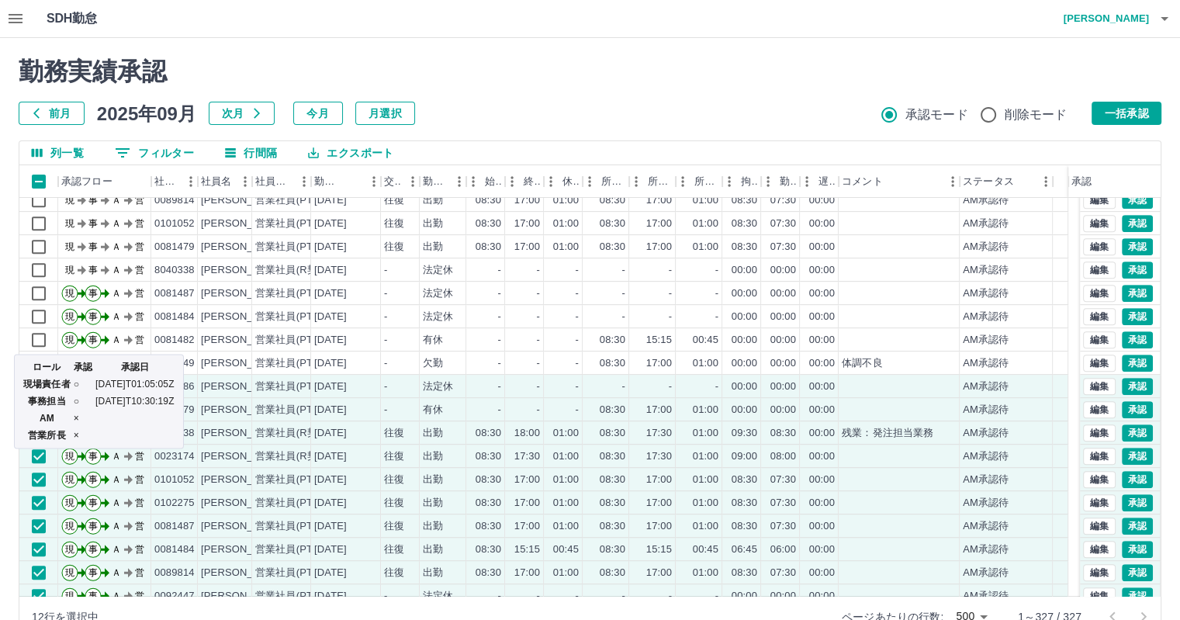
scroll to position [832, 0]
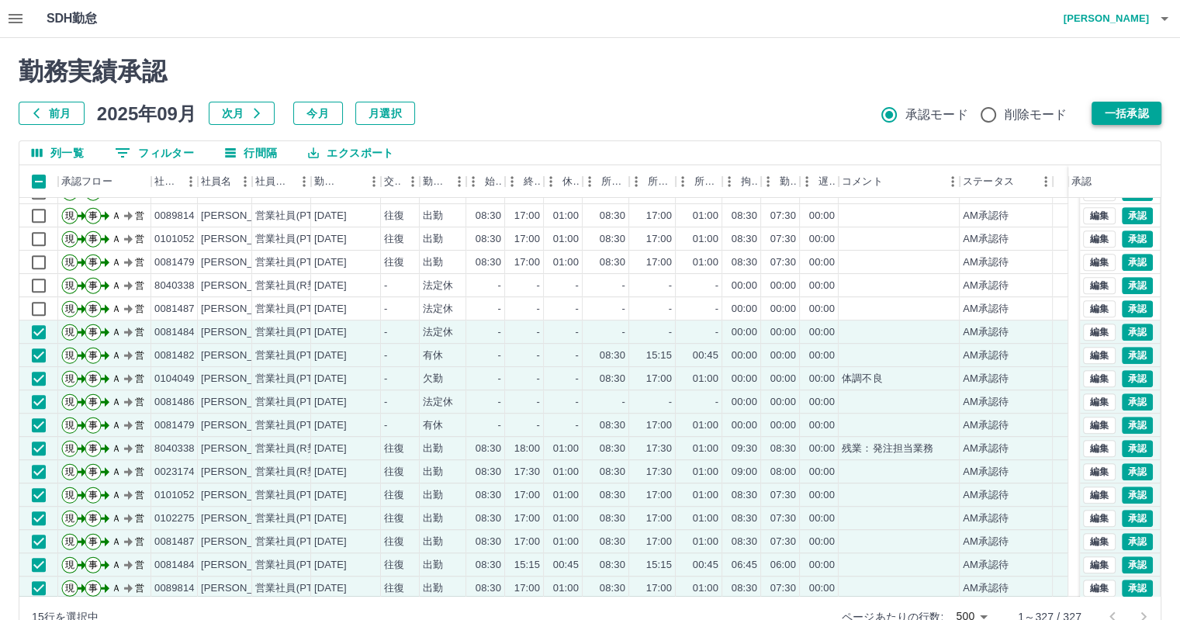
click at [1126, 109] on button "一括承認" at bounding box center [1127, 113] width 70 height 23
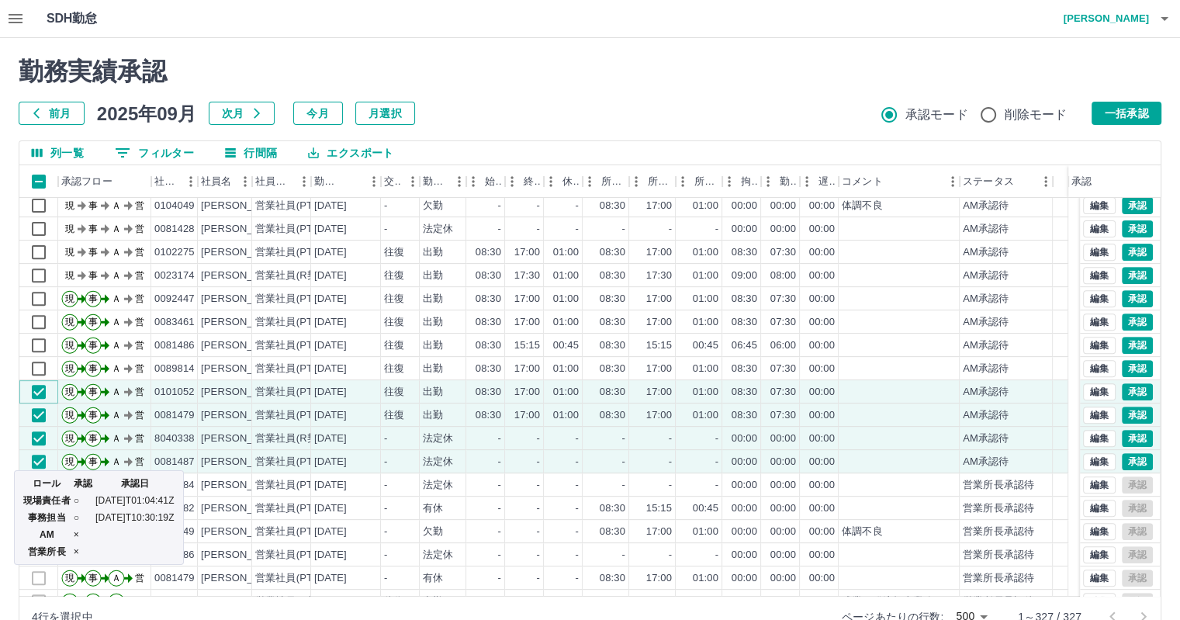
scroll to position [622, 0]
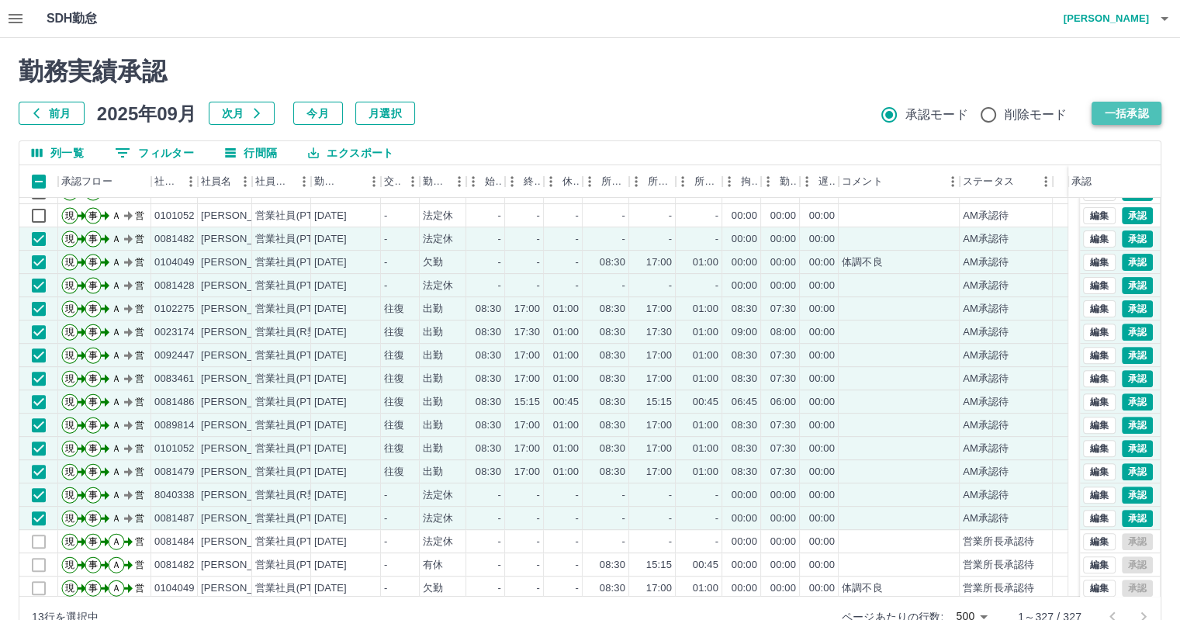
click at [1141, 118] on button "一括承認" at bounding box center [1127, 113] width 70 height 23
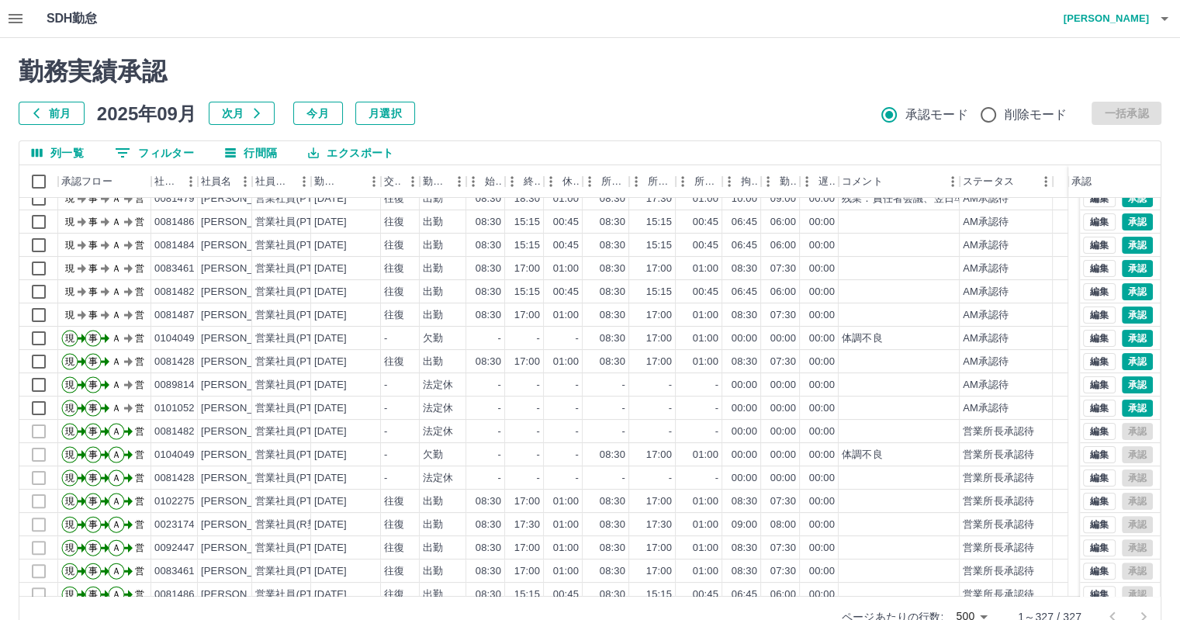
scroll to position [312, 0]
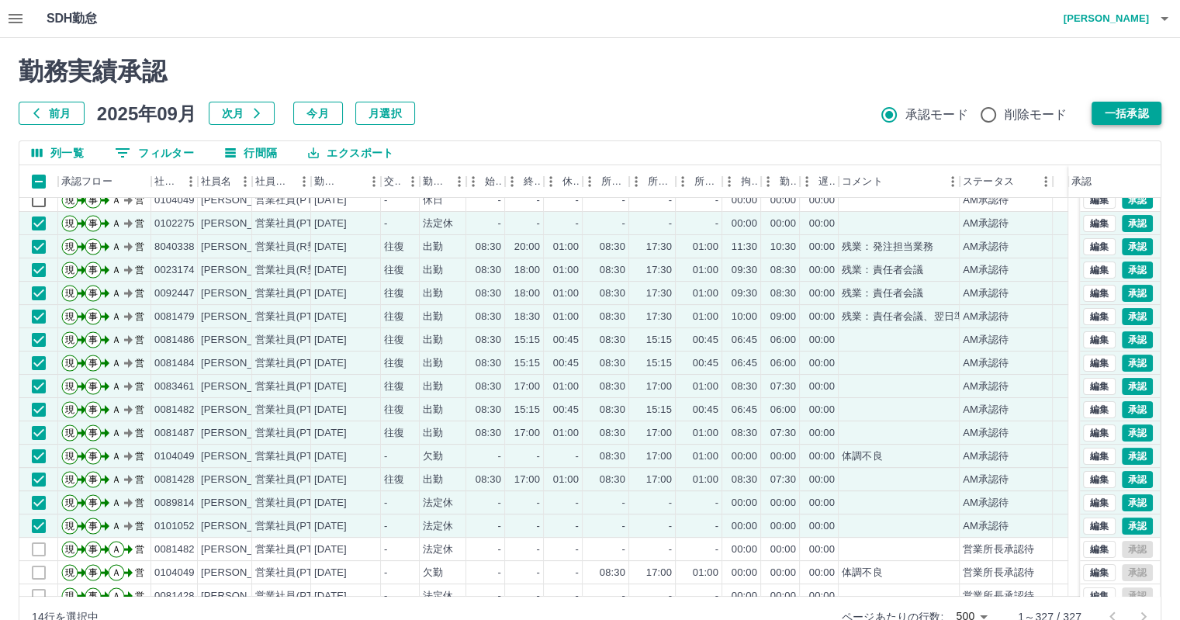
click at [1121, 113] on button "一括承認" at bounding box center [1127, 113] width 70 height 23
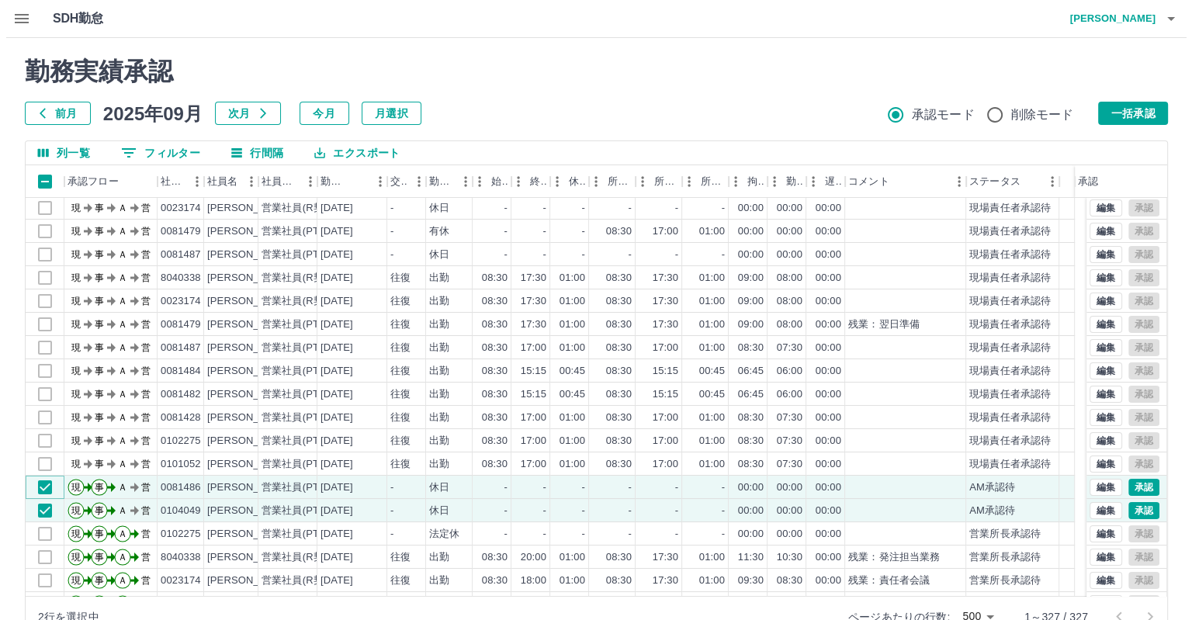
scroll to position [0, 0]
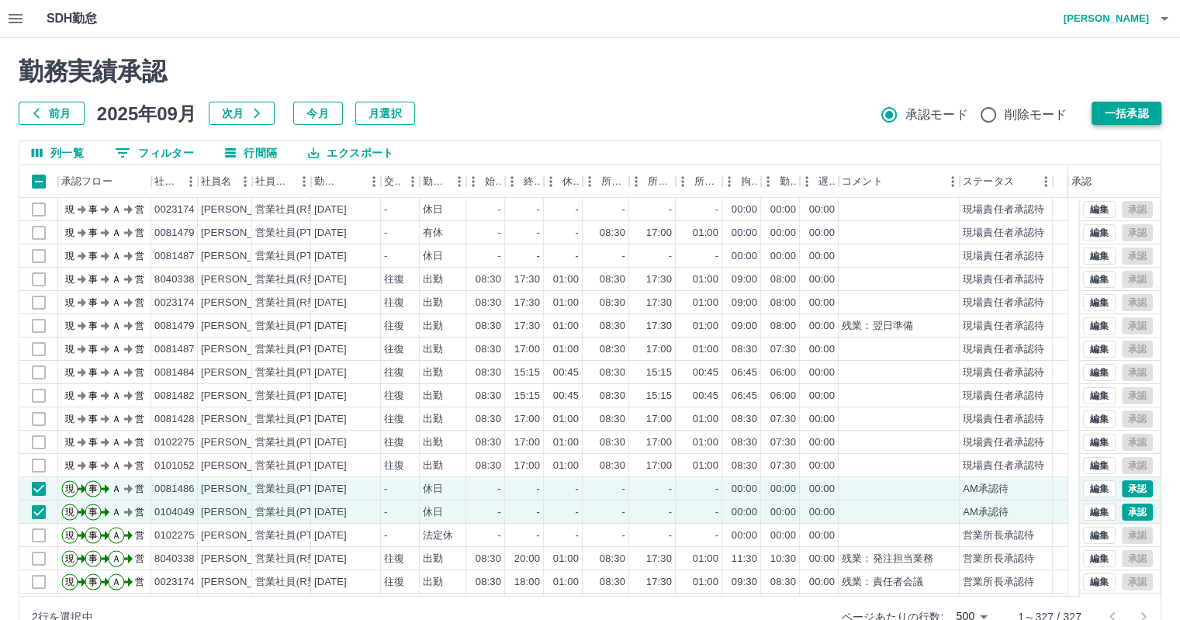
click at [1101, 113] on button "一括承認" at bounding box center [1127, 113] width 70 height 23
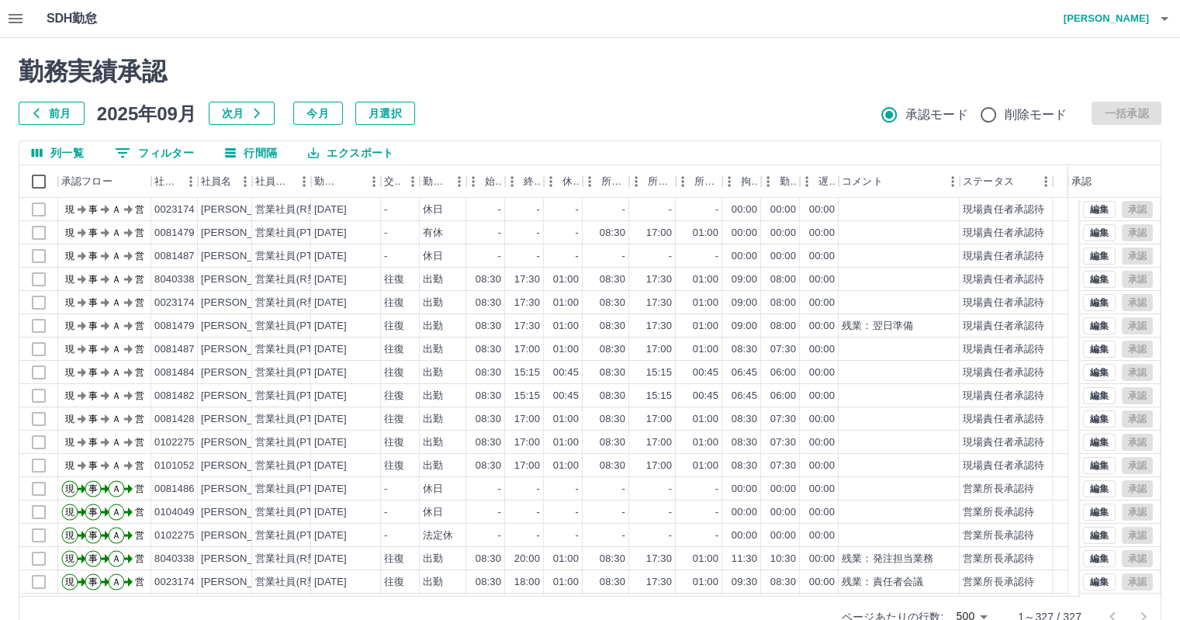
click at [25, 15] on button "button" at bounding box center [15, 18] width 31 height 37
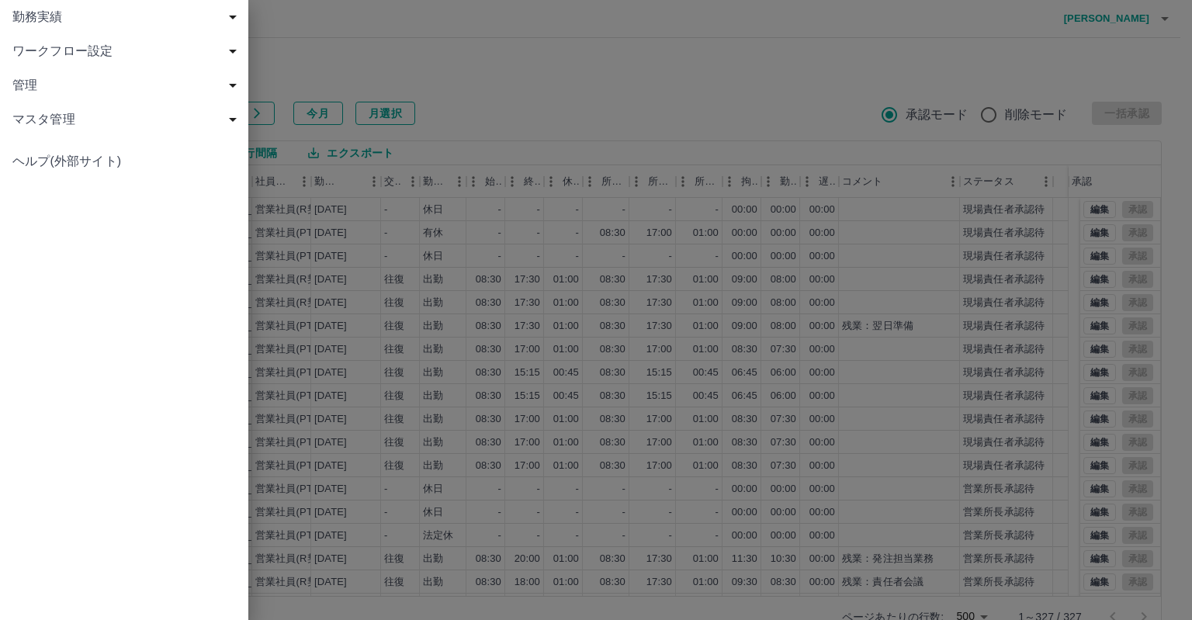
click at [90, 19] on span "勤務実績" at bounding box center [127, 17] width 230 height 19
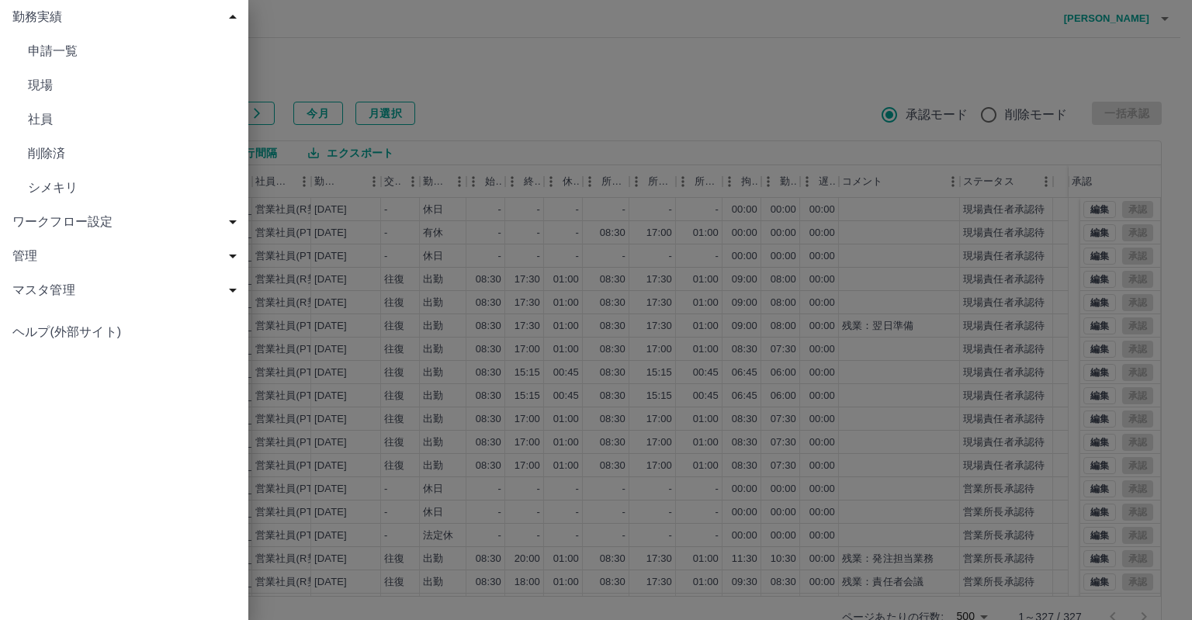
click at [74, 86] on span "現場" at bounding box center [132, 85] width 208 height 19
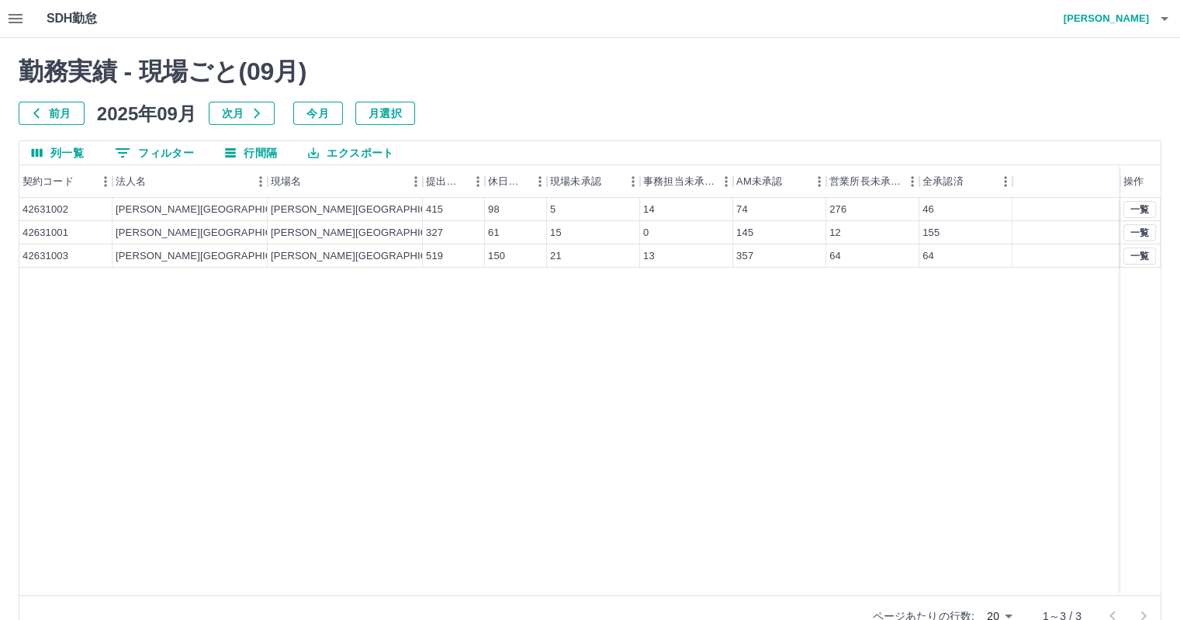
click at [1114, 23] on h4 "[PERSON_NAME]" at bounding box center [1102, 18] width 93 height 37
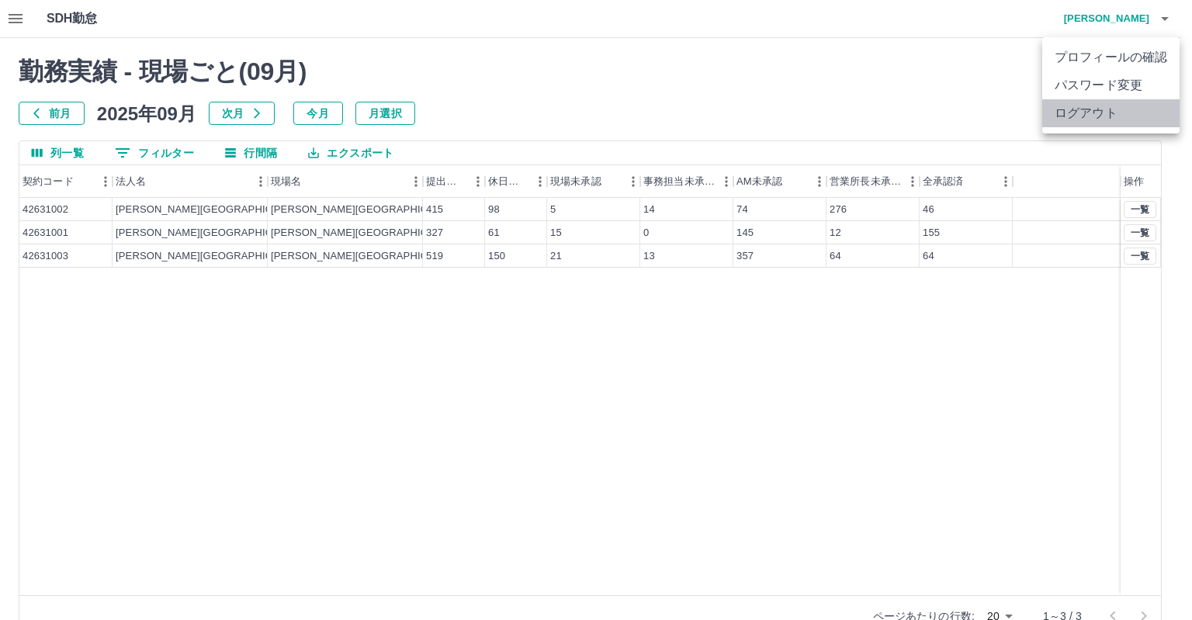
click at [1107, 118] on li "ログアウト" at bounding box center [1110, 113] width 137 height 28
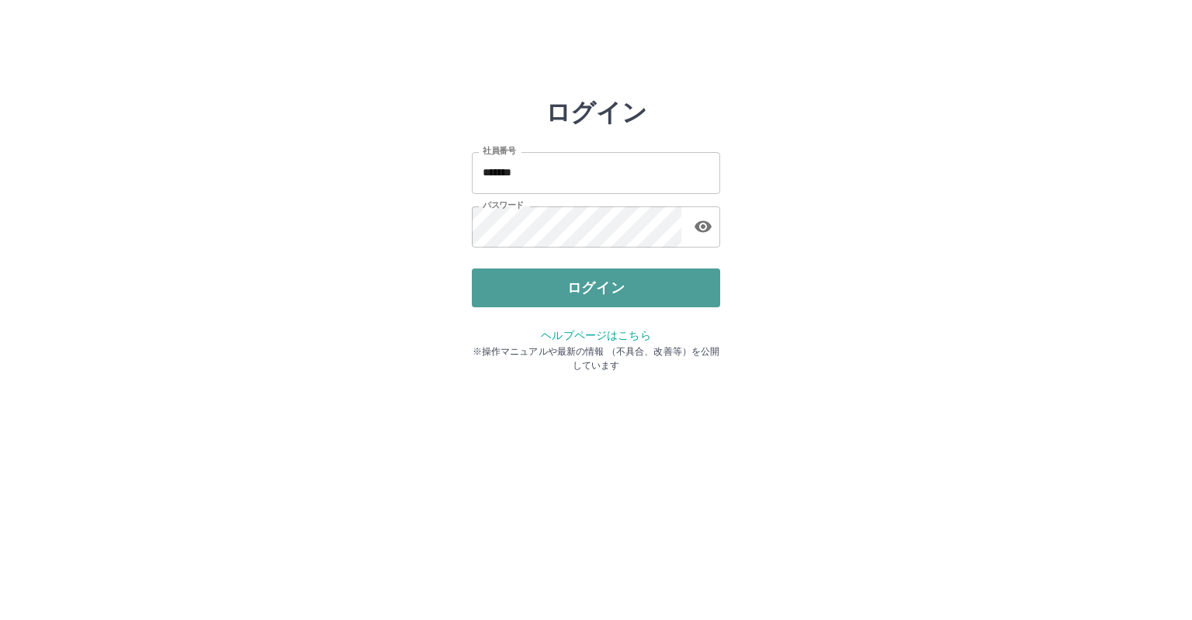
click at [532, 294] on button "ログイン" at bounding box center [596, 287] width 248 height 39
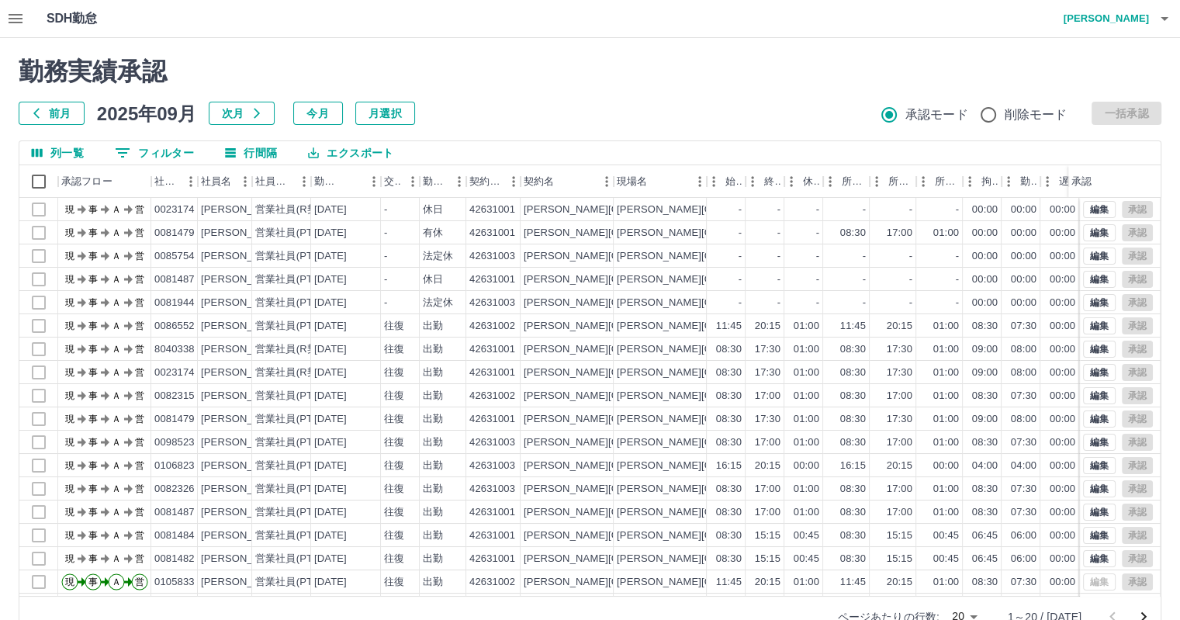
click at [14, 21] on icon "button" at bounding box center [15, 18] width 19 height 19
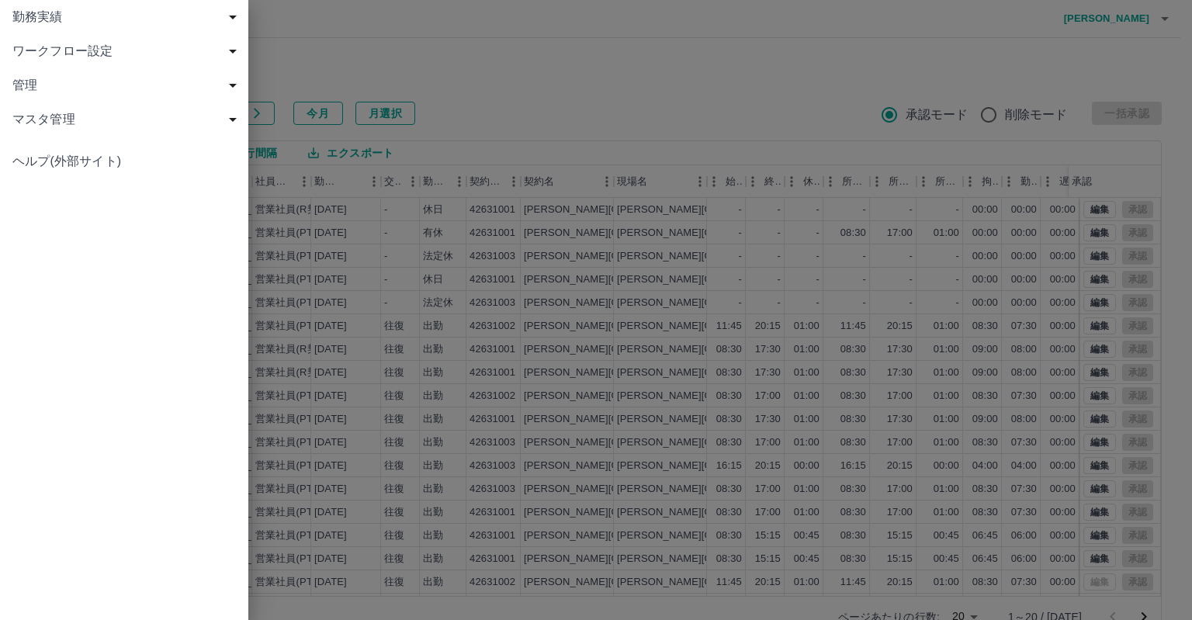
click at [64, 22] on span "勤務実績" at bounding box center [127, 17] width 230 height 19
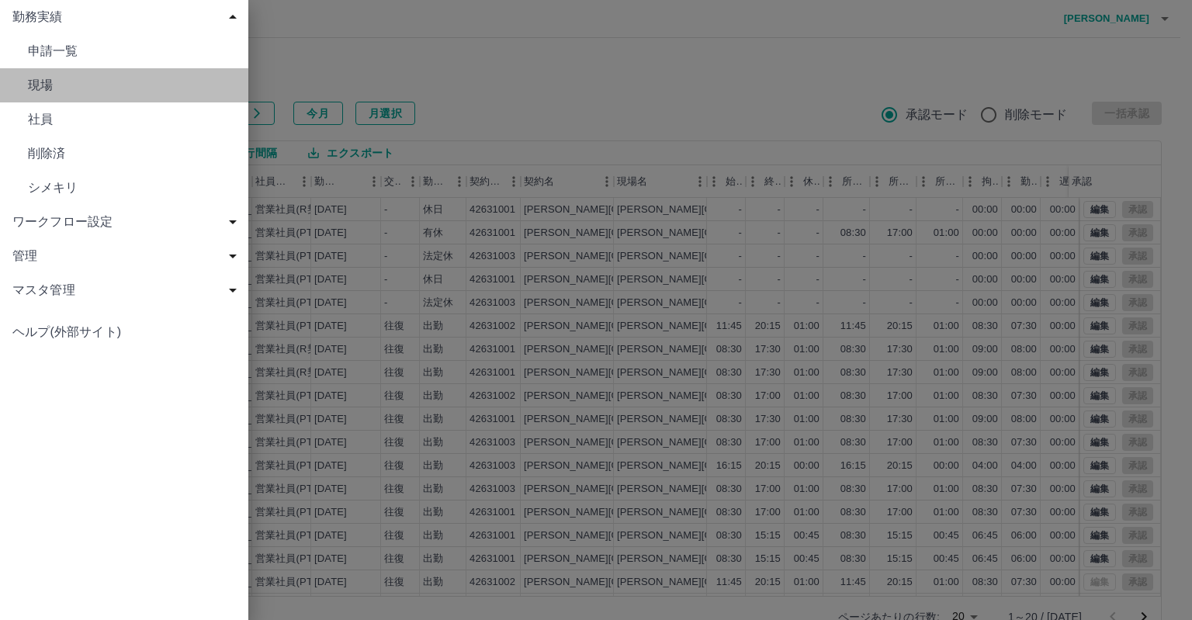
click at [73, 83] on span "現場" at bounding box center [132, 85] width 208 height 19
